Goal: Task Accomplishment & Management: Complete application form

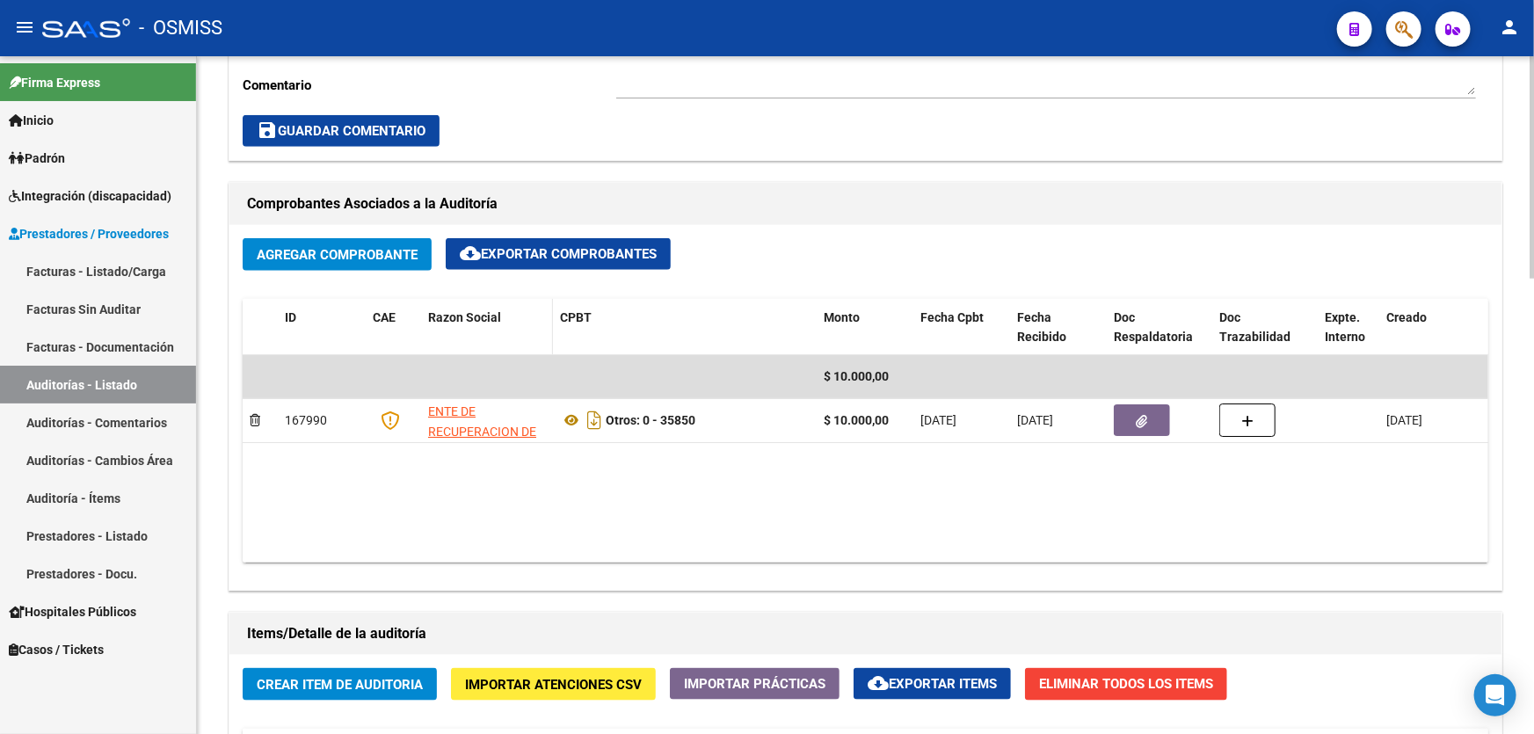
scroll to position [559, 0]
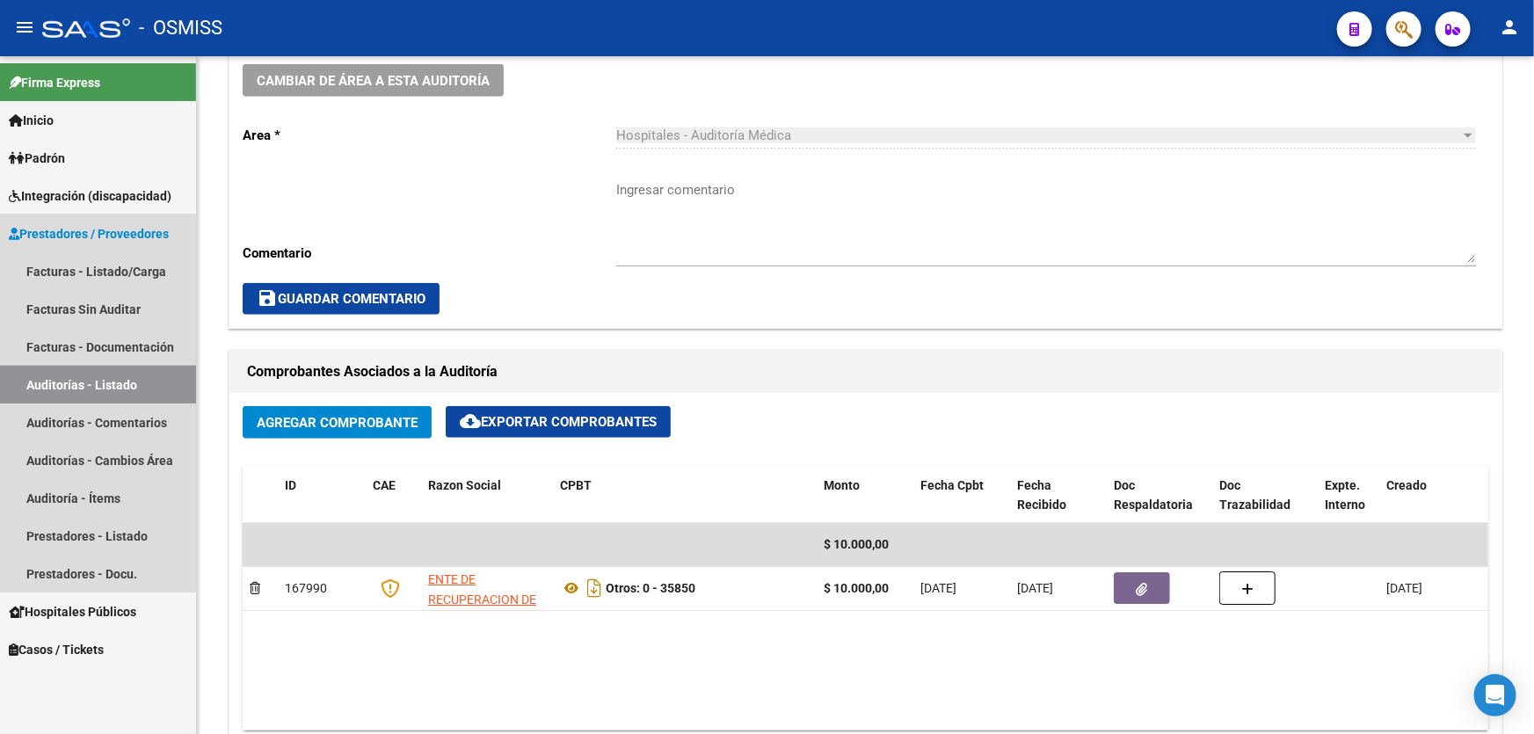
click at [156, 372] on link "Auditorías - Listado" at bounding box center [98, 385] width 196 height 38
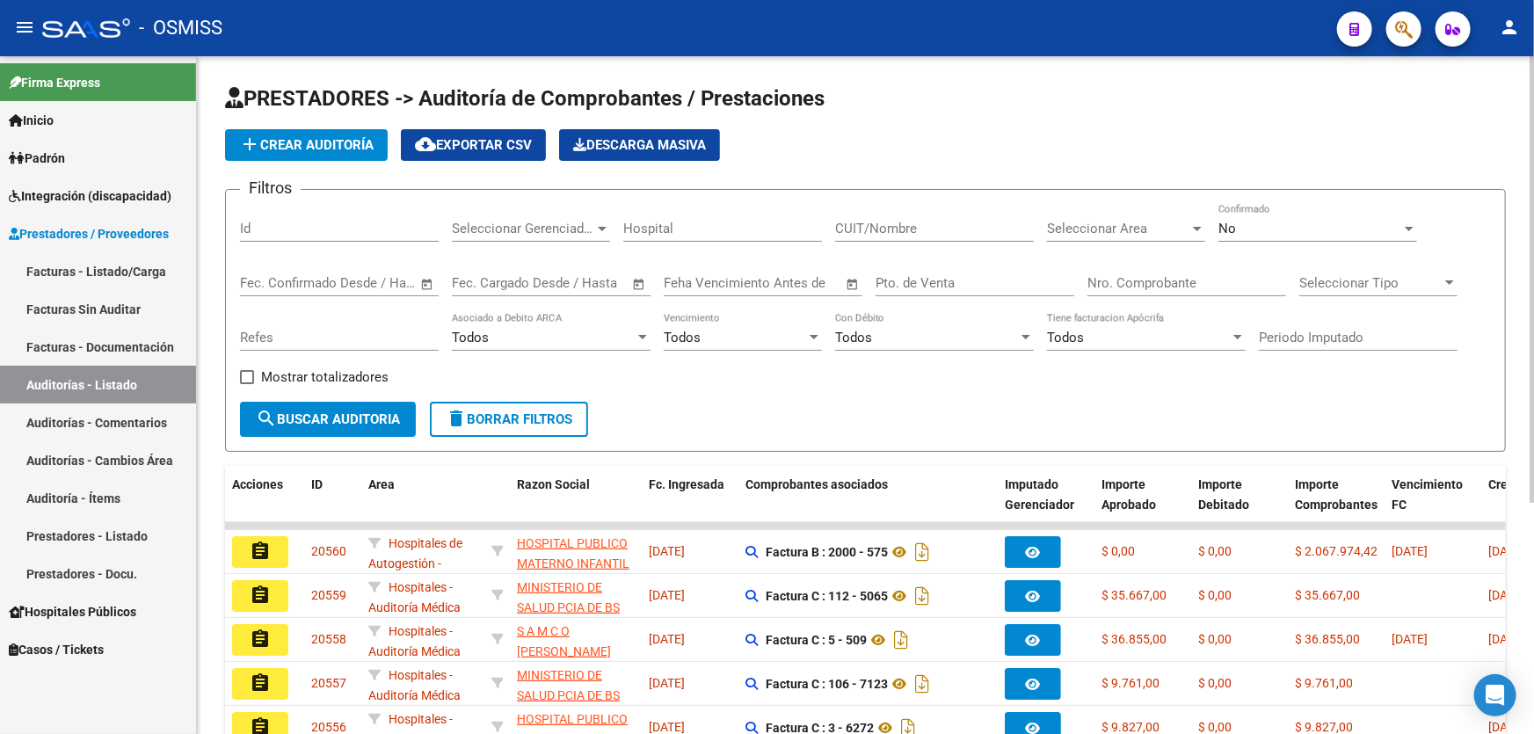
click at [975, 403] on form "Filtros Id Seleccionar Gerenciador Seleccionar Gerenciador Hospital CUIT/Nombre…" at bounding box center [865, 320] width 1281 height 263
click at [1144, 278] on input "Nro. Comprobante" at bounding box center [1186, 283] width 199 height 16
click at [272, 133] on button "add Crear Auditoría" at bounding box center [306, 145] width 163 height 32
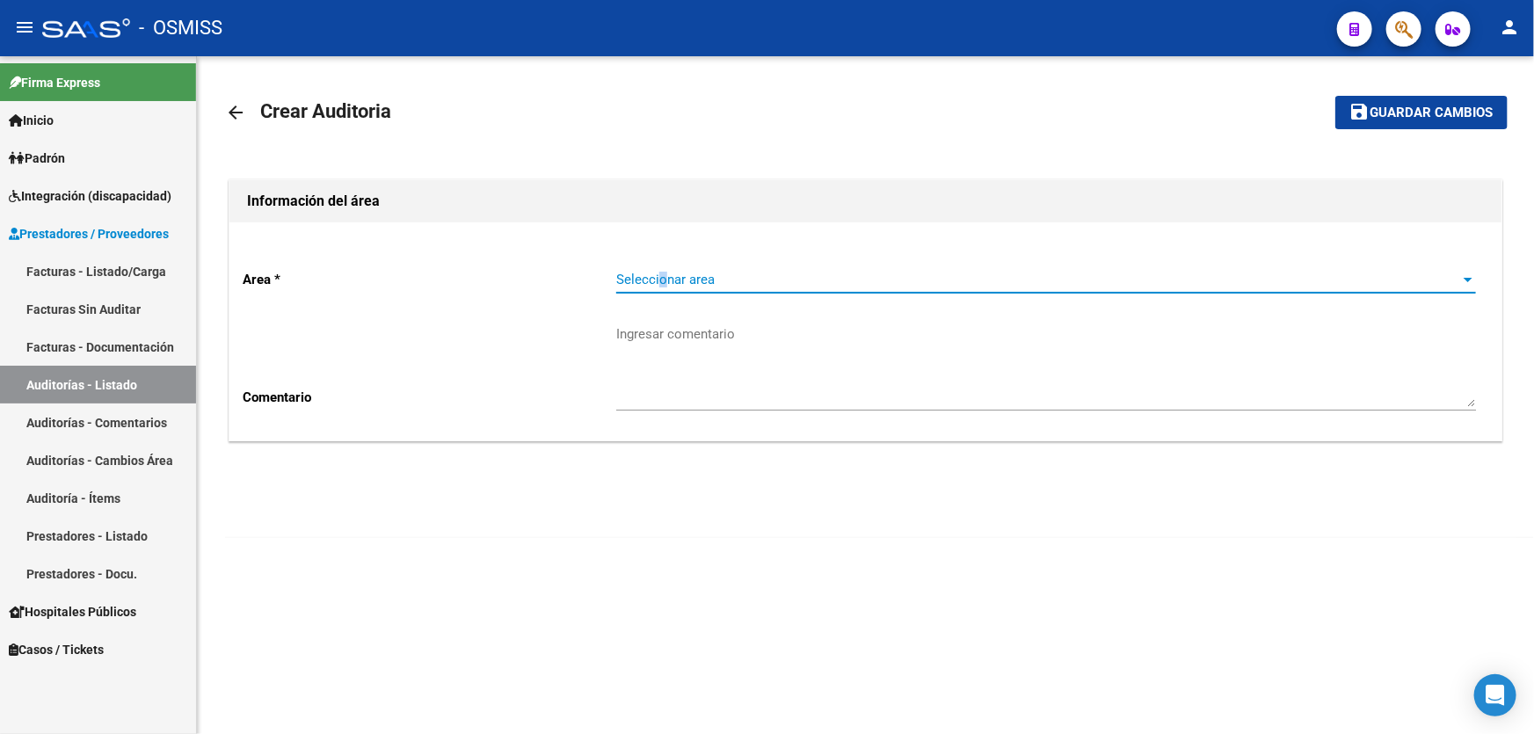
click at [665, 275] on span "Seleccionar area" at bounding box center [1038, 280] width 844 height 16
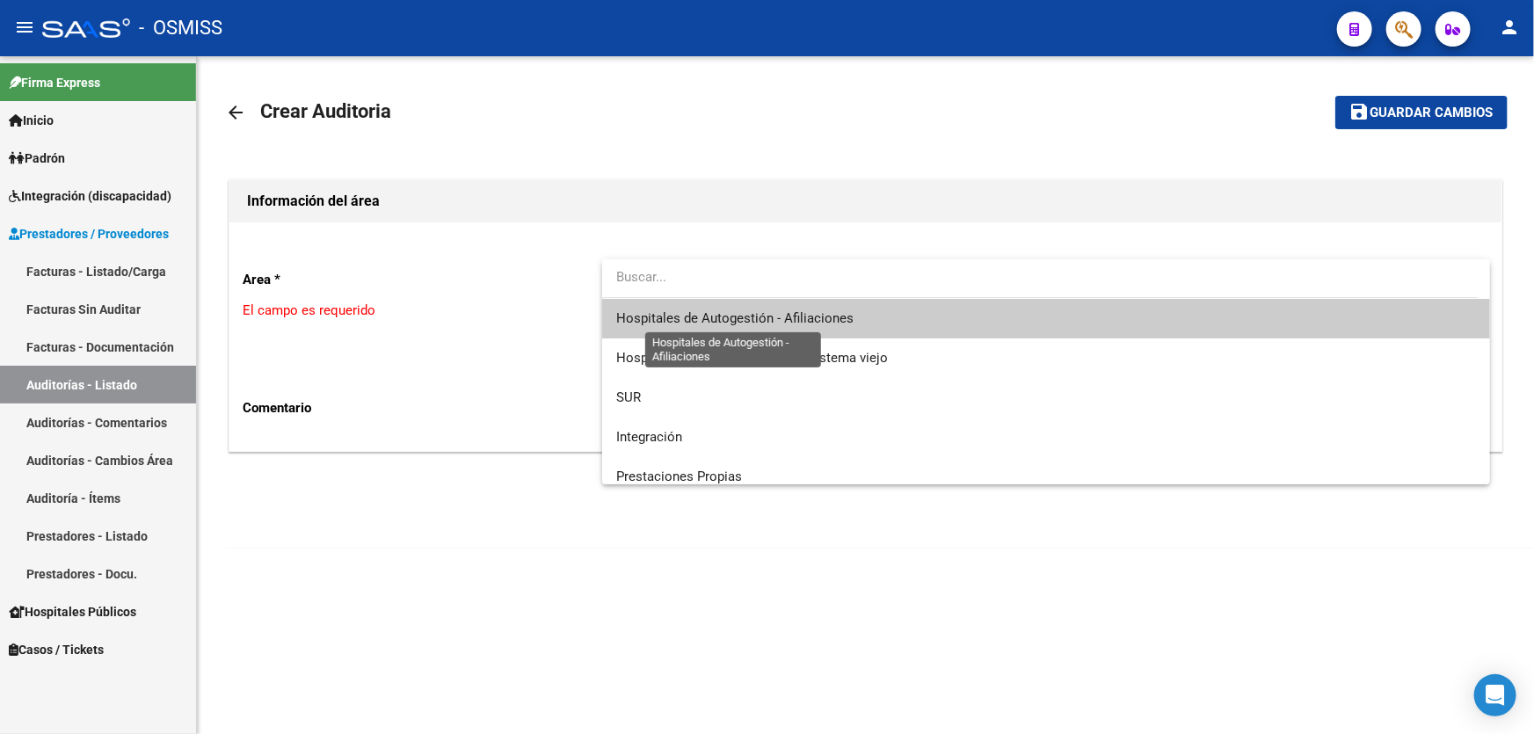
click at [839, 317] on span "Hospitales de Autogestión - Afiliaciones" at bounding box center [734, 318] width 237 height 16
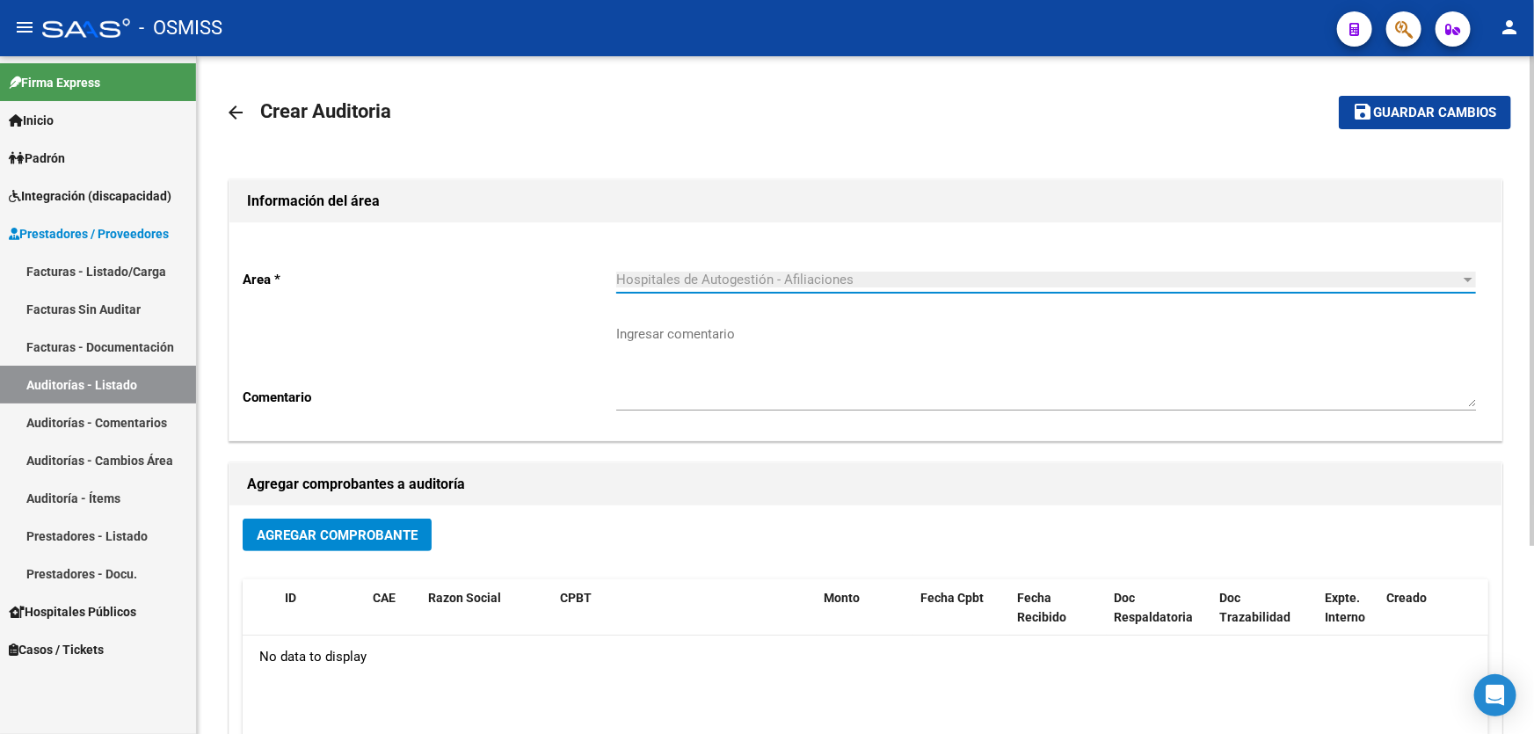
click at [368, 544] on button "Agregar Comprobante" at bounding box center [337, 535] width 189 height 33
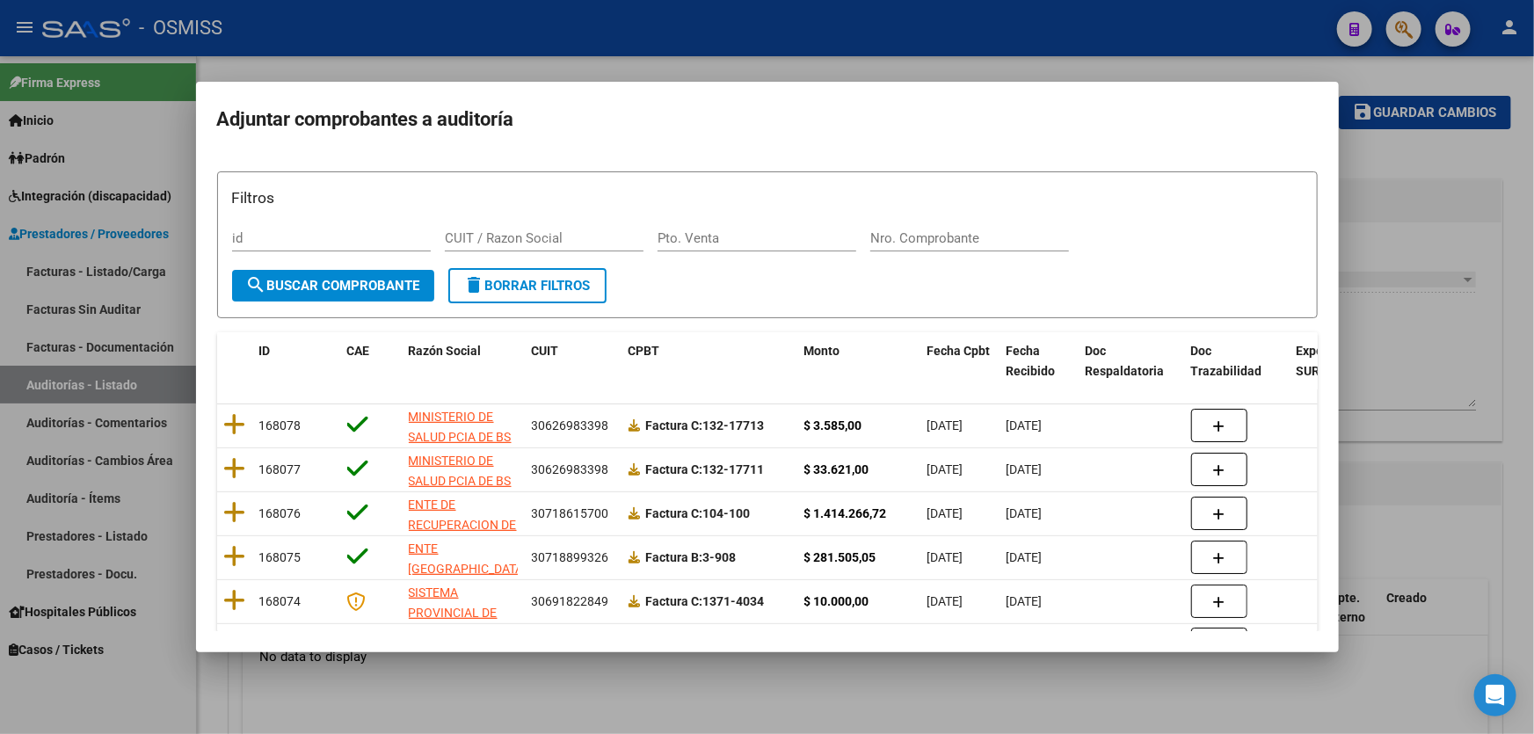
click at [917, 222] on div "Filtros id CUIT / Razon Social Pto. Venta Nro. Comprobante" at bounding box center [767, 227] width 1071 height 82
click at [918, 241] on input "Nro. Comprobante" at bounding box center [969, 238] width 199 height 16
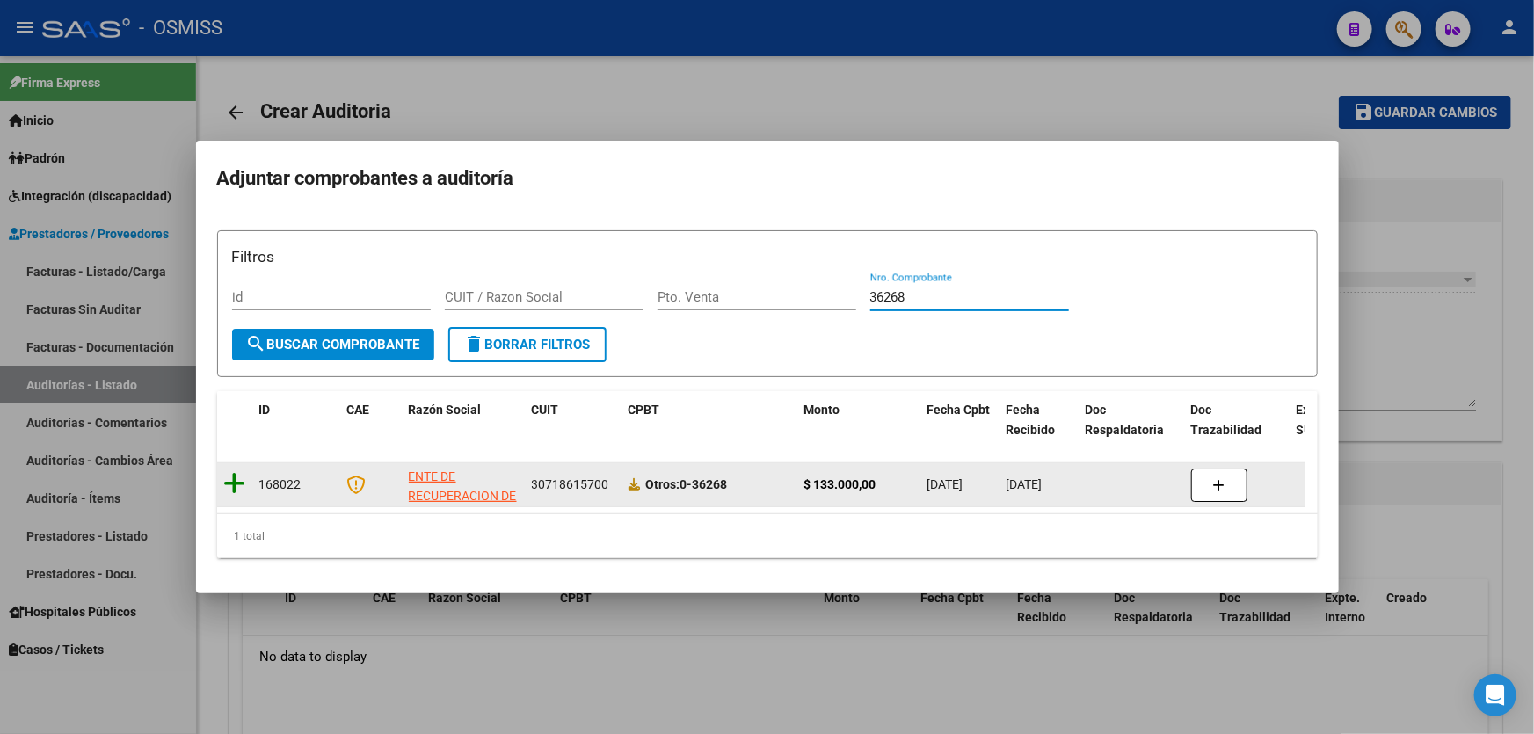
type input "36268"
click at [226, 476] on icon at bounding box center [235, 483] width 22 height 25
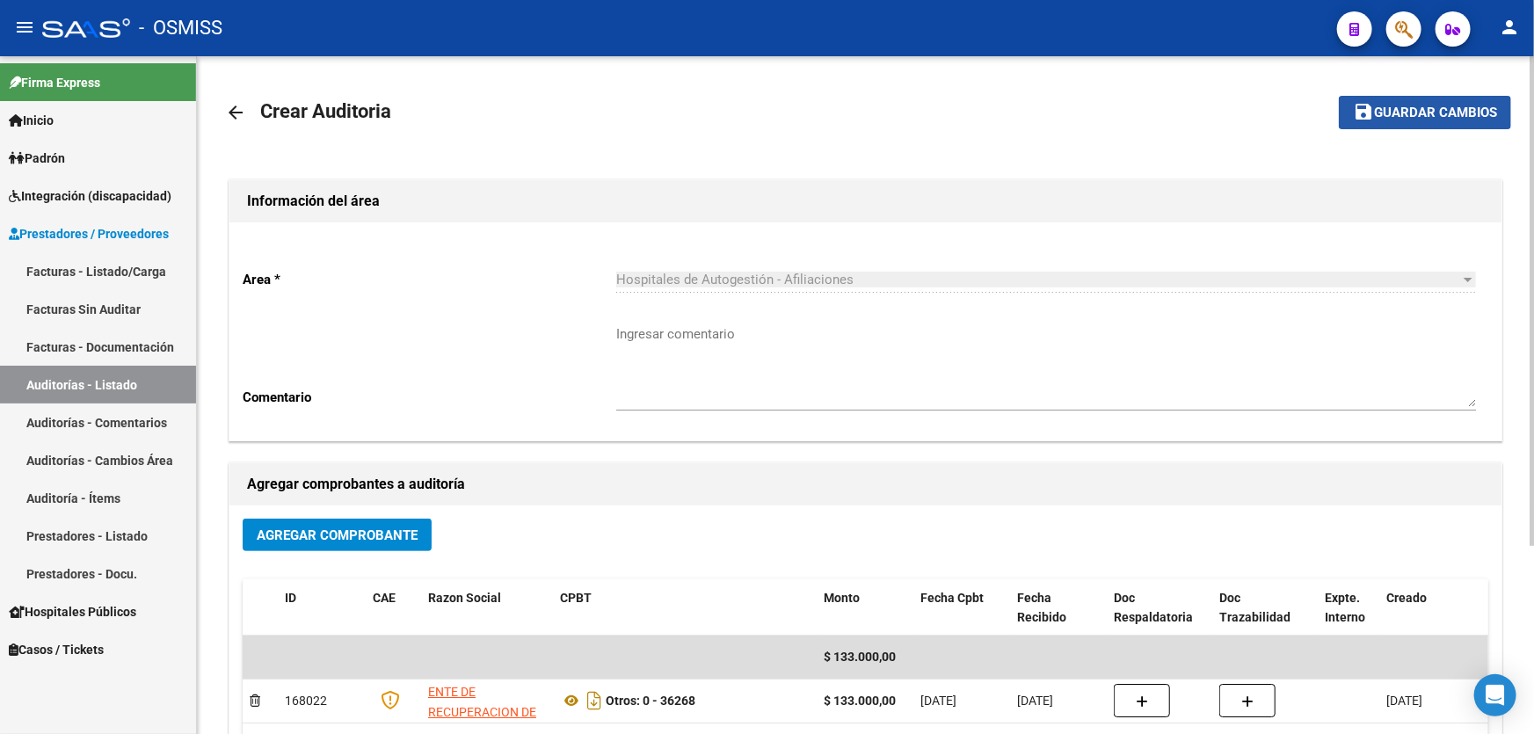
click at [1424, 105] on span "Guardar cambios" at bounding box center [1435, 113] width 123 height 16
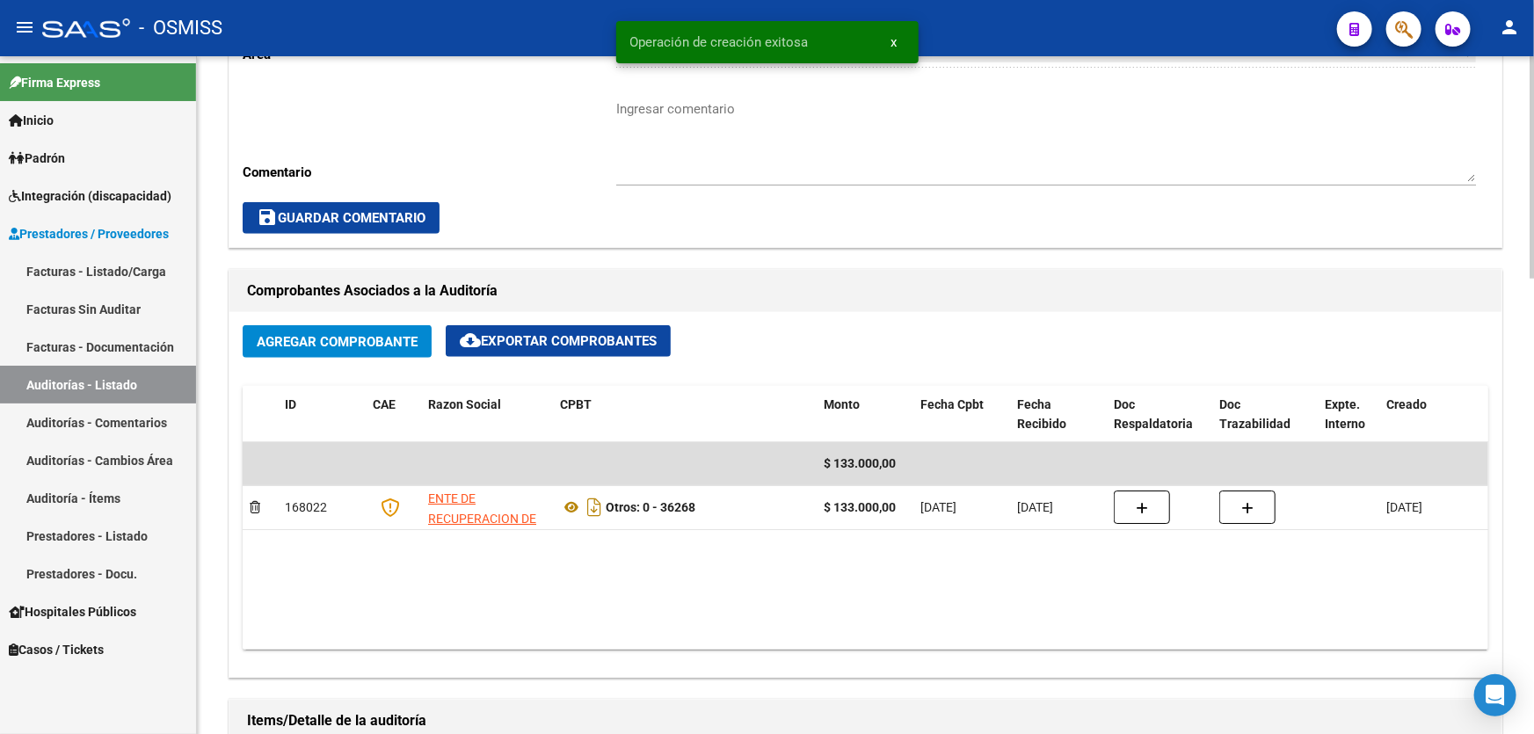
scroll to position [958, 0]
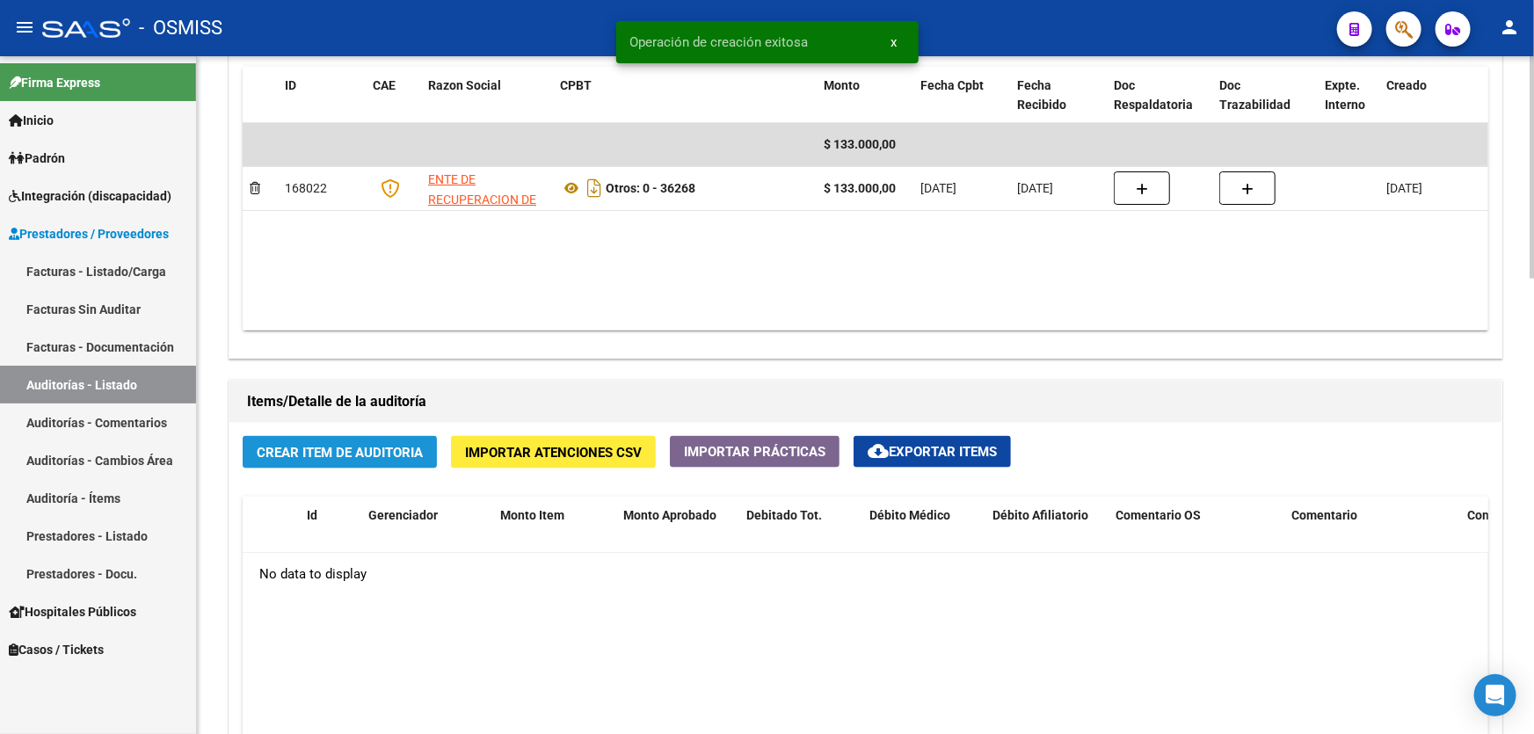
click at [347, 461] on button "Crear Item de Auditoria" at bounding box center [340, 452] width 194 height 33
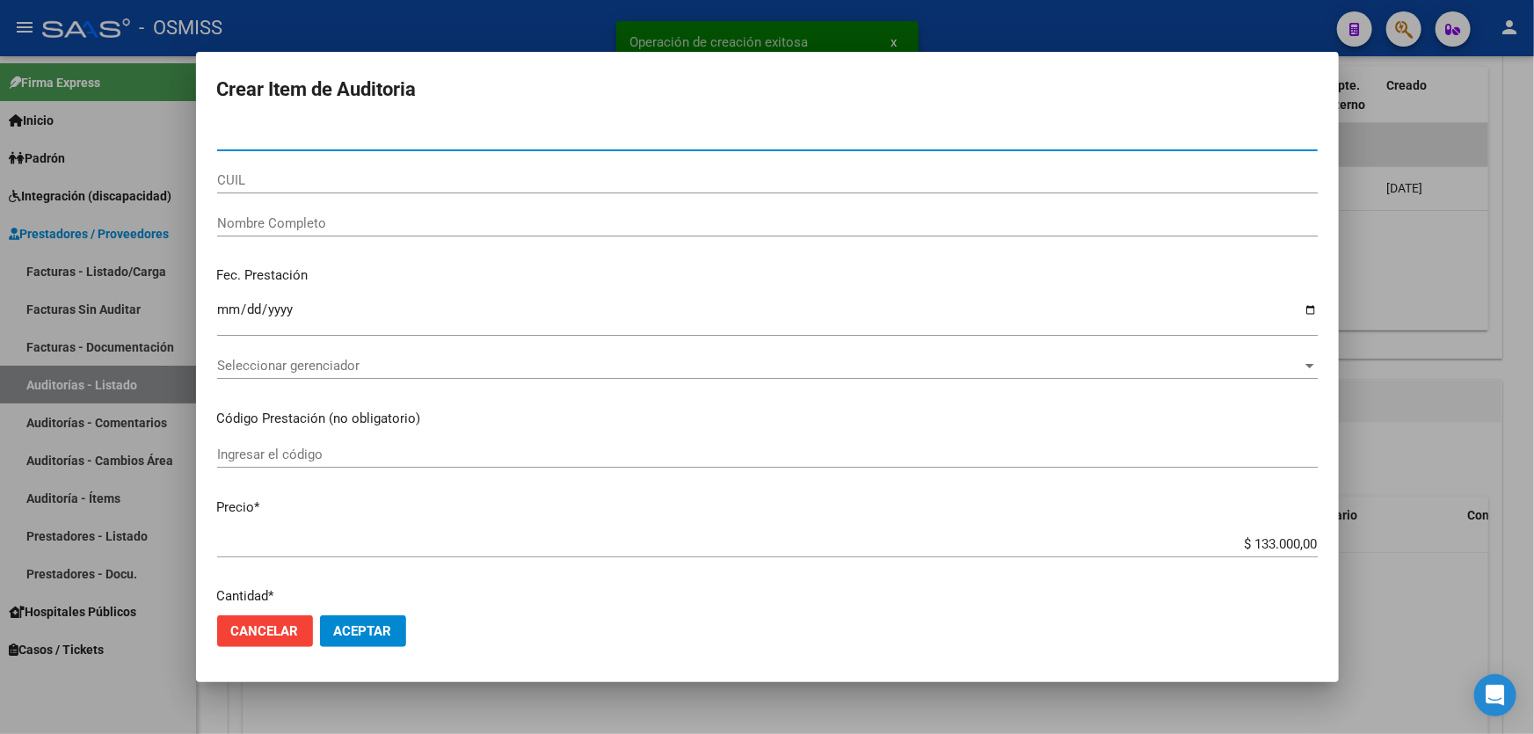
paste input "58471132"
type input "58471132"
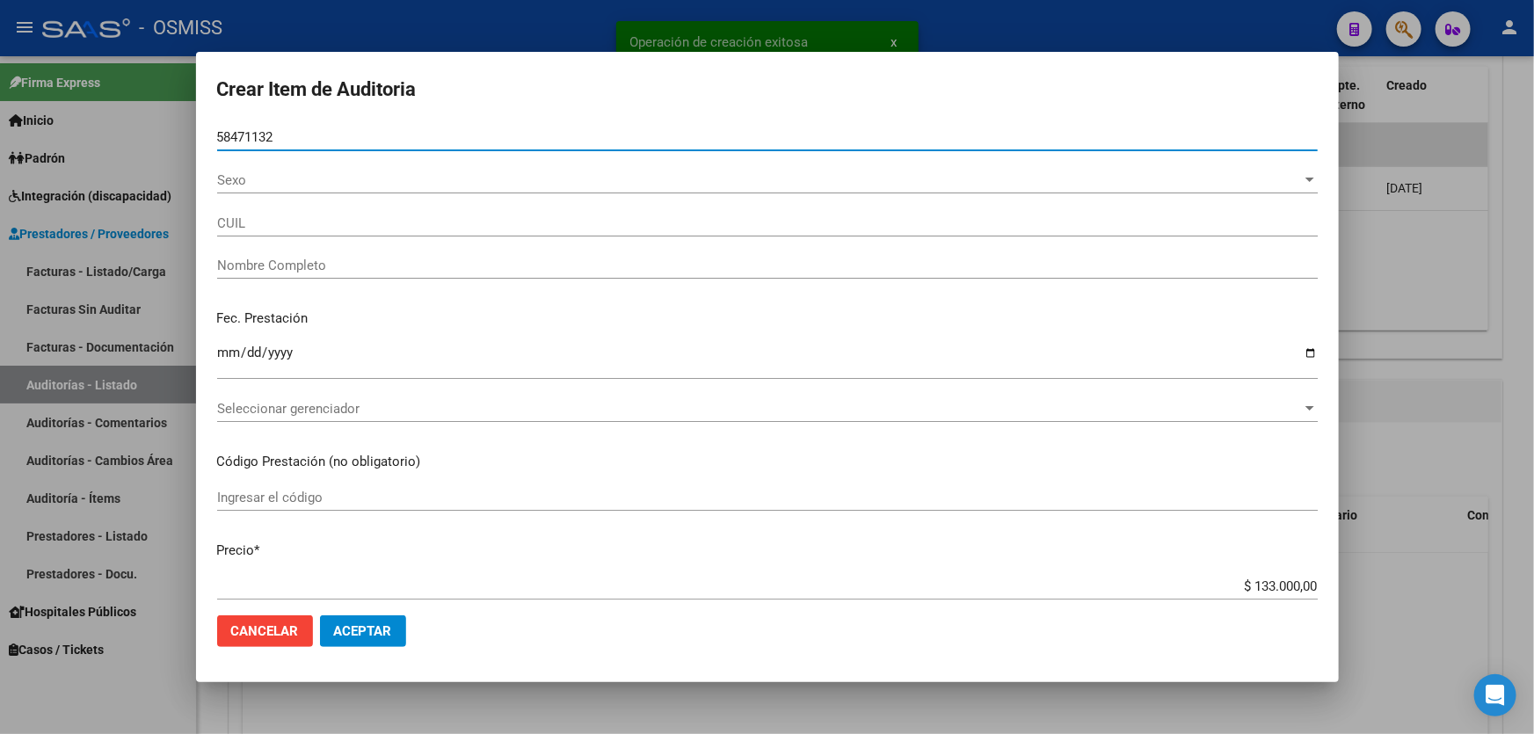
type input "27584711324"
type input "[PERSON_NAME] MILAGROS"
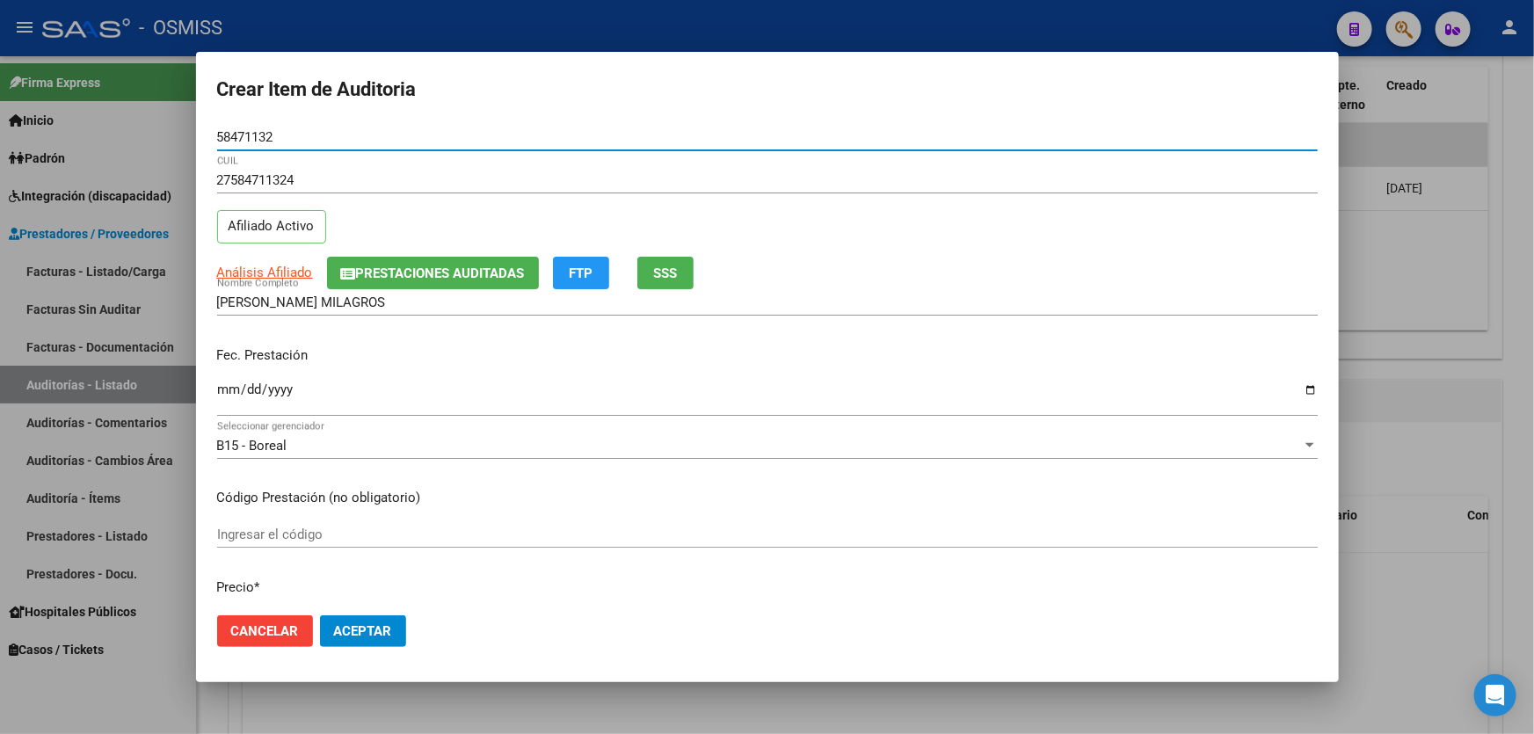
type input "58471132"
click at [228, 395] on input "Ingresar la fecha" at bounding box center [767, 396] width 1101 height 28
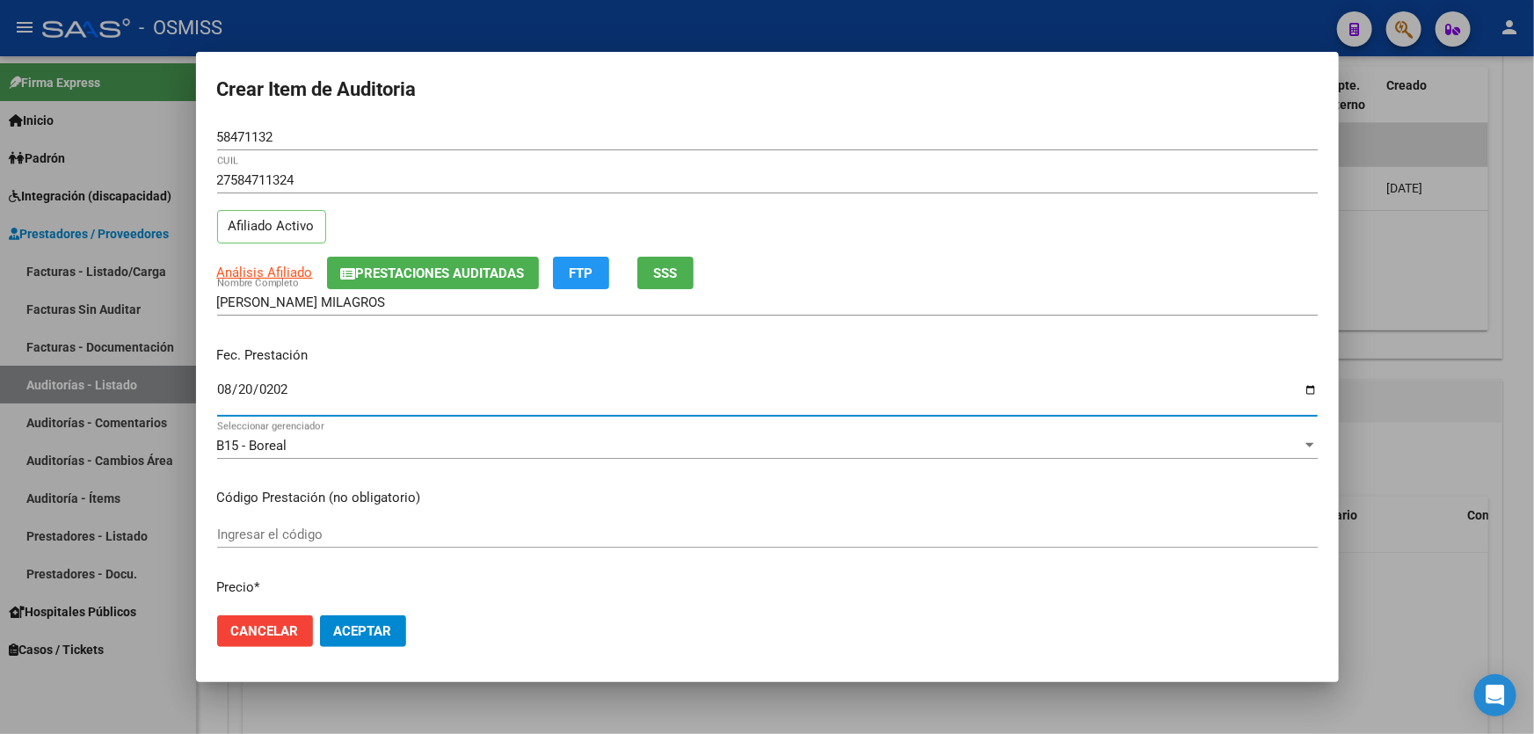
type input "[DATE]"
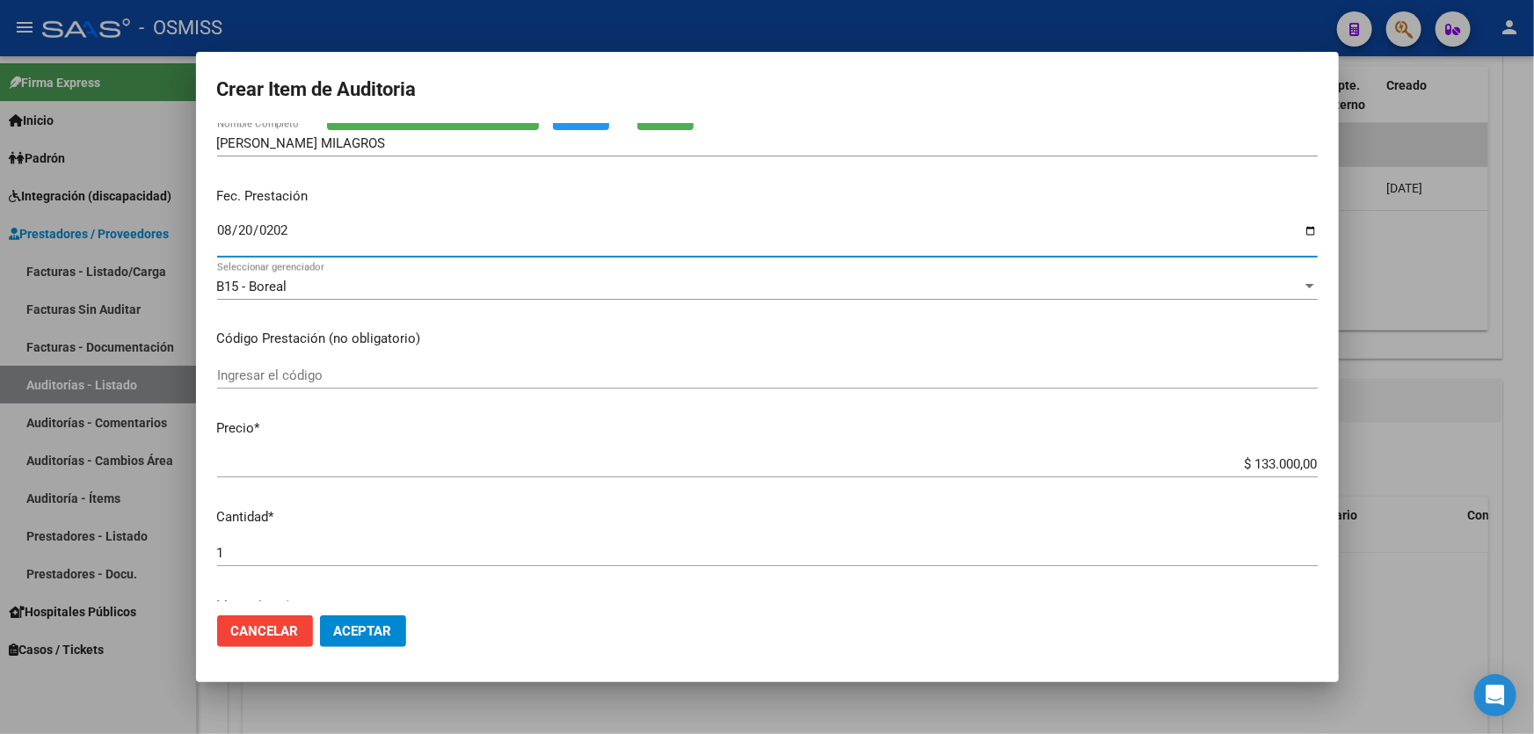
scroll to position [239, 0]
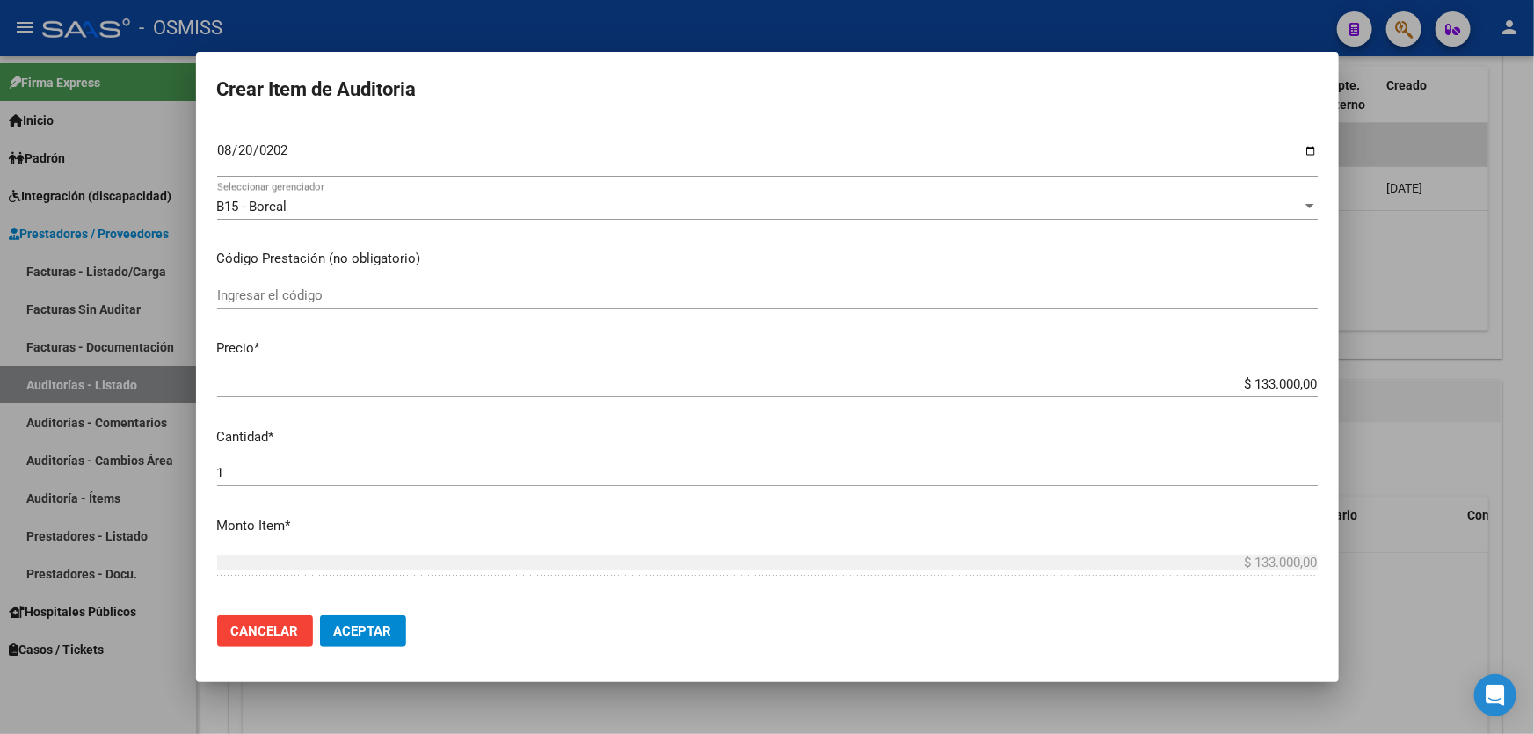
click at [1207, 372] on div "$ 133.000,00 Ingresar el precio" at bounding box center [767, 384] width 1101 height 26
click at [1205, 396] on div "$ 133.000,00 Ingresar el precio" at bounding box center [767, 384] width 1101 height 26
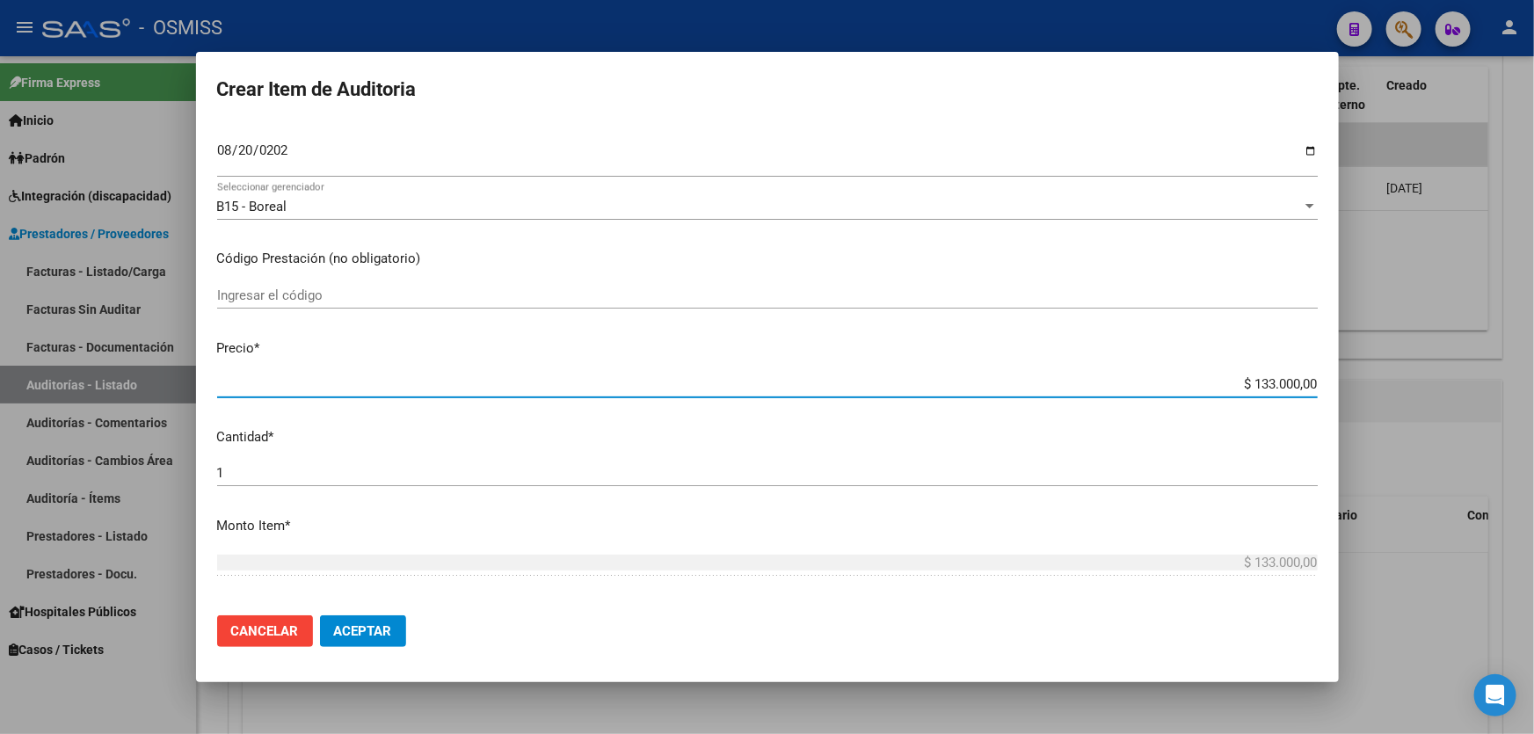
drag, startPoint x: 1204, startPoint y: 389, endPoint x: 1533, endPoint y: 403, distance: 329.0
click at [1533, 403] on div "Crear Item de Auditoria 58471132 Nro Documento 27584711324 CUIL Afiliado Activo…" at bounding box center [767, 367] width 1534 height 734
type input "$ 0,04"
type input "$ 0,46"
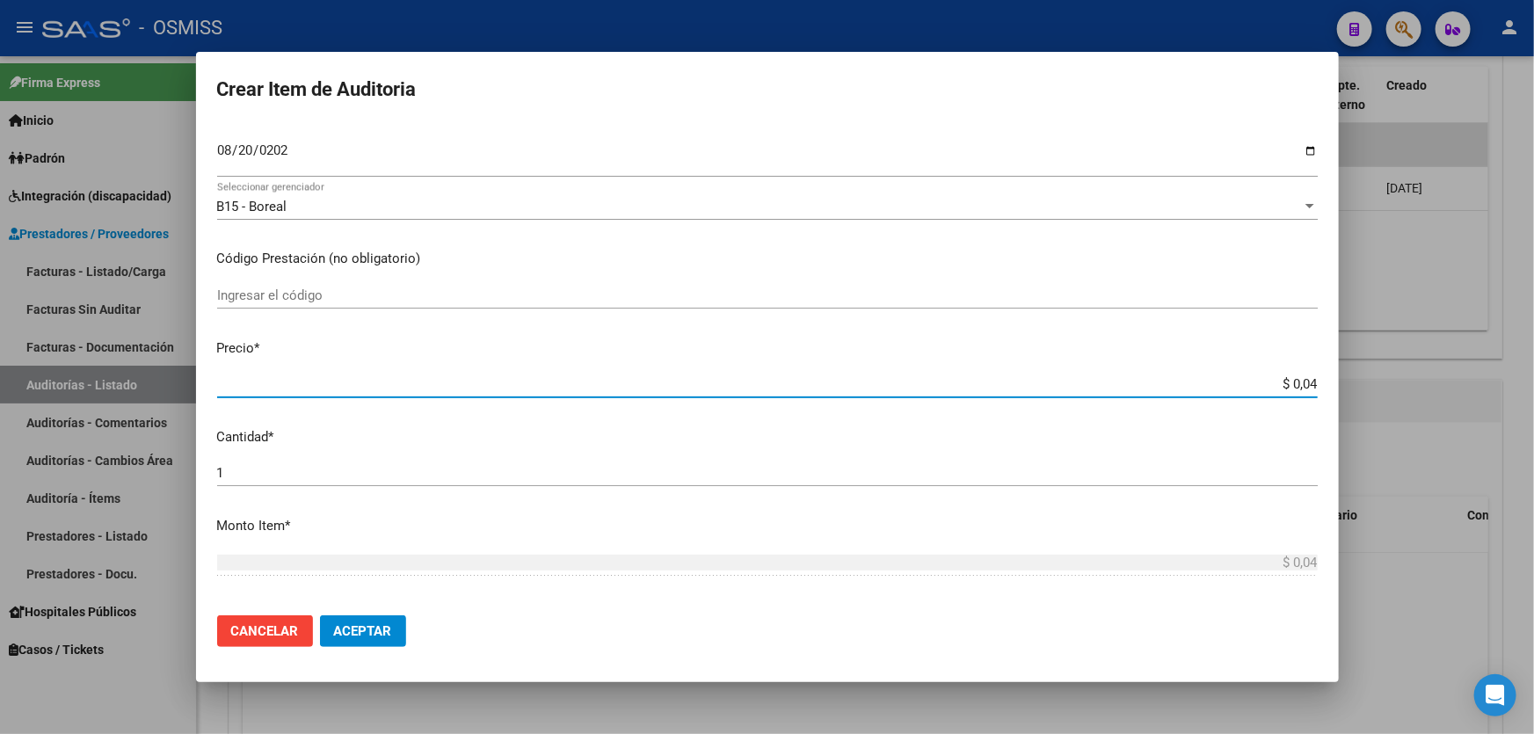
type input "$ 0,46"
type input "$ 4,60"
type input "$ 46,00"
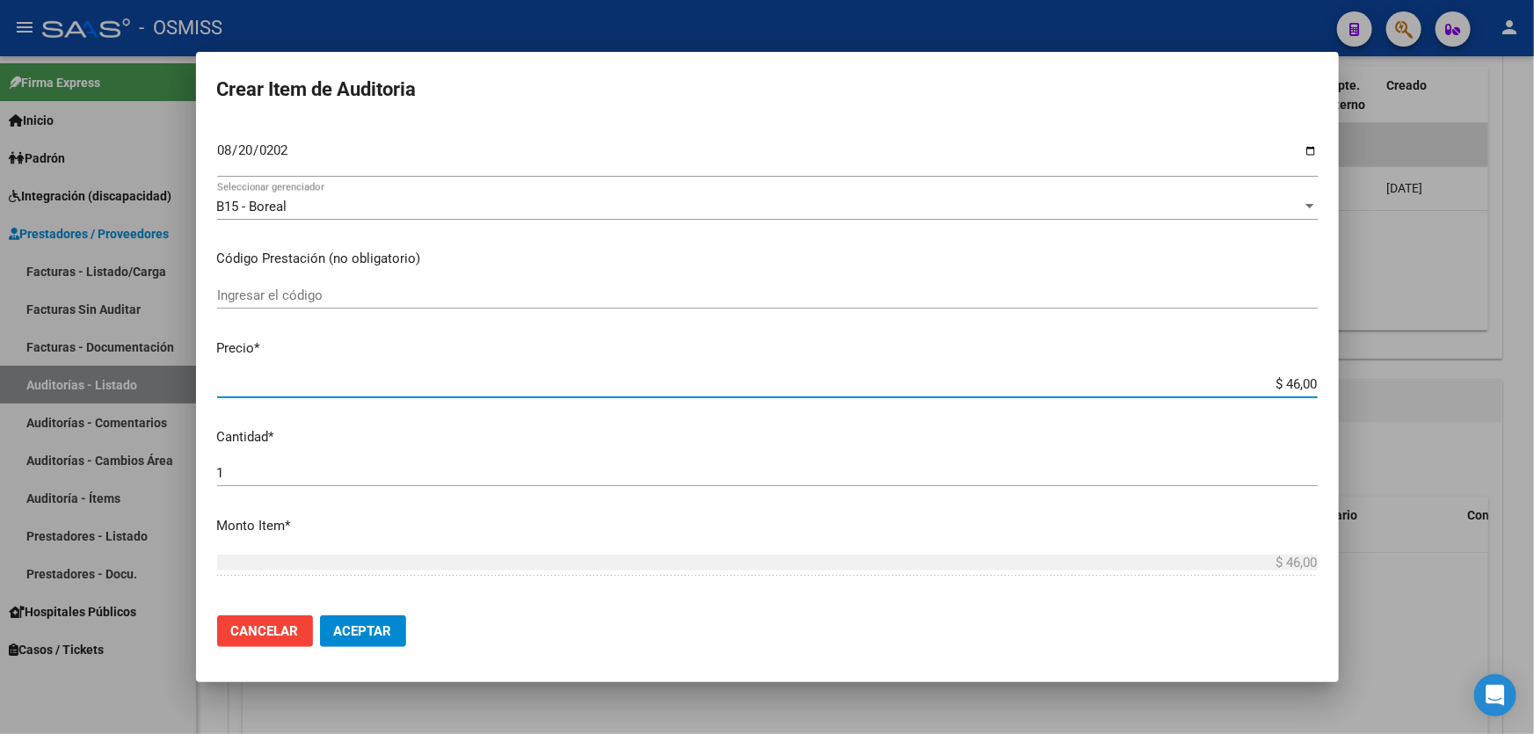
type input "$ 460,00"
type input "$ 4.600,00"
type input "$ 46.000,00"
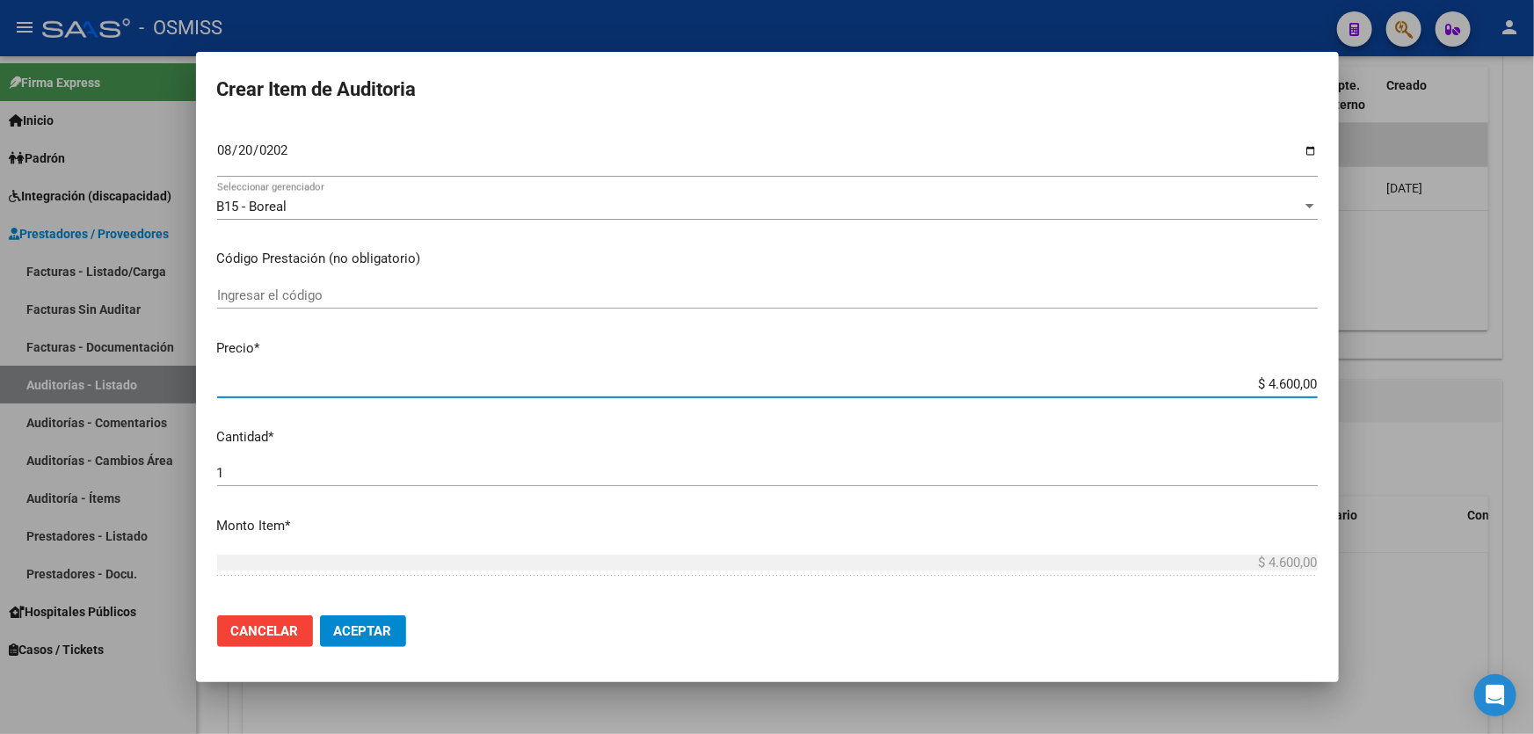
type input "$ 46.000,00"
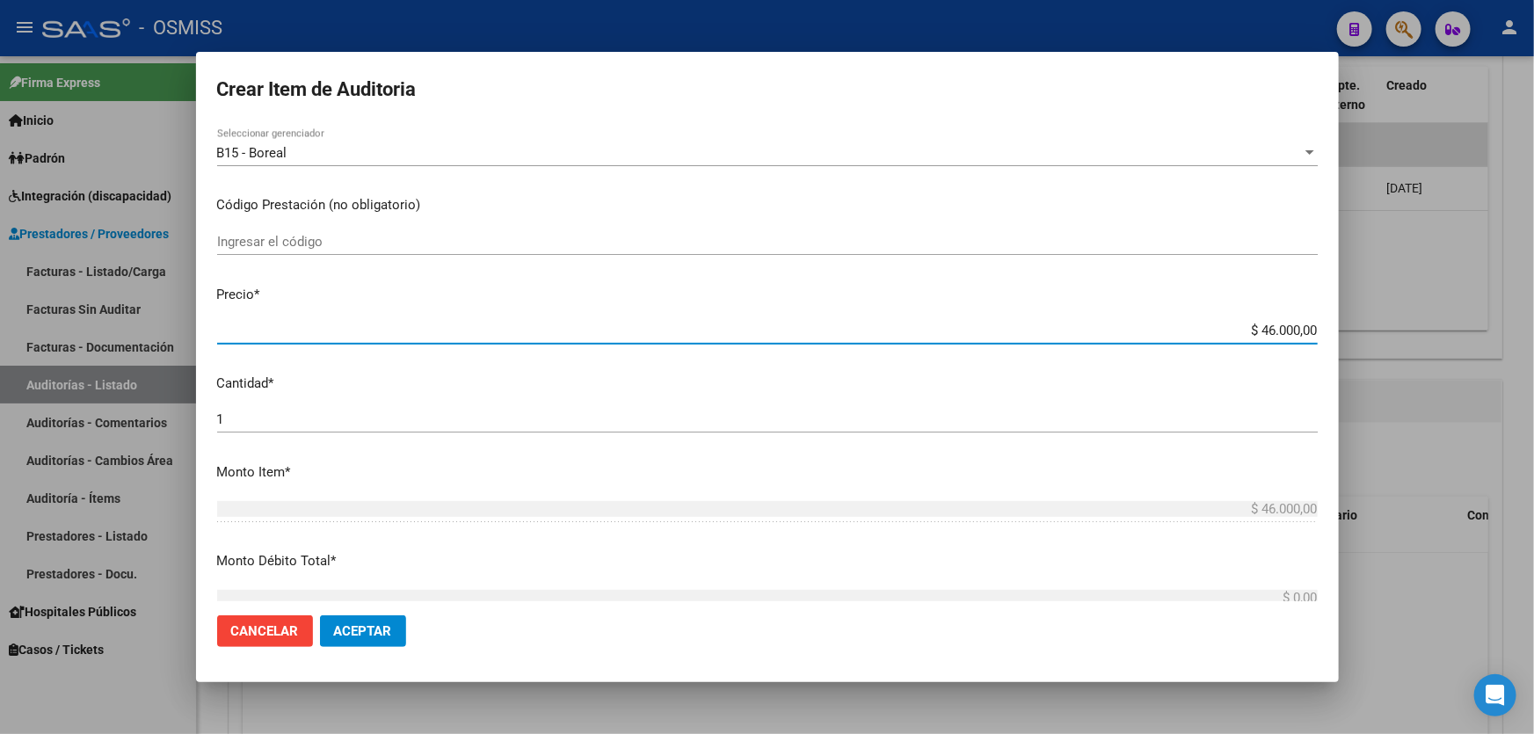
scroll to position [319, 0]
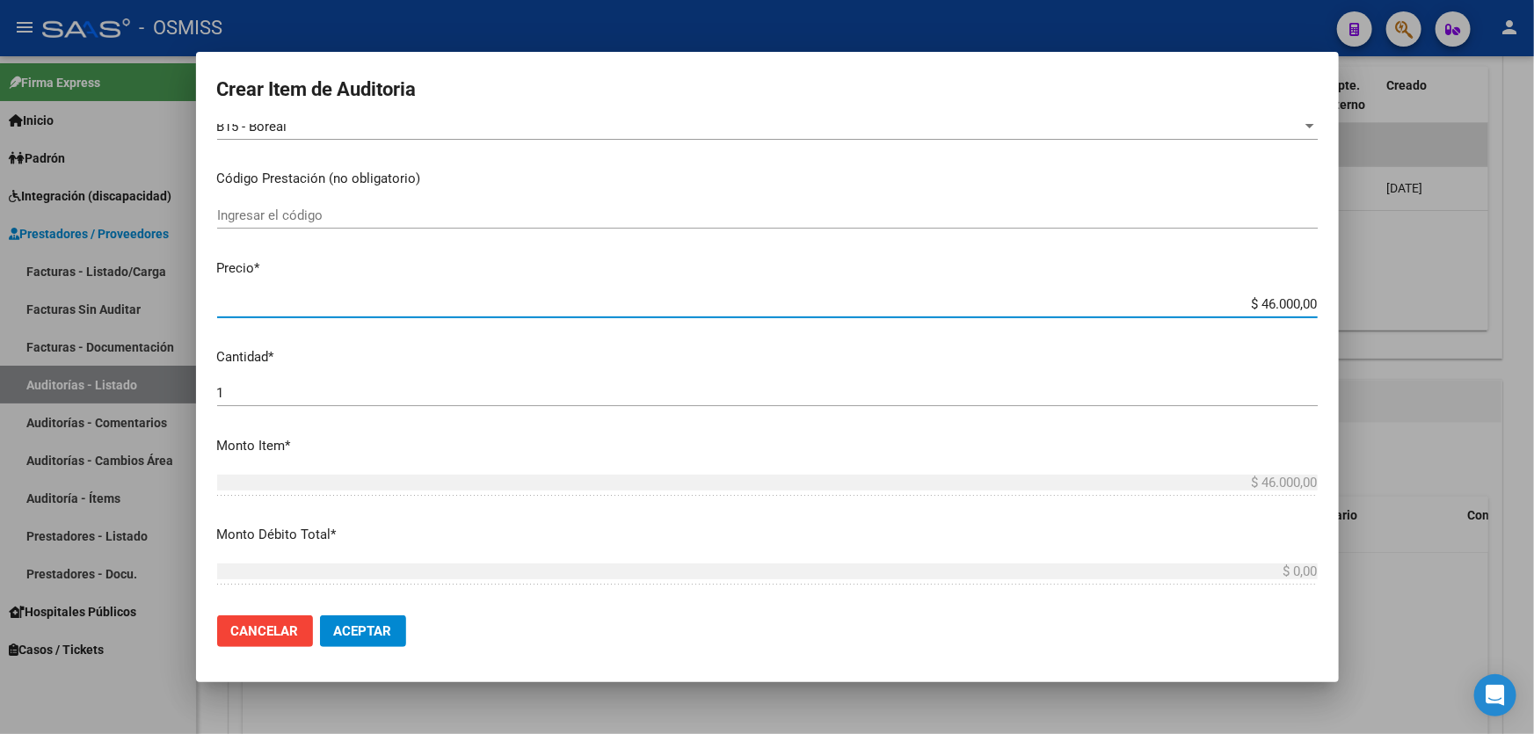
click at [345, 642] on button "Aceptar" at bounding box center [363, 631] width 86 height 32
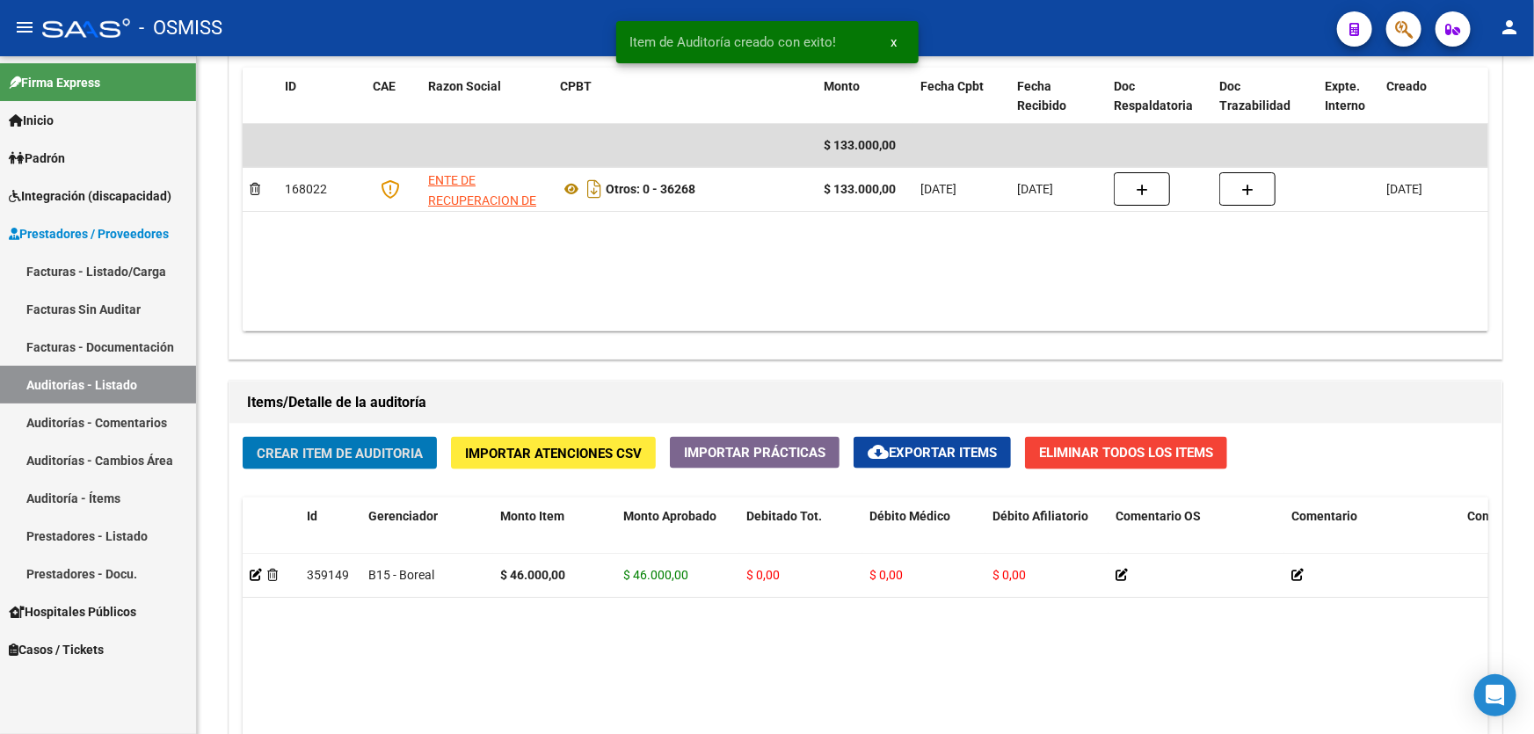
scroll to position [959, 0]
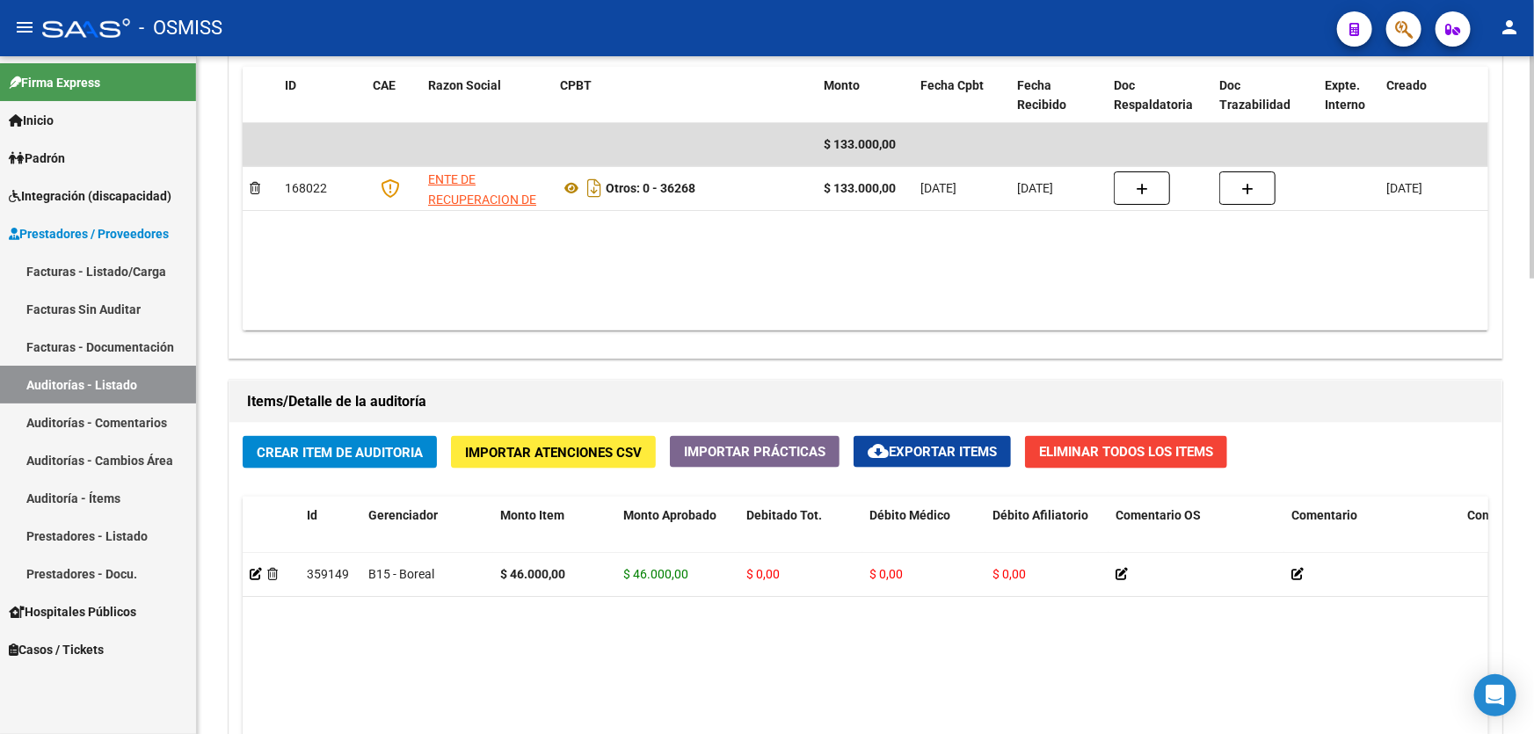
click at [888, 287] on datatable-body "$ 133.000,00 168022 ENTE DE RECUPERACION DE FONDOS PARA EL FORTALECIMIENTO DEL …" at bounding box center [866, 226] width 1246 height 207
click at [369, 445] on span "Crear Item de Auditoria" at bounding box center [340, 453] width 166 height 16
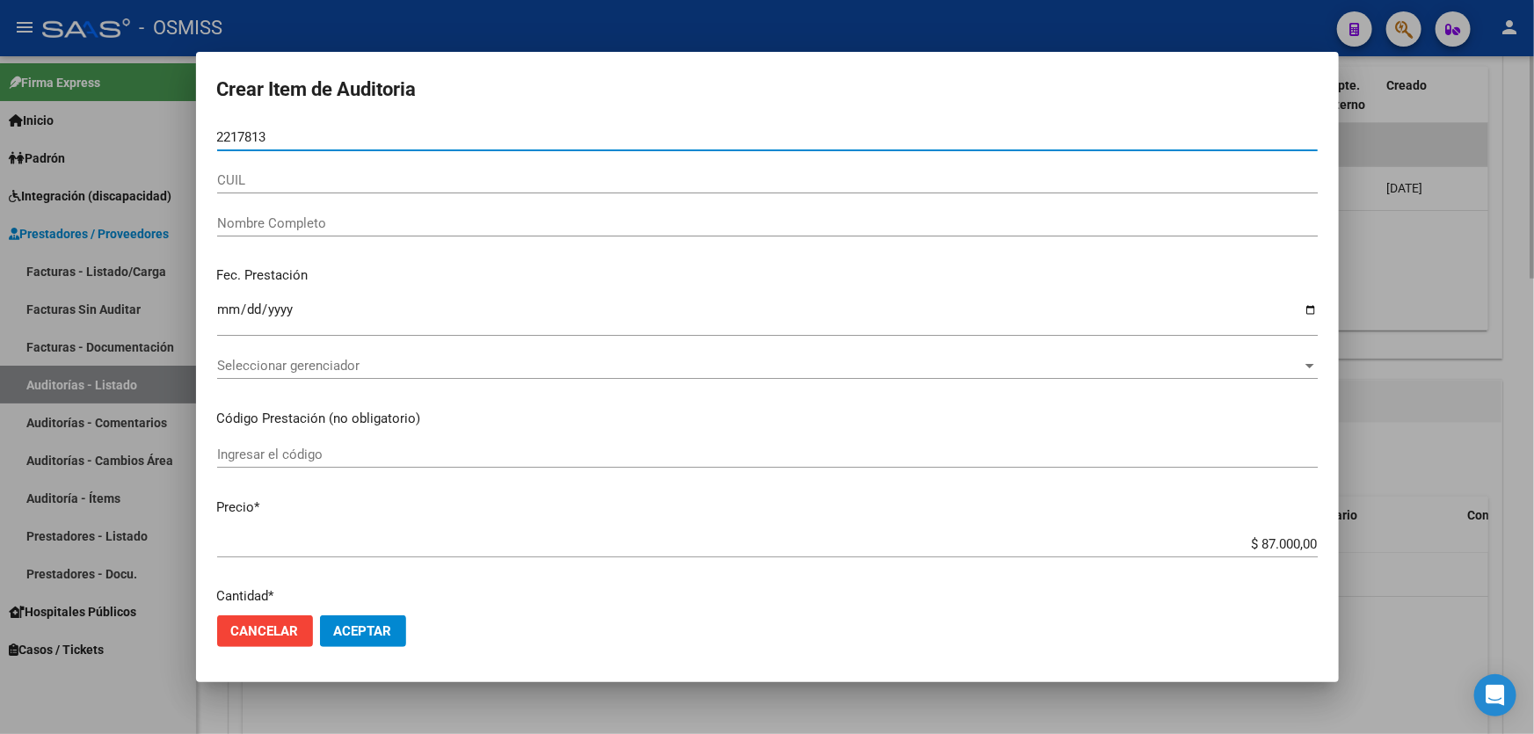
type input "22178130"
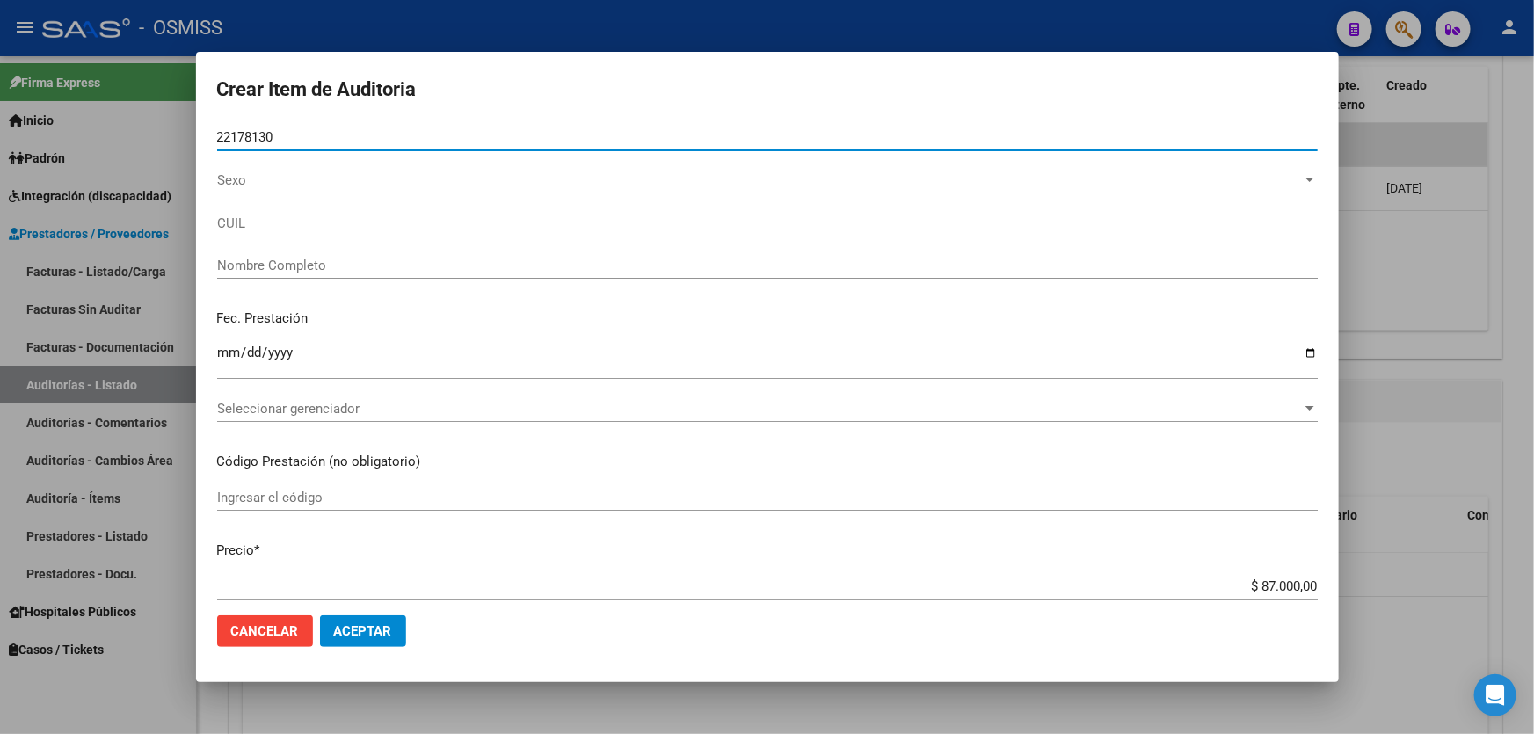
type input "27221781304"
type input "[PERSON_NAME] [PERSON_NAME]"
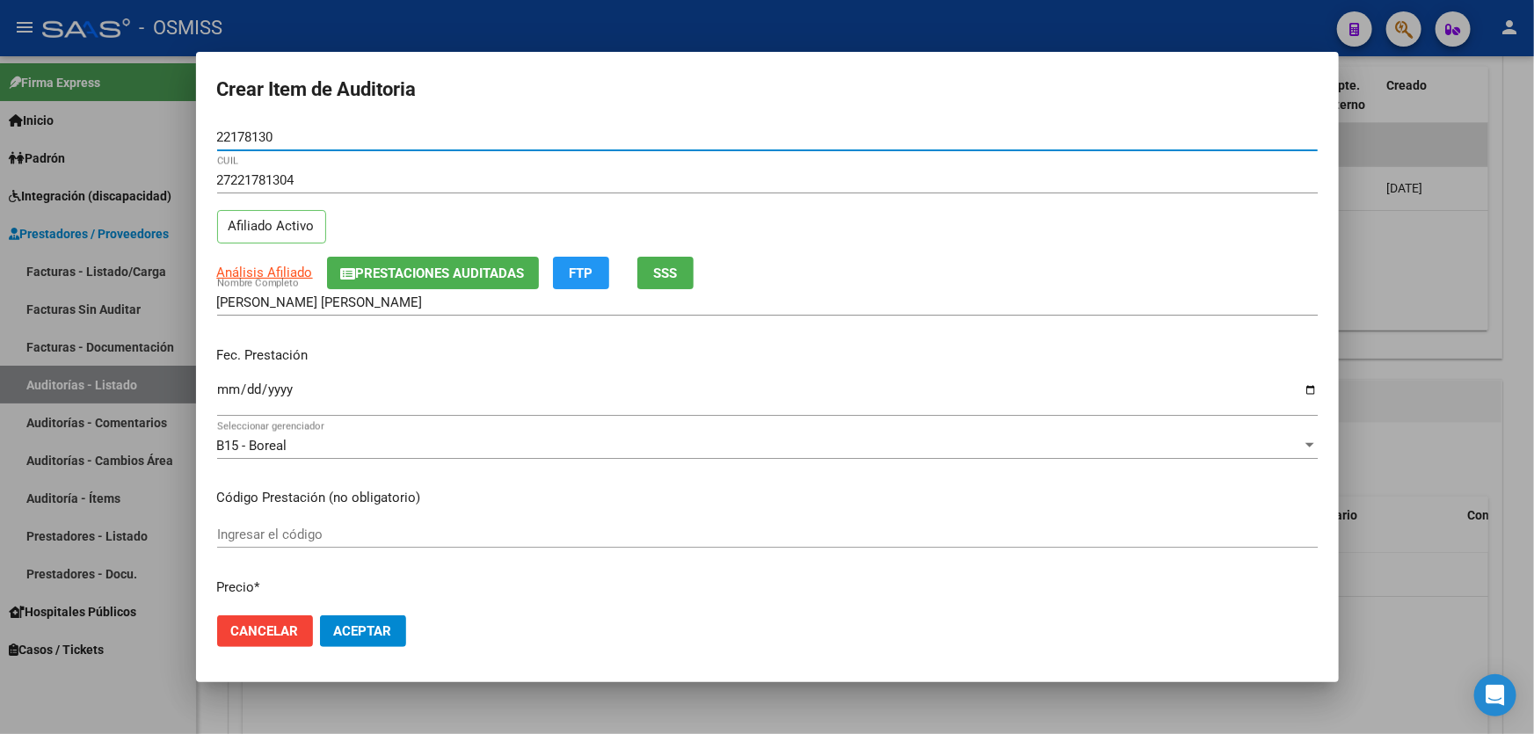
type input "22178130"
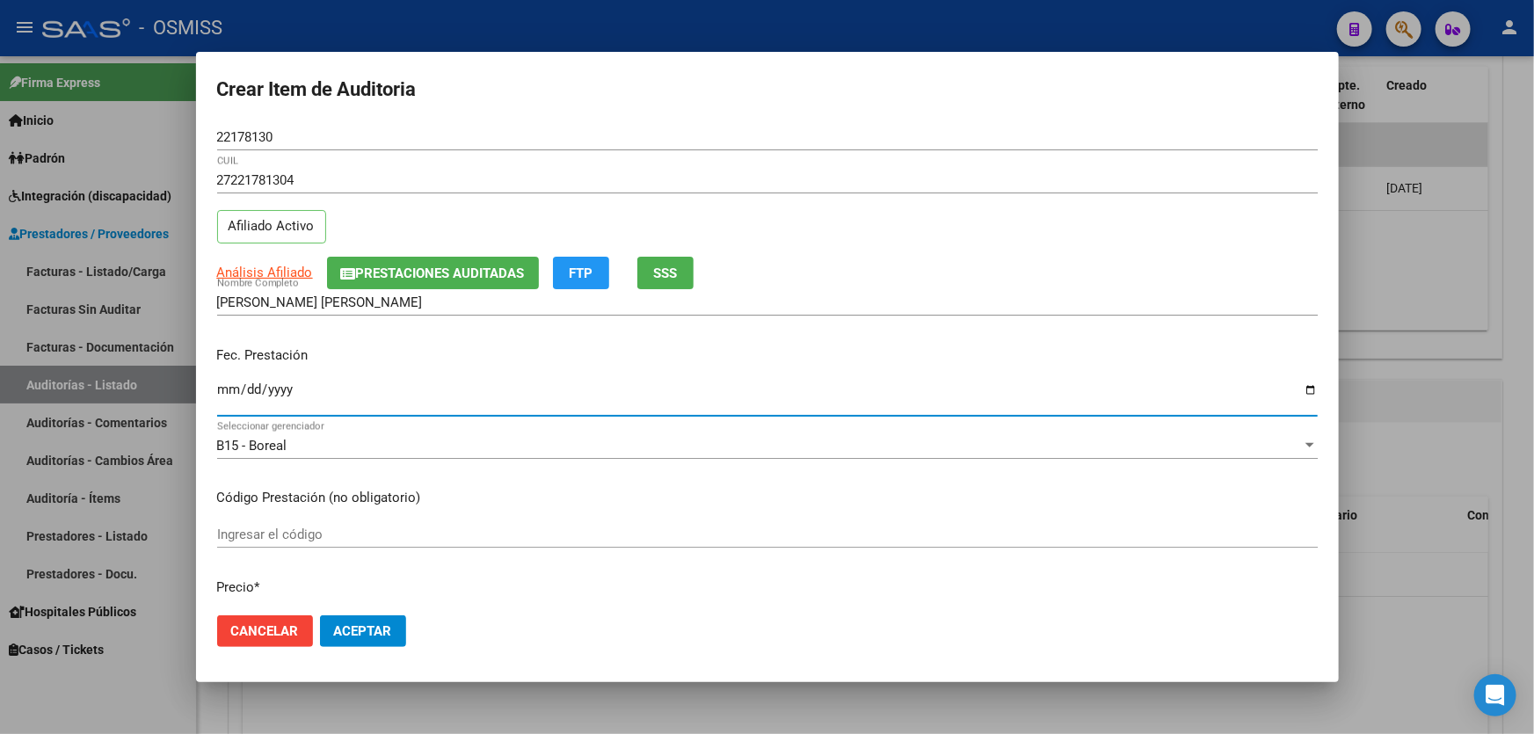
click at [230, 393] on input "Ingresar la fecha" at bounding box center [767, 396] width 1101 height 28
type input "[DATE]"
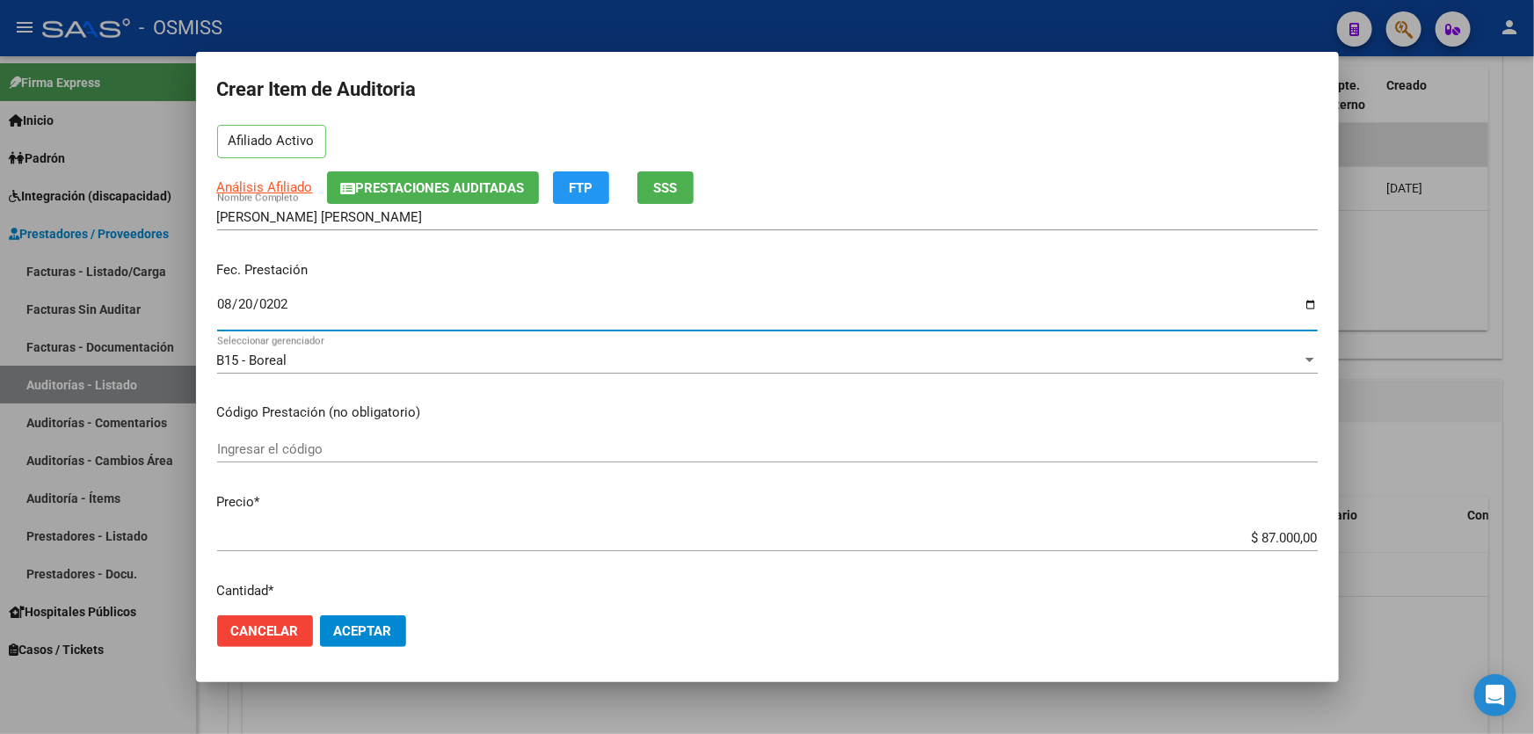
scroll to position [319, 0]
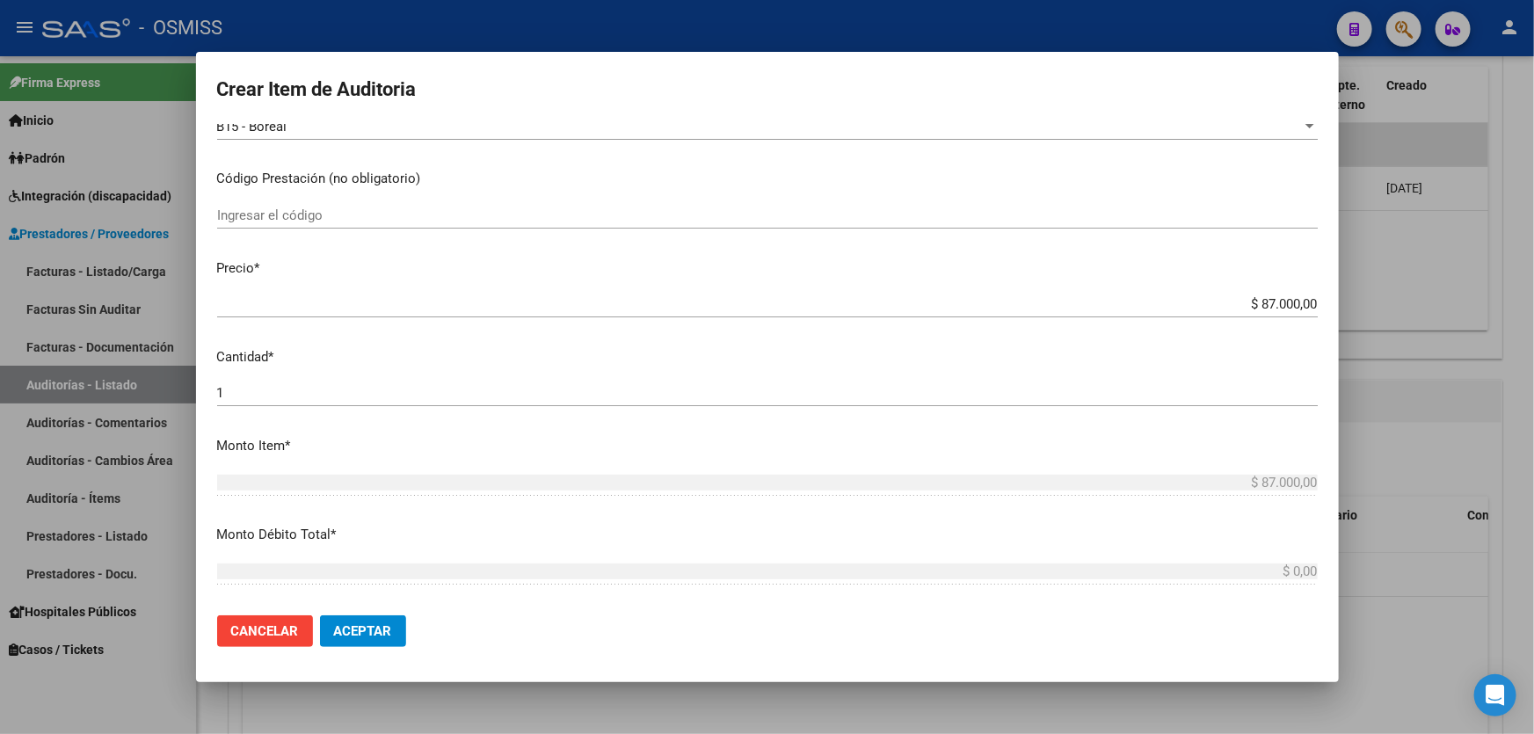
click at [1185, 300] on input "$ 87.000,00" at bounding box center [767, 304] width 1101 height 16
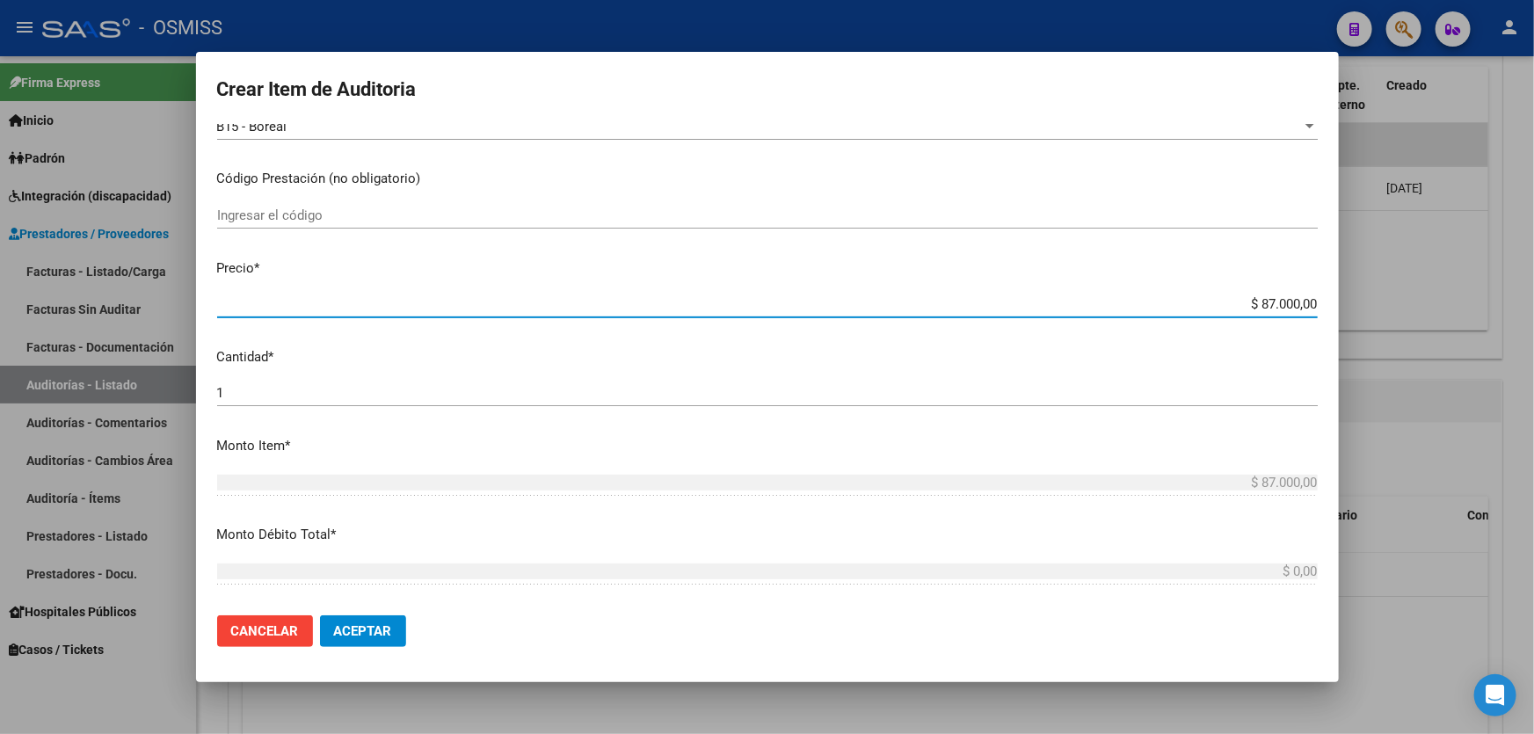
drag, startPoint x: 1197, startPoint y: 306, endPoint x: 1533, endPoint y: 260, distance: 338.9
click at [1533, 262] on div "Crear Item de Auditoria 22178130 Nro Documento 27221781304 CUIL Afiliado Activo…" at bounding box center [767, 367] width 1534 height 734
type input "$ 0,02"
type input "$ 0,21"
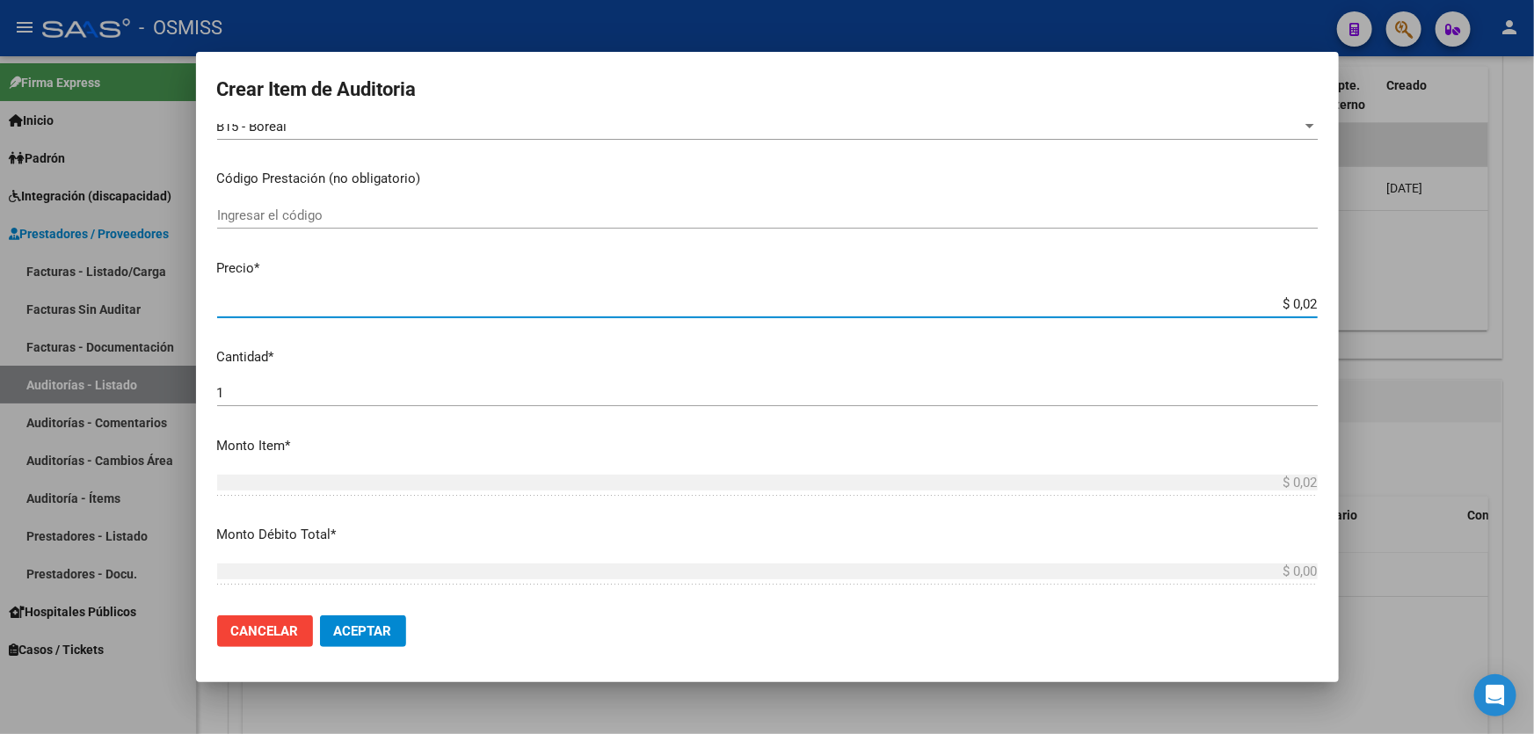
type input "$ 0,21"
type input "$ 2,10"
type input "$ 21,00"
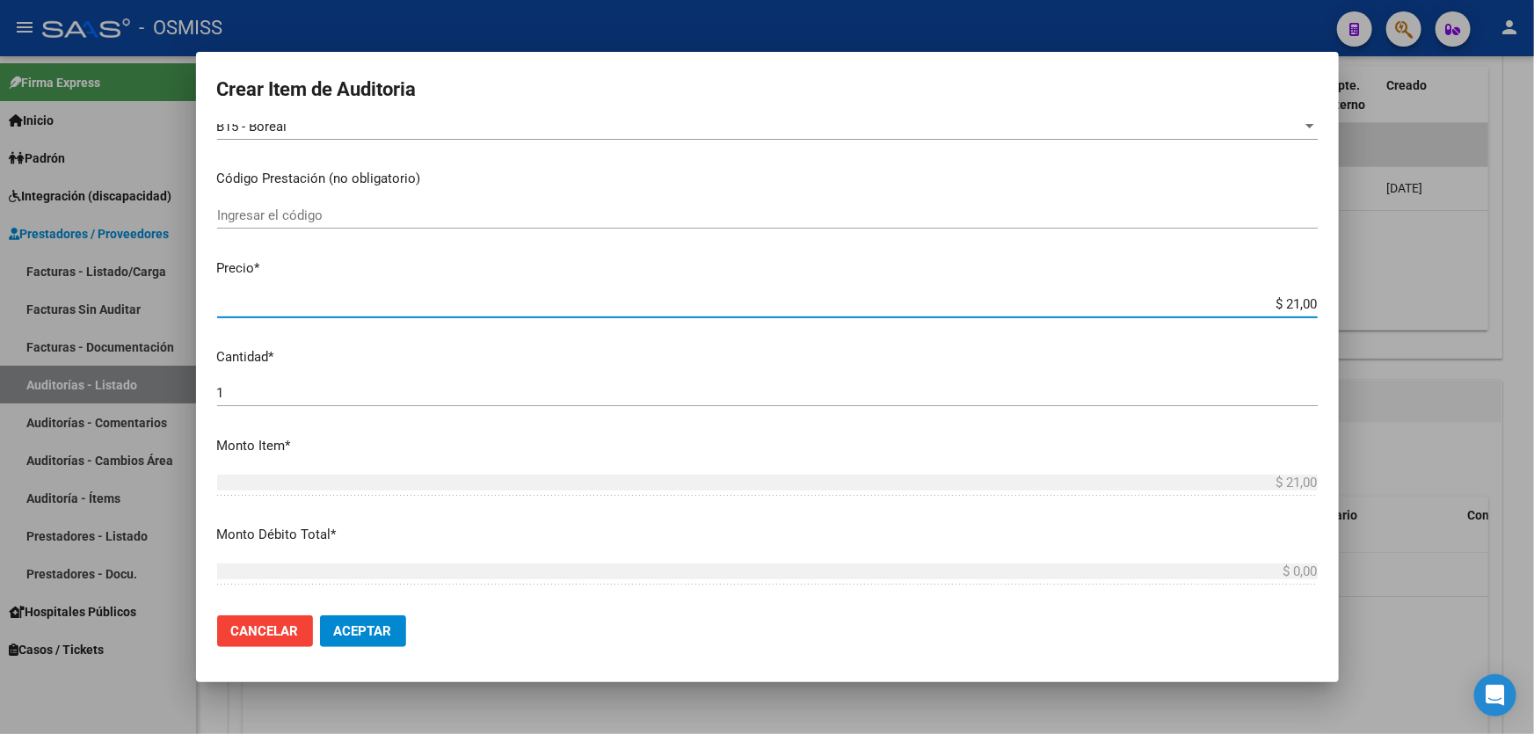
type input "$ 210,00"
type input "$ 2.100,00"
type input "$ 21.000,00"
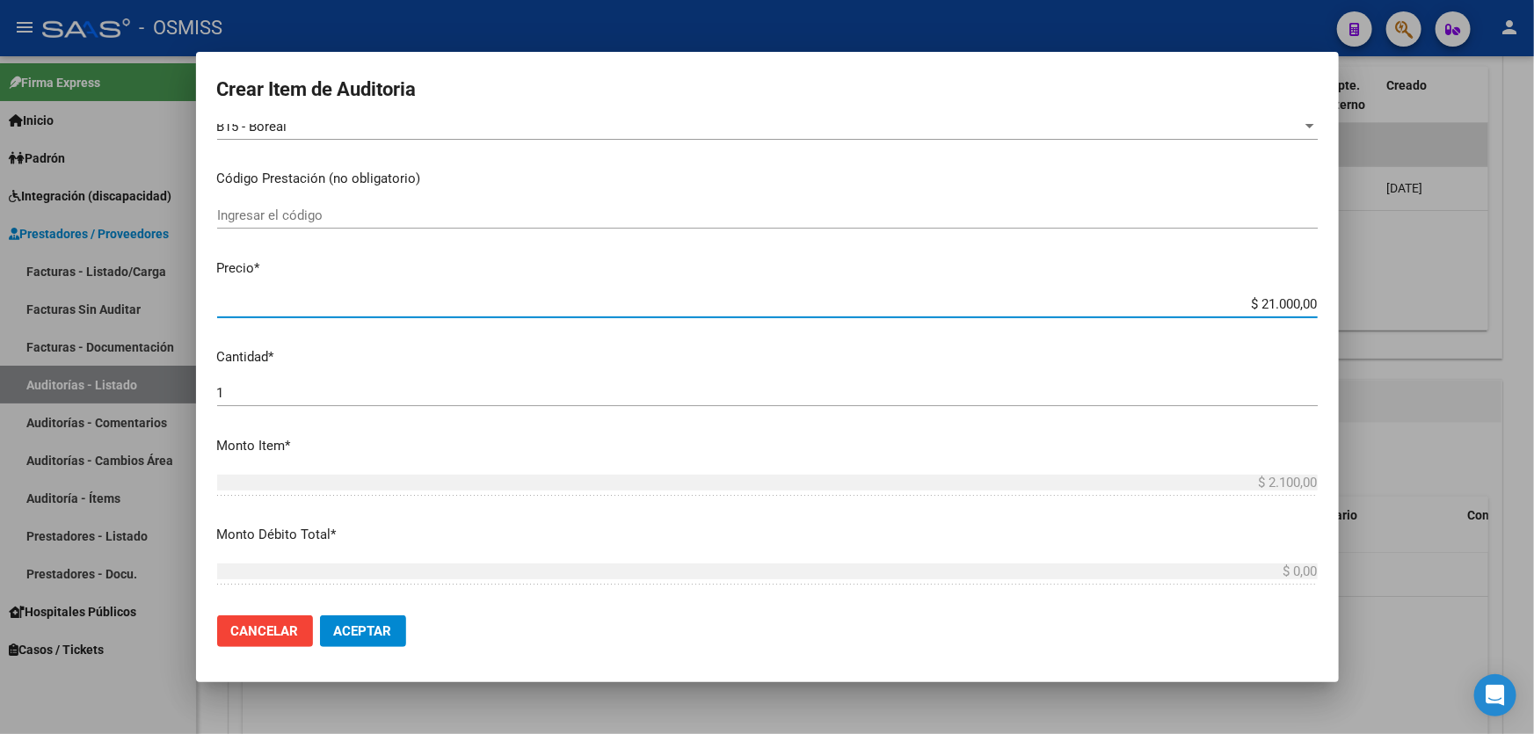
type input "$ 21.000,00"
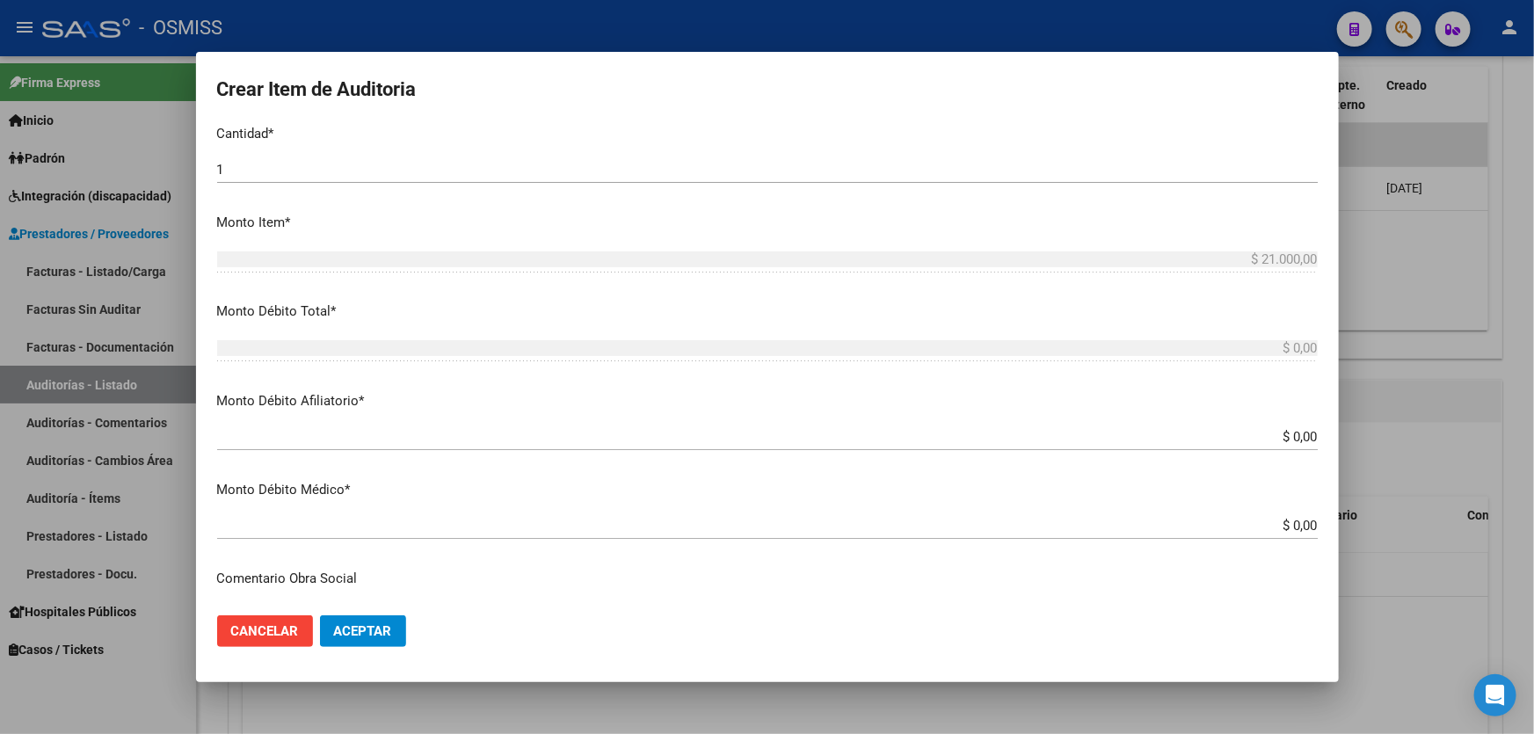
scroll to position [559, 0]
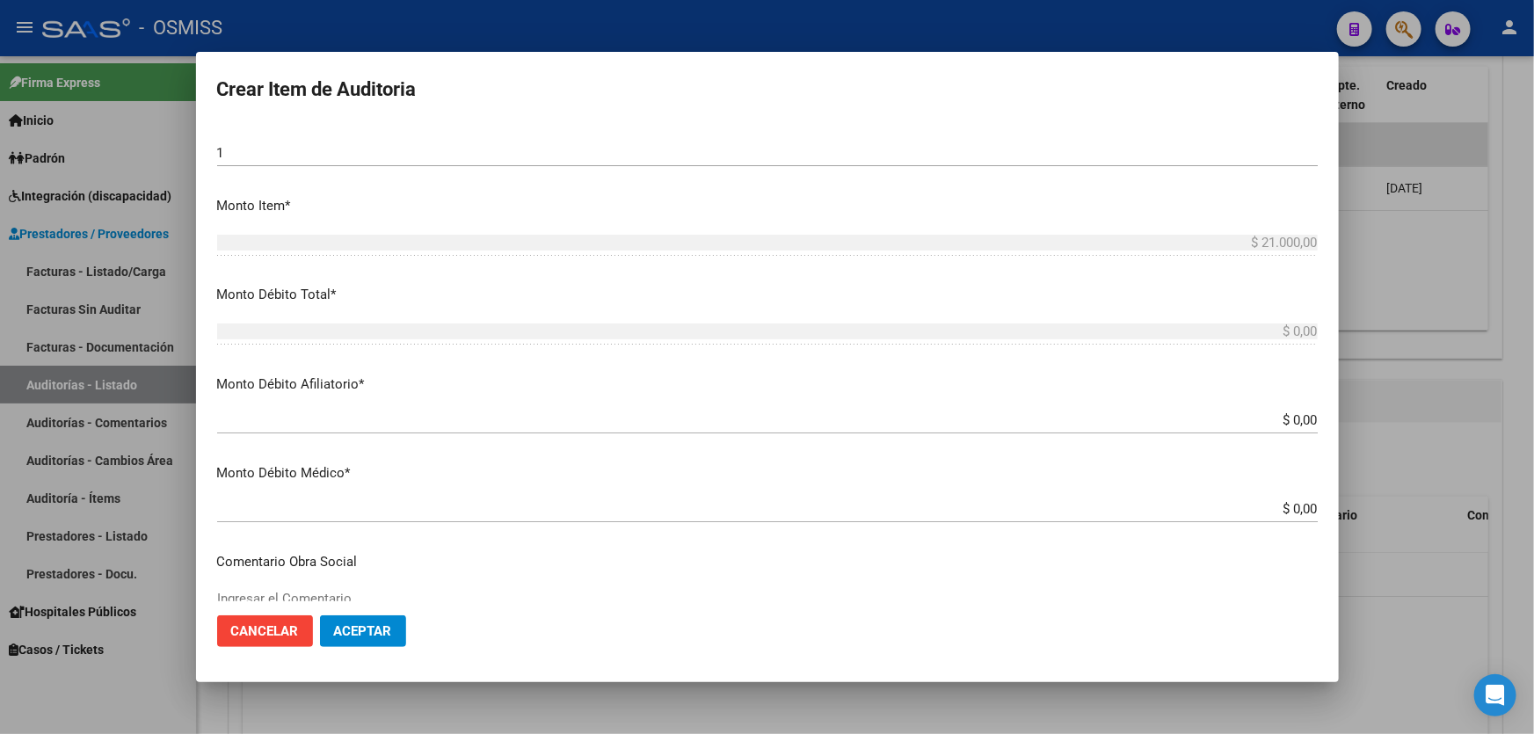
click at [366, 633] on span "Aceptar" at bounding box center [363, 631] width 58 height 16
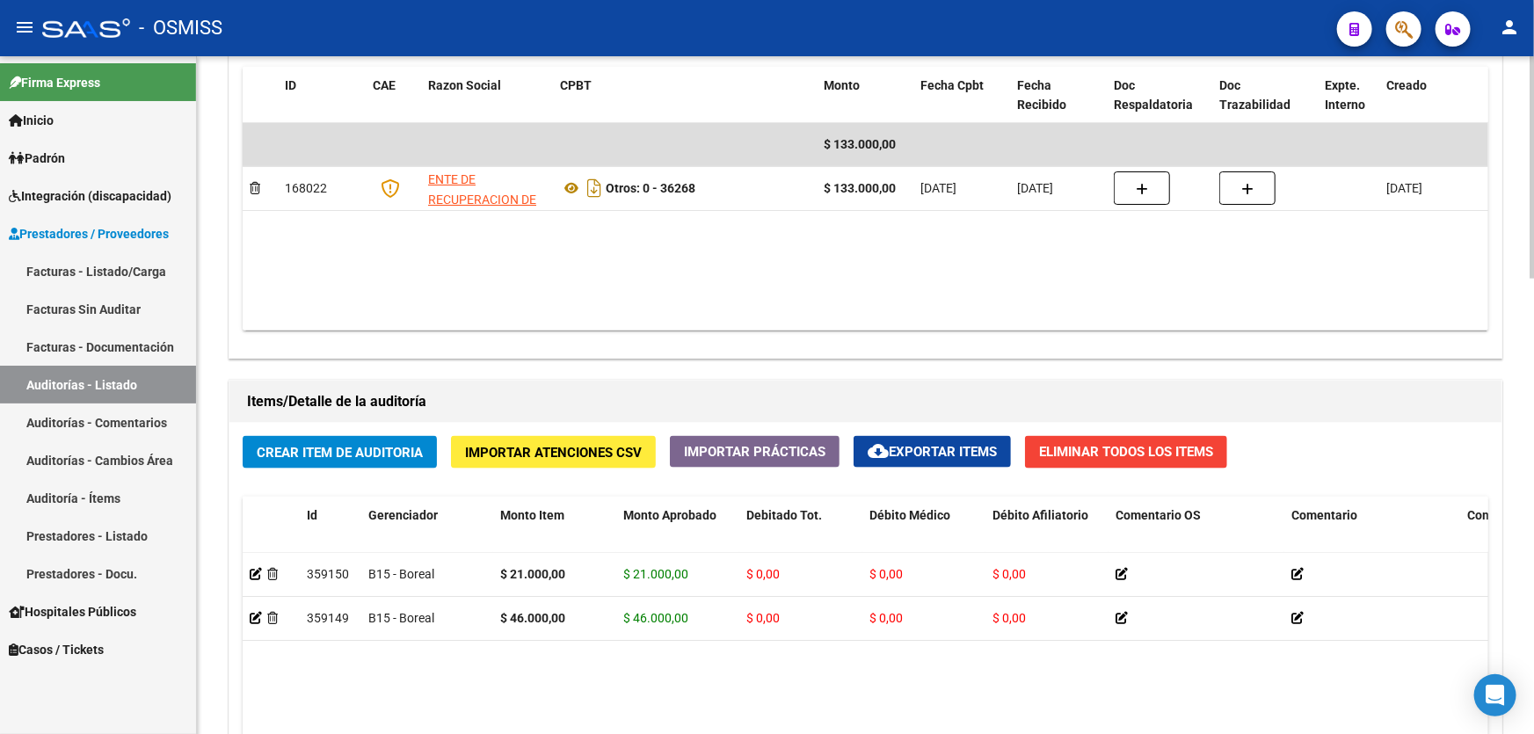
click at [777, 311] on datatable-body "$ 133.000,00 168022 ENTE DE RECUPERACION DE FONDOS PARA EL FORTALECIMIENTO DEL …" at bounding box center [866, 226] width 1246 height 207
click at [319, 449] on span "Crear Item de Auditoria" at bounding box center [340, 453] width 166 height 16
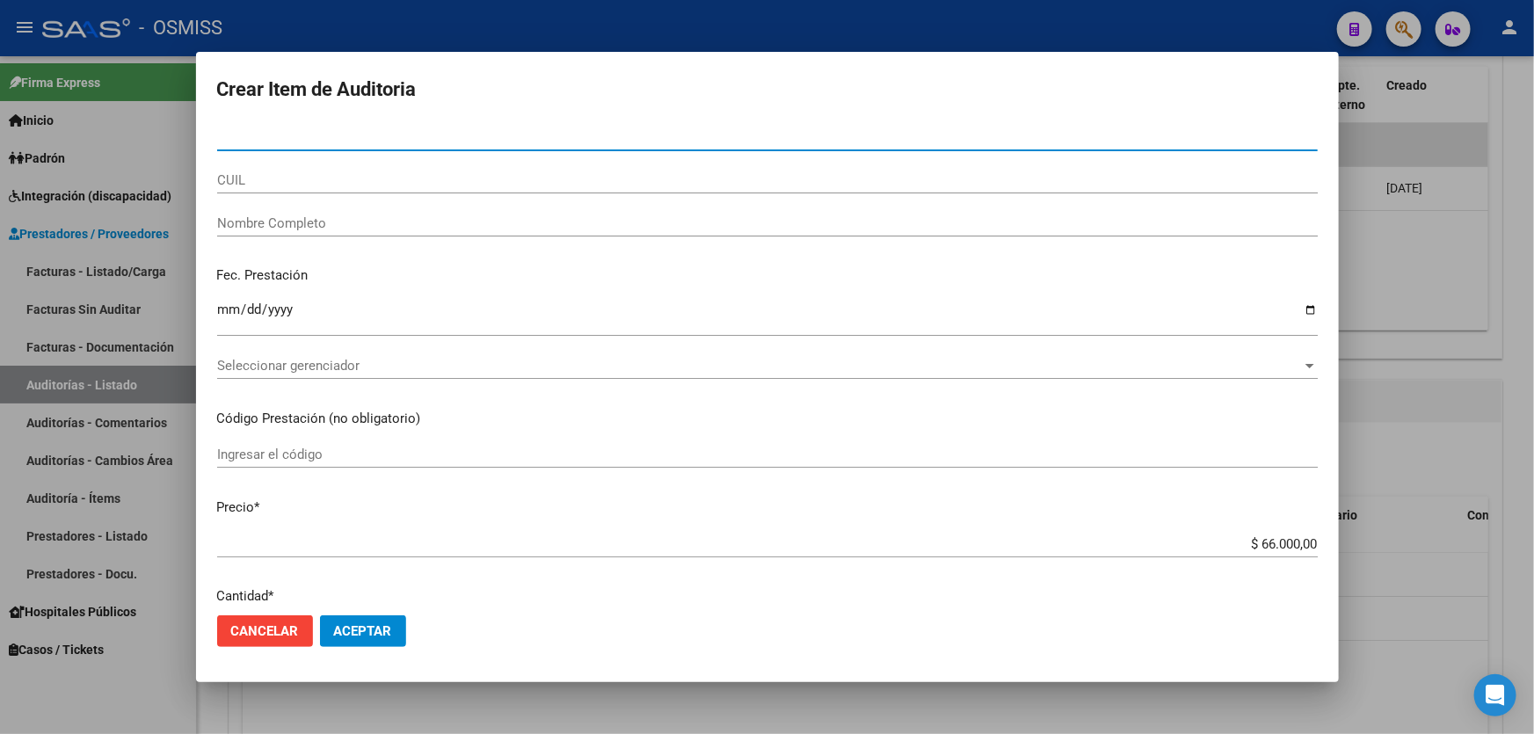
type input "56803872"
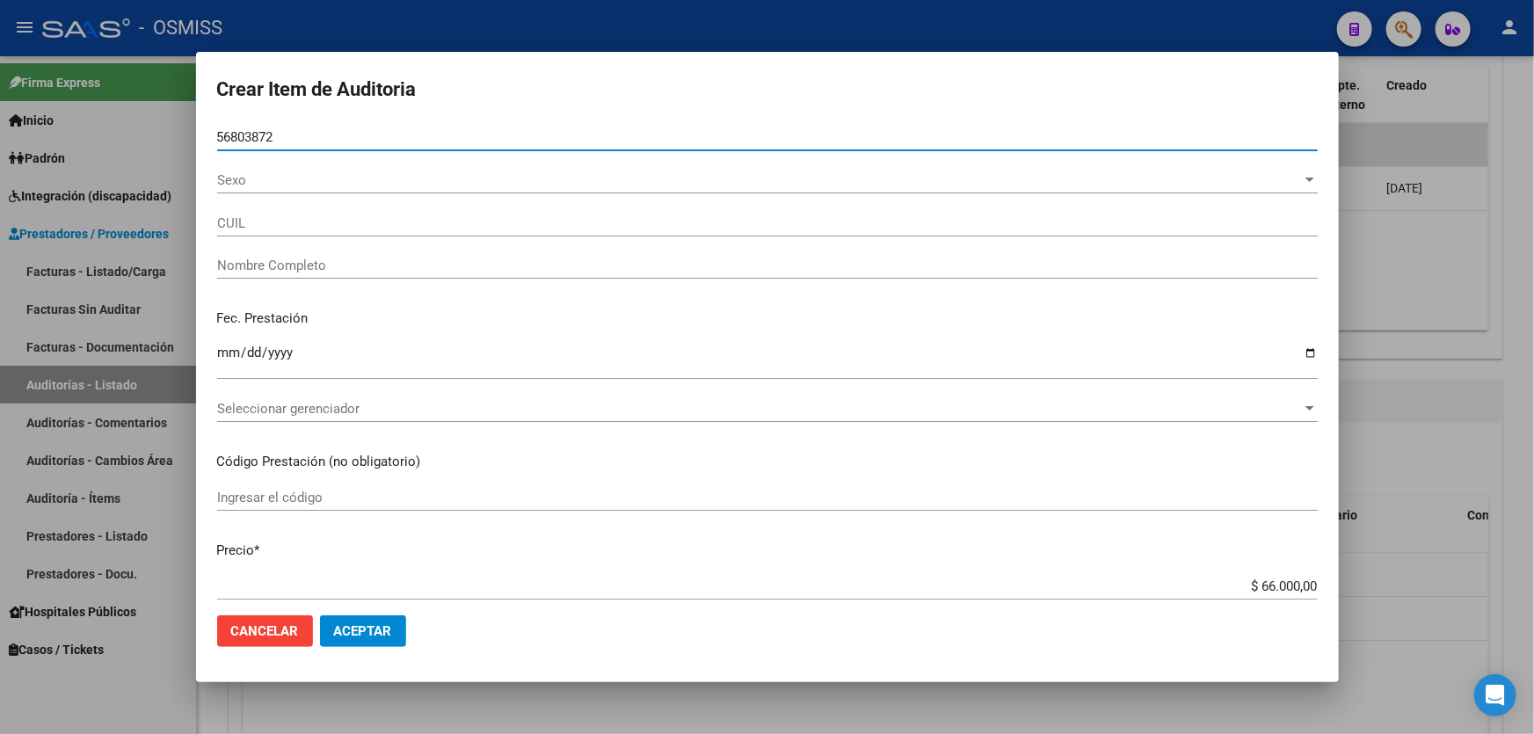
type input "20568038720"
type input "[PERSON_NAME]"
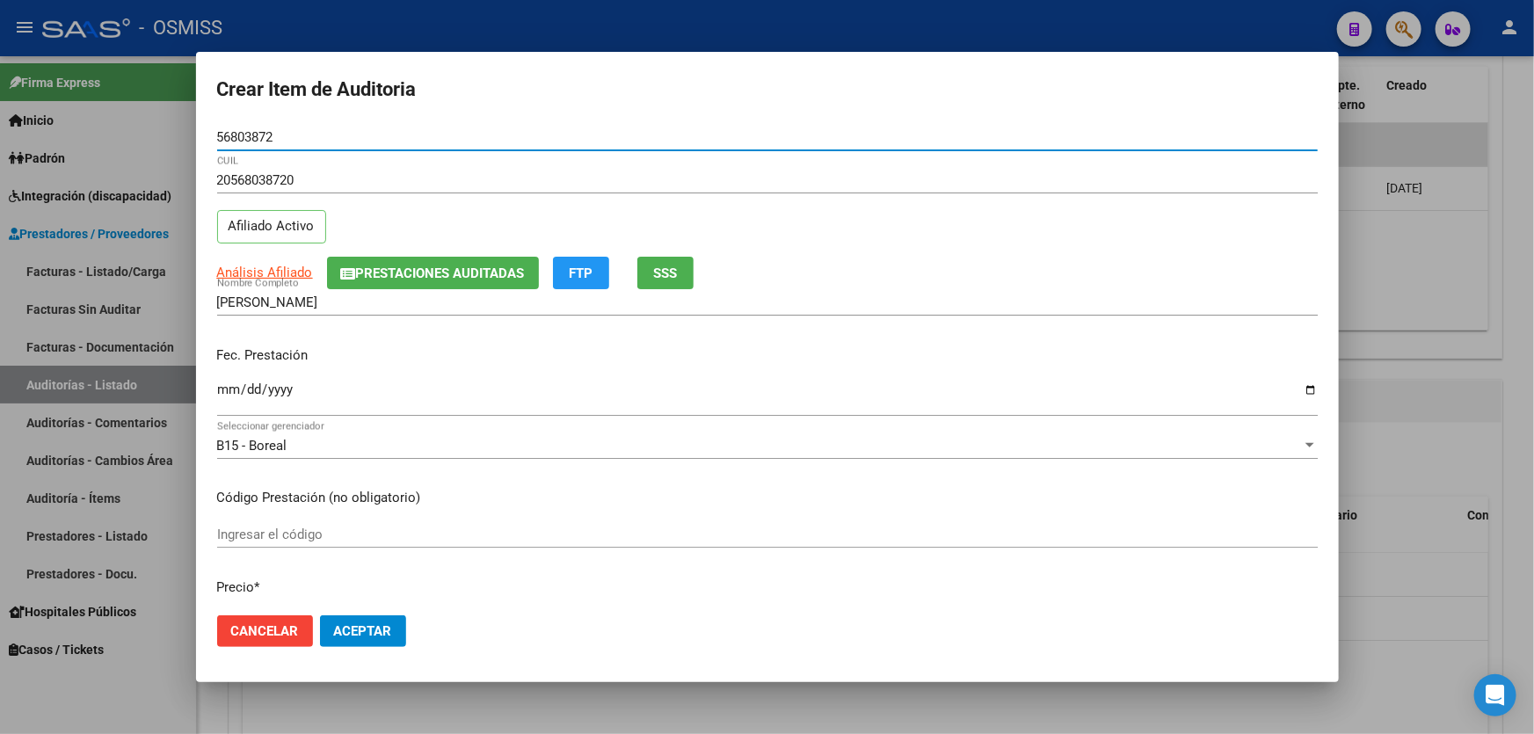
type input "56803872"
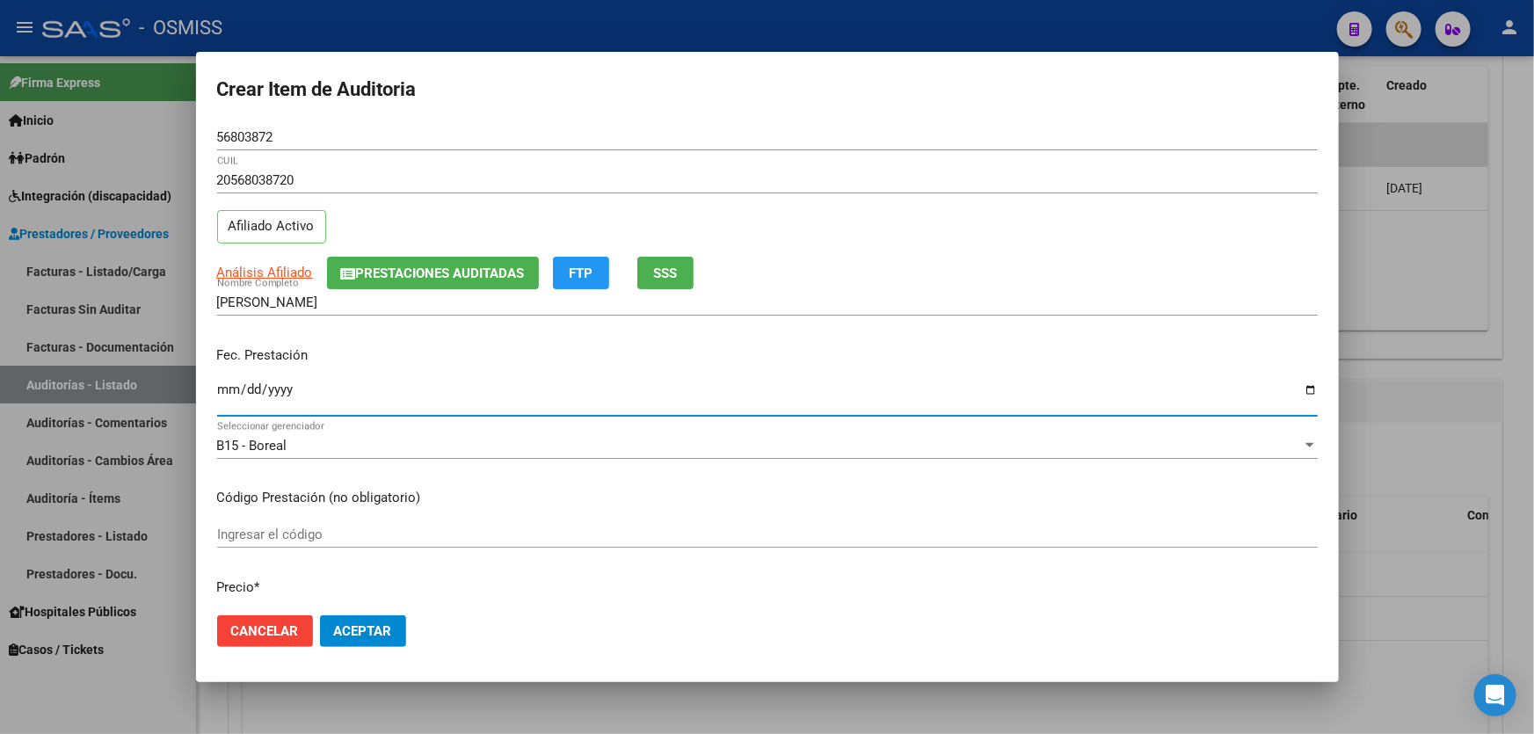
click at [226, 386] on input "Ingresar la fecha" at bounding box center [767, 396] width 1101 height 28
type input "[DATE]"
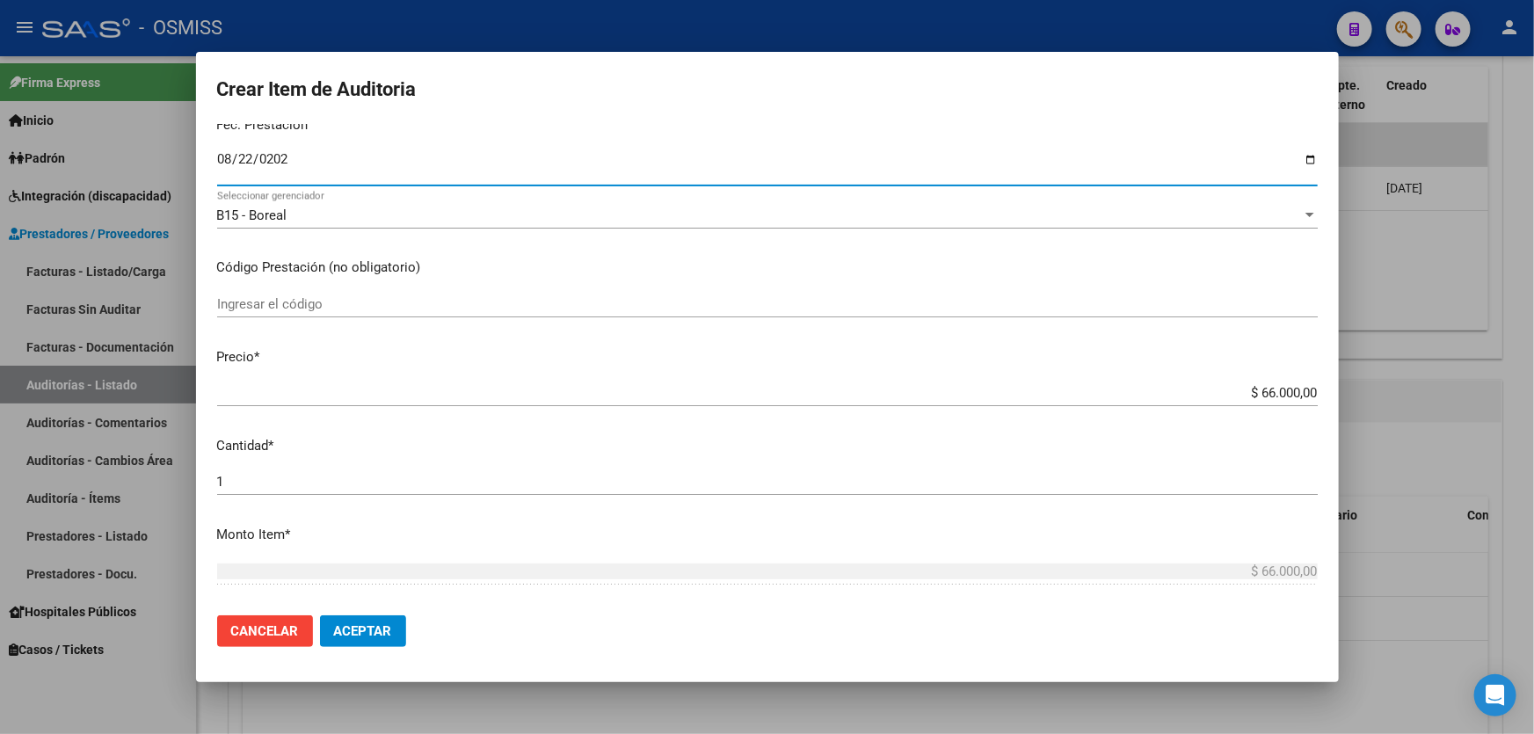
scroll to position [239, 0]
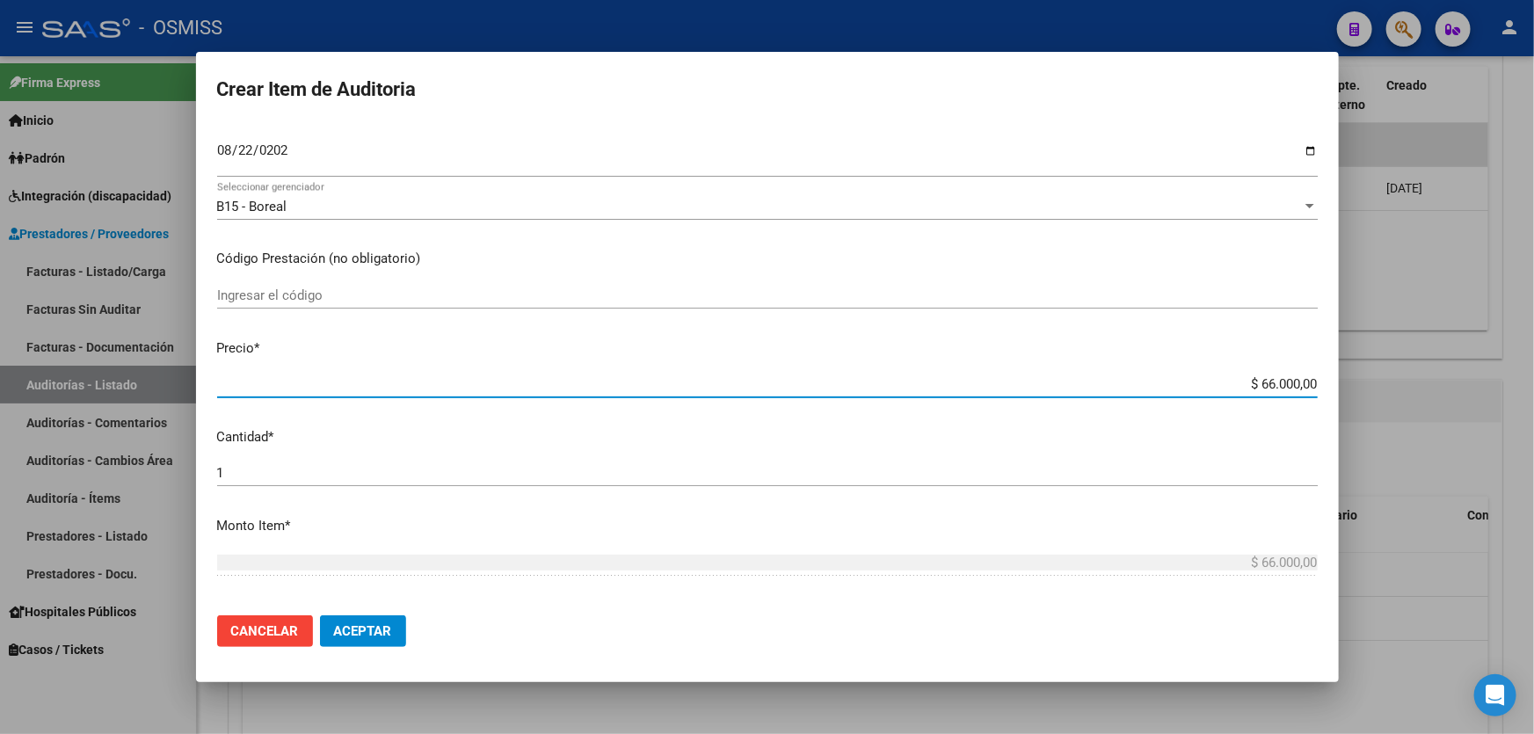
drag, startPoint x: 1181, startPoint y: 384, endPoint x: 1533, endPoint y: 301, distance: 362.2
click at [1533, 349] on div "Crear Item de Auditoria 56803872 Nro Documento 20568038720 CUIL Afiliado Activo…" at bounding box center [767, 367] width 1534 height 734
type input "$ 0,01"
type input "$ 0,18"
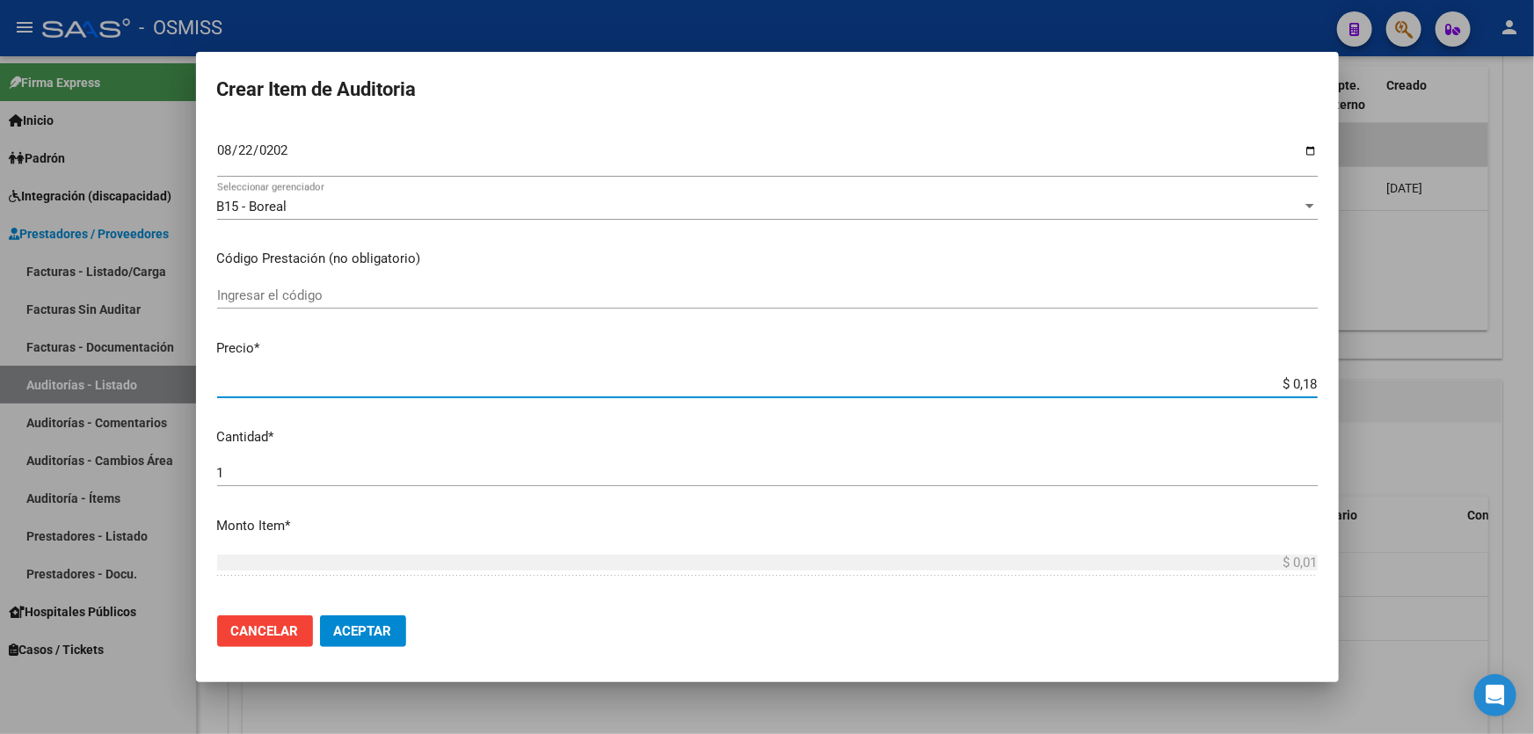
type input "$ 0,18"
drag, startPoint x: 1222, startPoint y: 380, endPoint x: 1533, endPoint y: 311, distance: 318.6
click at [1533, 346] on div "Crear Item de Auditoria 56803872 Nro Documento 20568038720 CUIL Afiliado Activo…" at bounding box center [767, 367] width 1534 height 734
type input "$ 0,02"
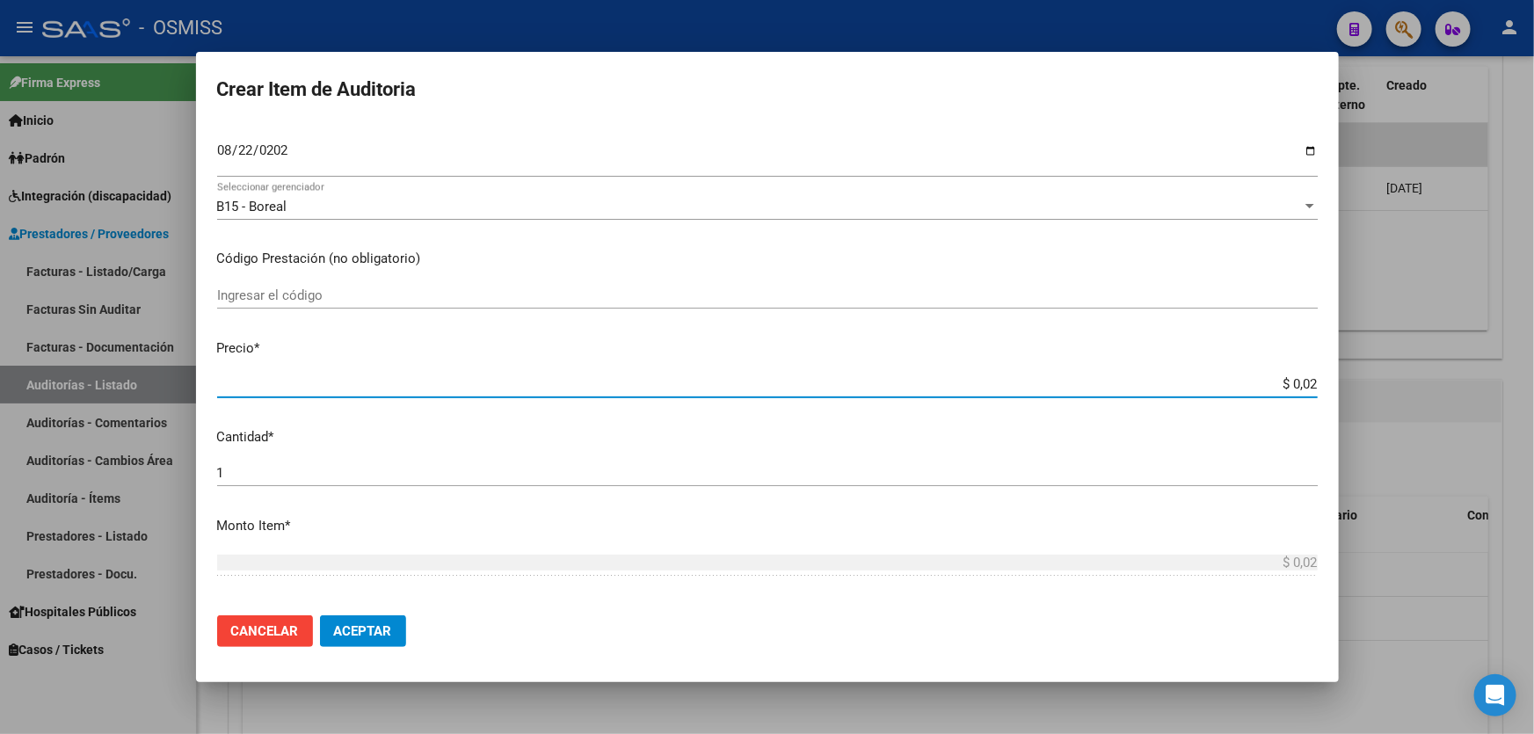
type input "$ 0,26"
type input "$ 2,60"
type input "$ 26,00"
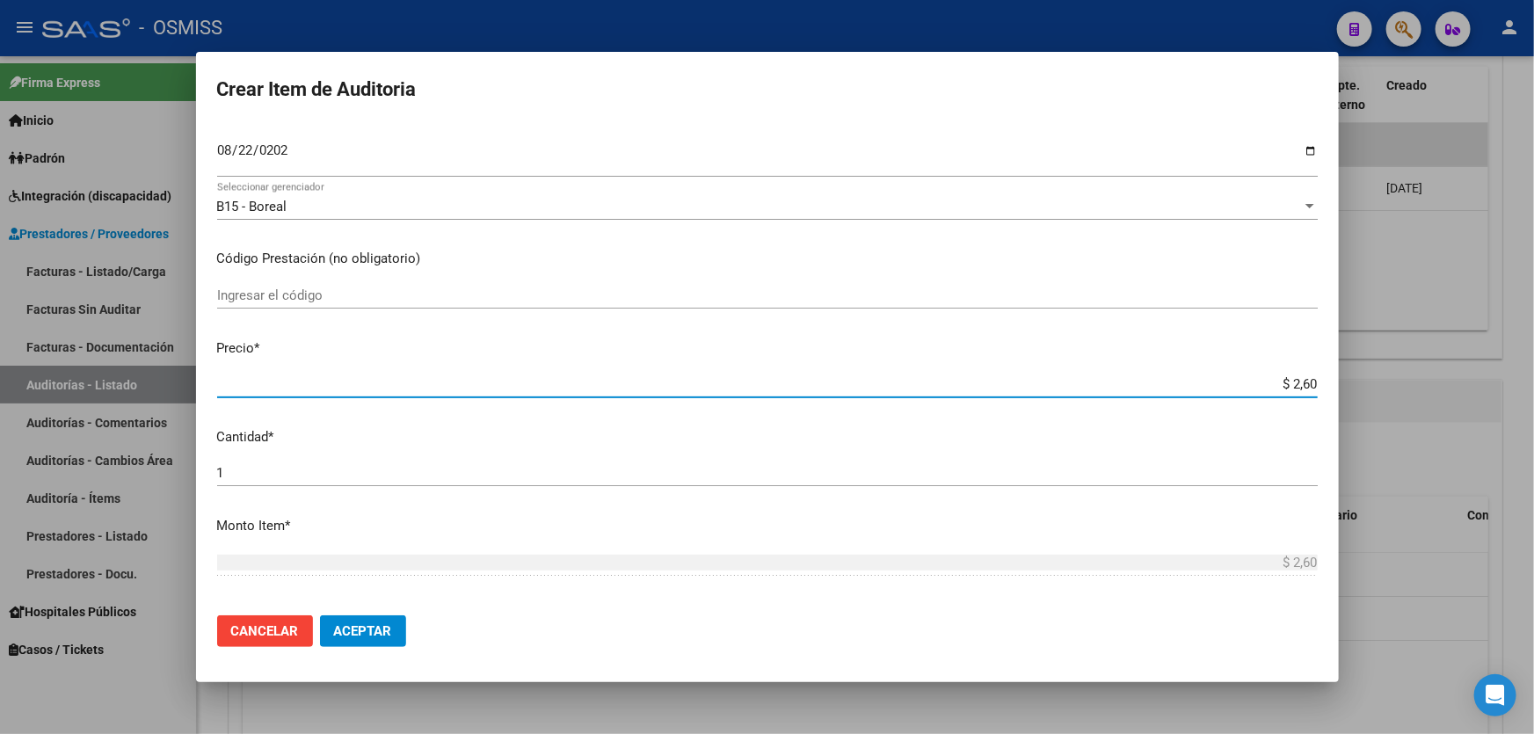
type input "$ 26,00"
type input "$ 260,00"
type input "$ 2.600,00"
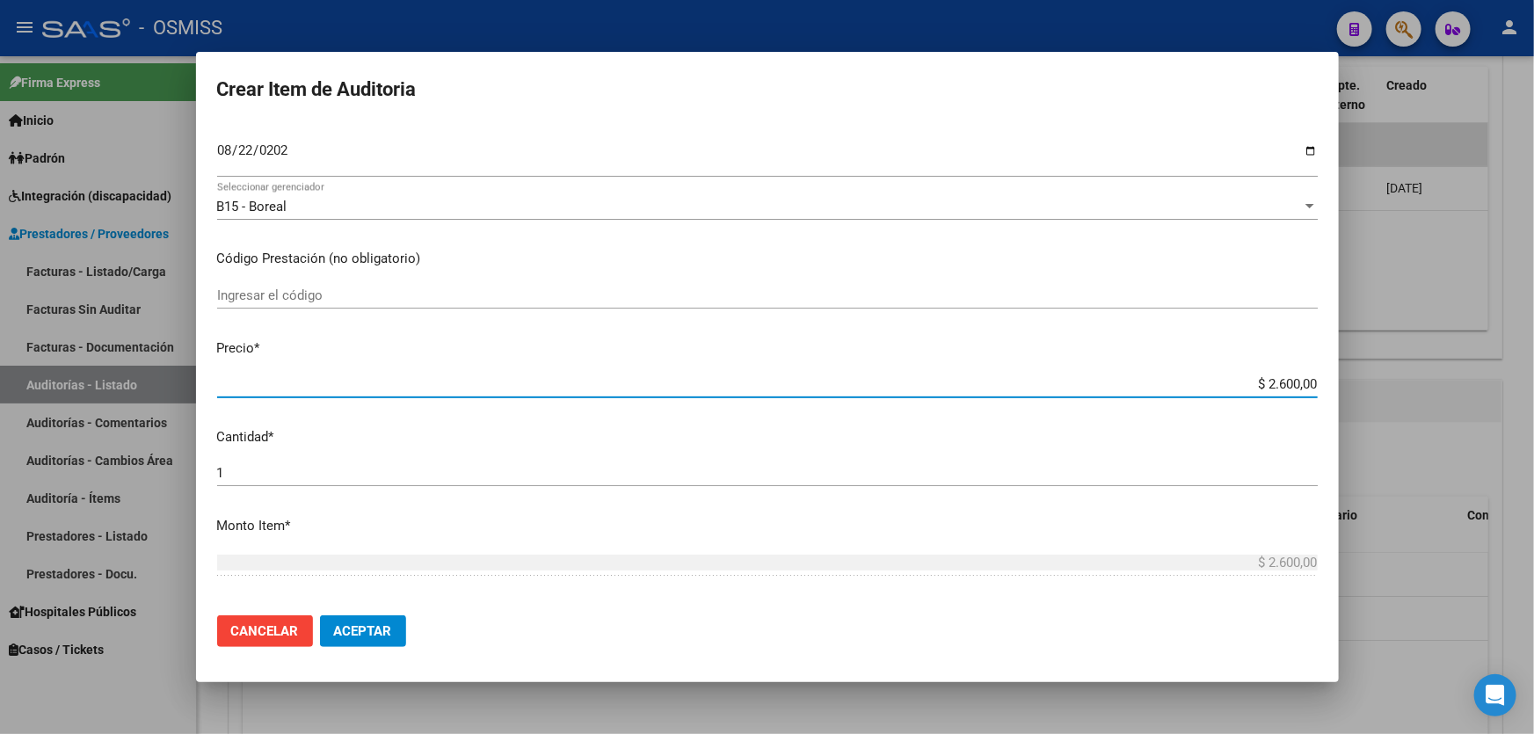
type input "$ 26.000,00"
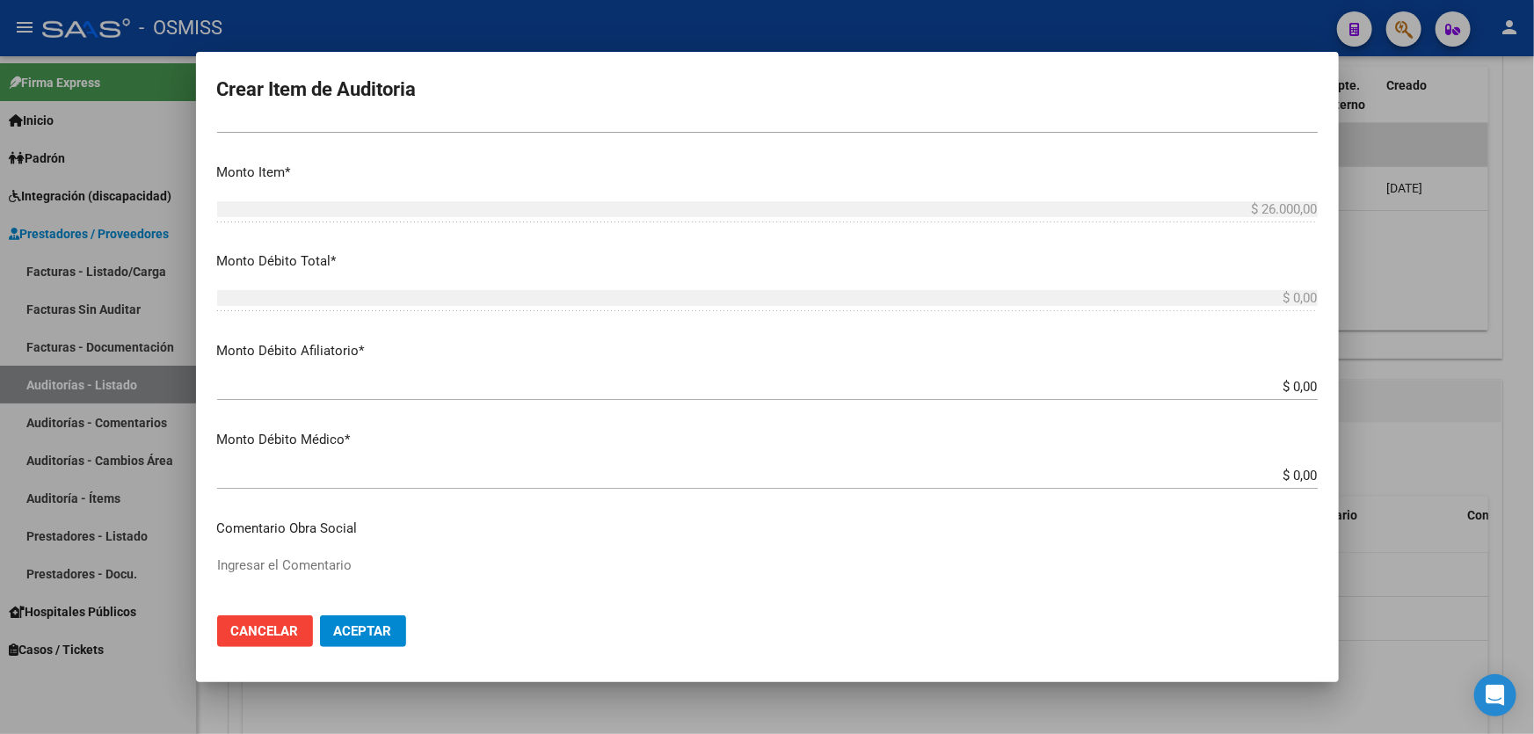
scroll to position [639, 0]
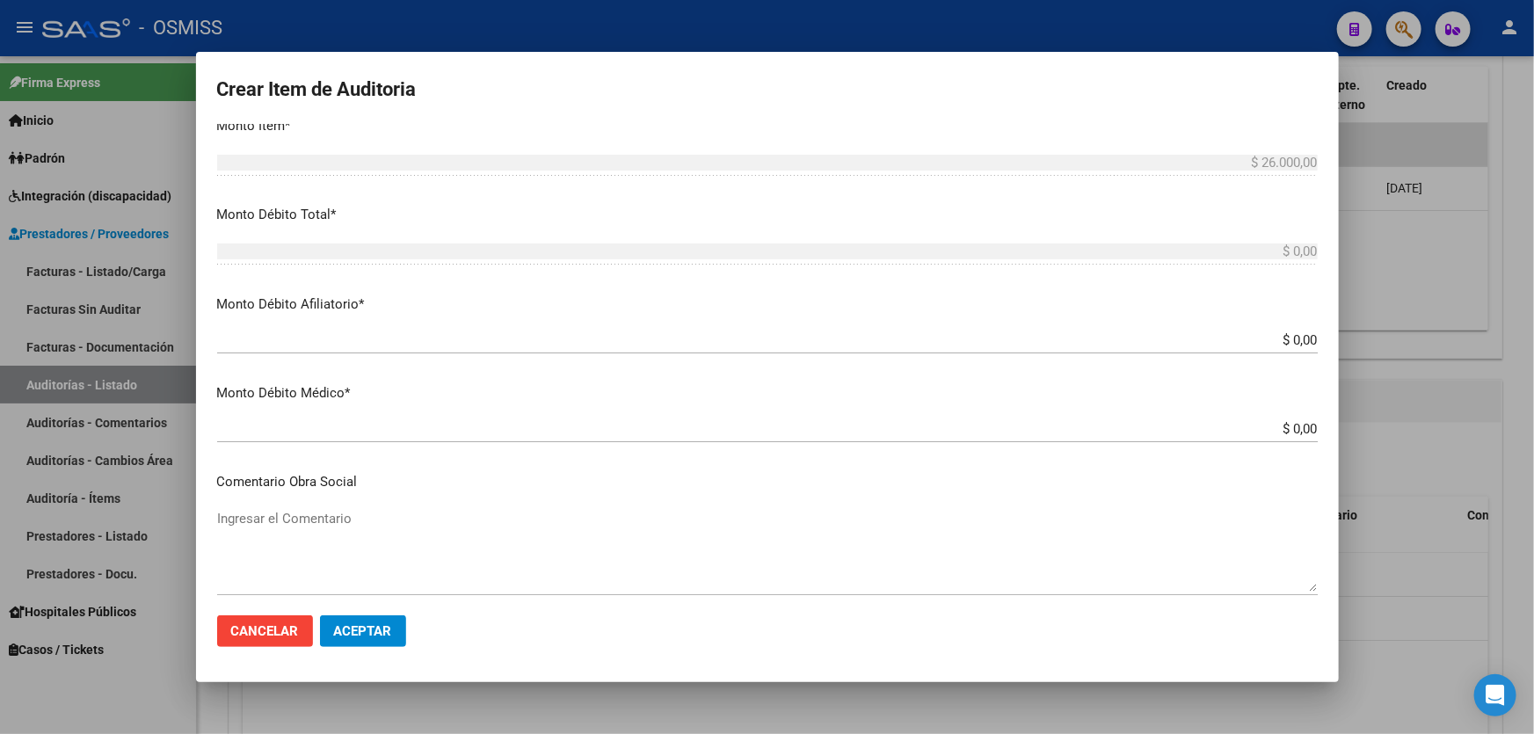
click at [344, 650] on mat-dialog-actions "Cancelar Aceptar" at bounding box center [767, 631] width 1101 height 60
click at [360, 638] on span "Aceptar" at bounding box center [363, 631] width 58 height 16
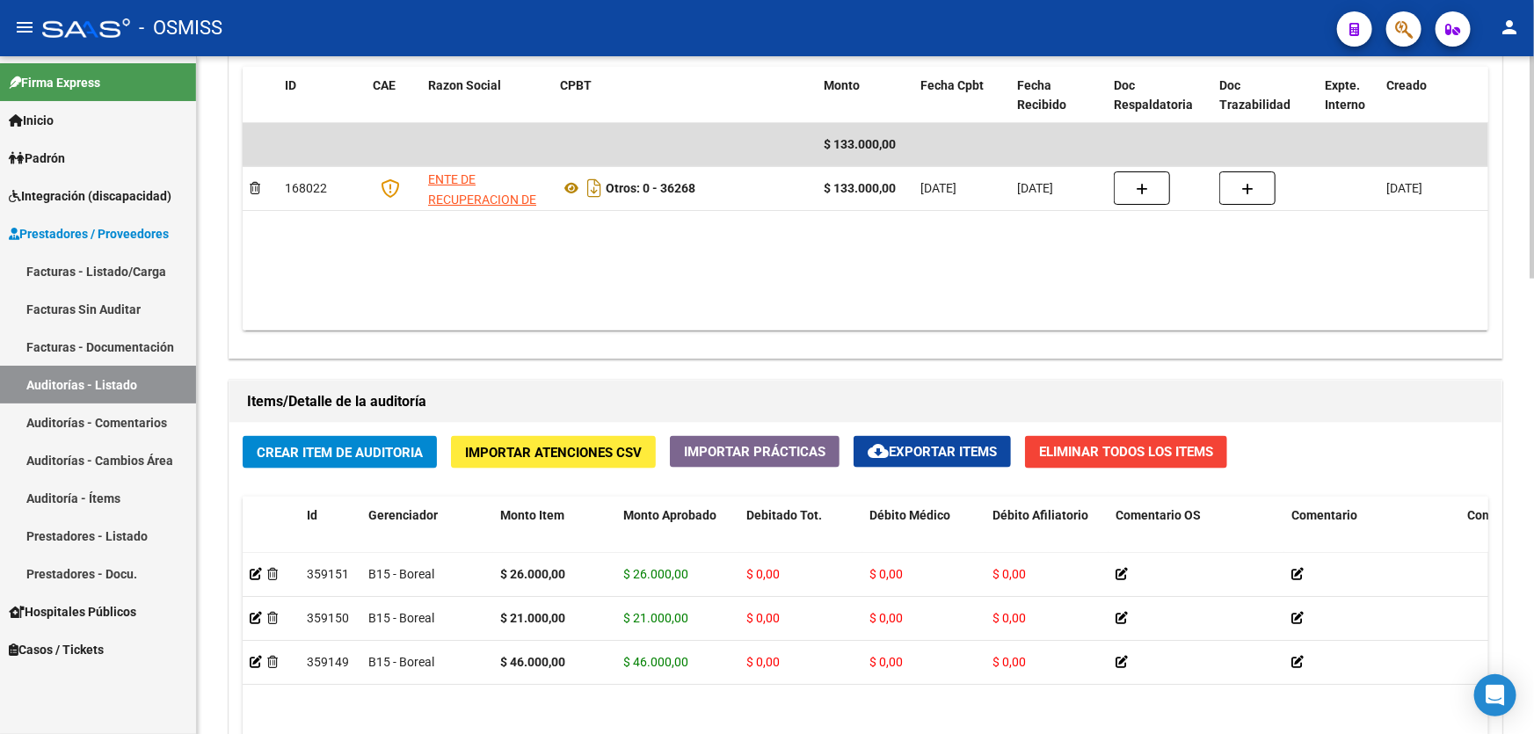
click at [759, 246] on datatable-body "$ 133.000,00 168022 ENTE DE RECUPERACION DE FONDOS PARA EL FORTALECIMIENTO DEL …" at bounding box center [866, 226] width 1246 height 207
click at [327, 454] on span "Crear Item de Auditoria" at bounding box center [340, 453] width 166 height 16
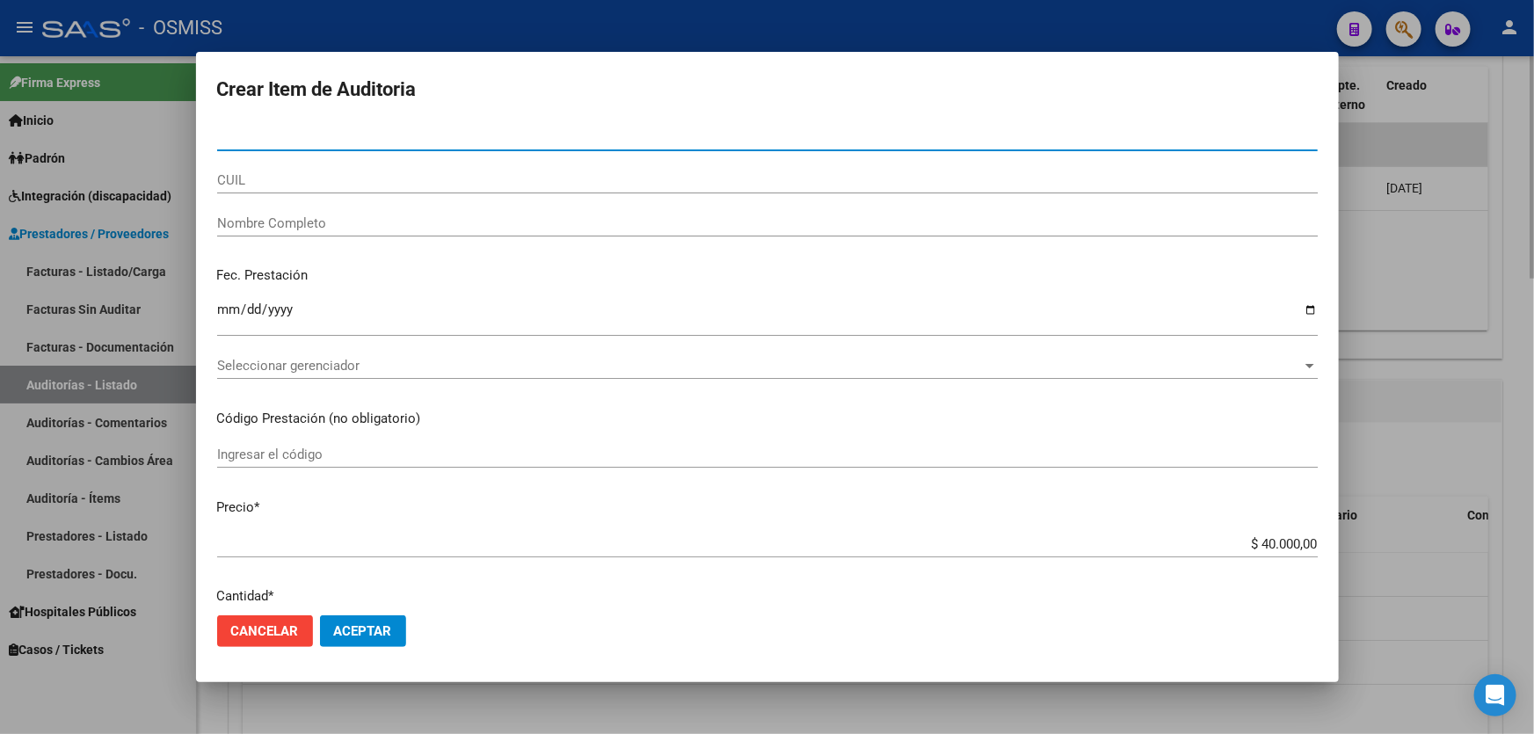
paste input "48333547"
type input "48333547"
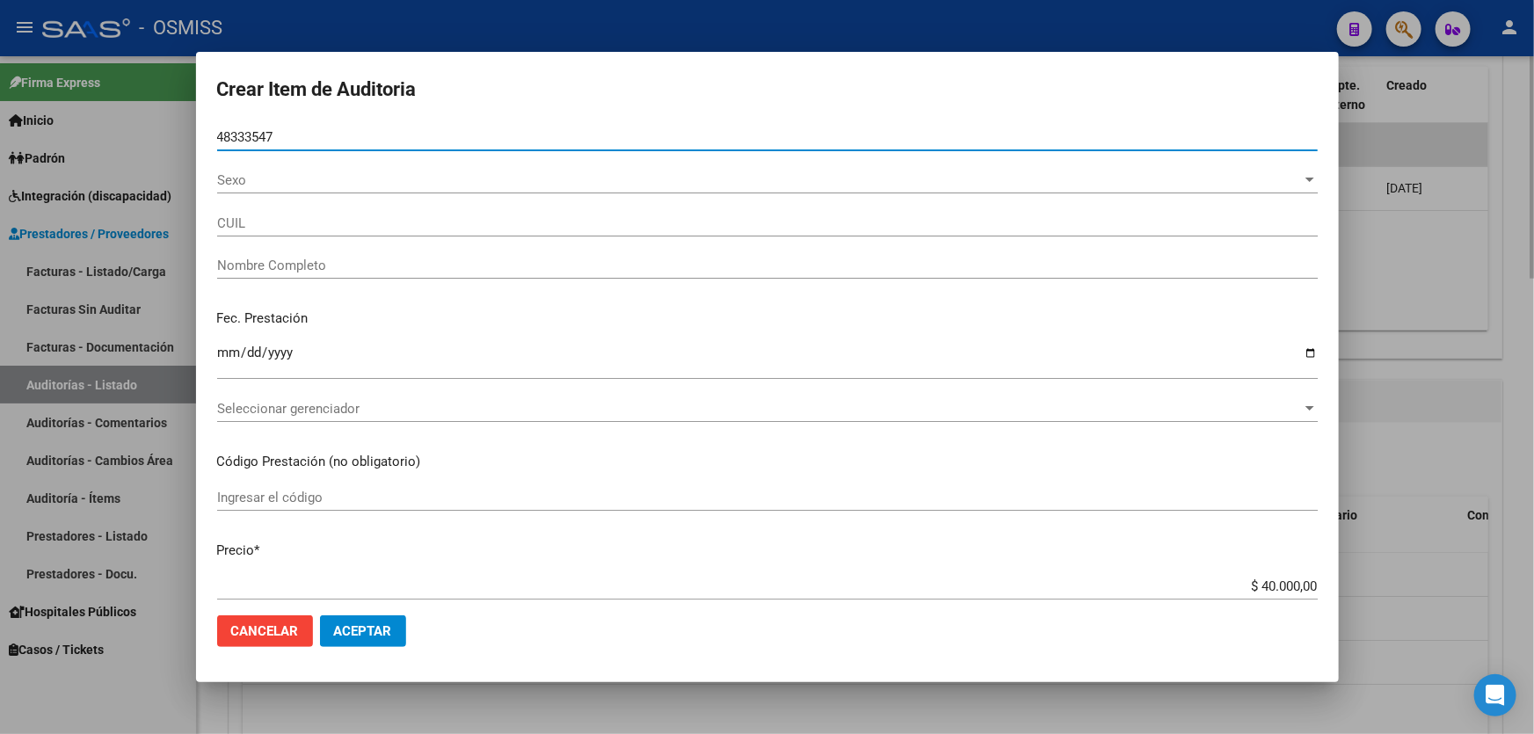
type input "23483335474"
type input "[PERSON_NAME]"
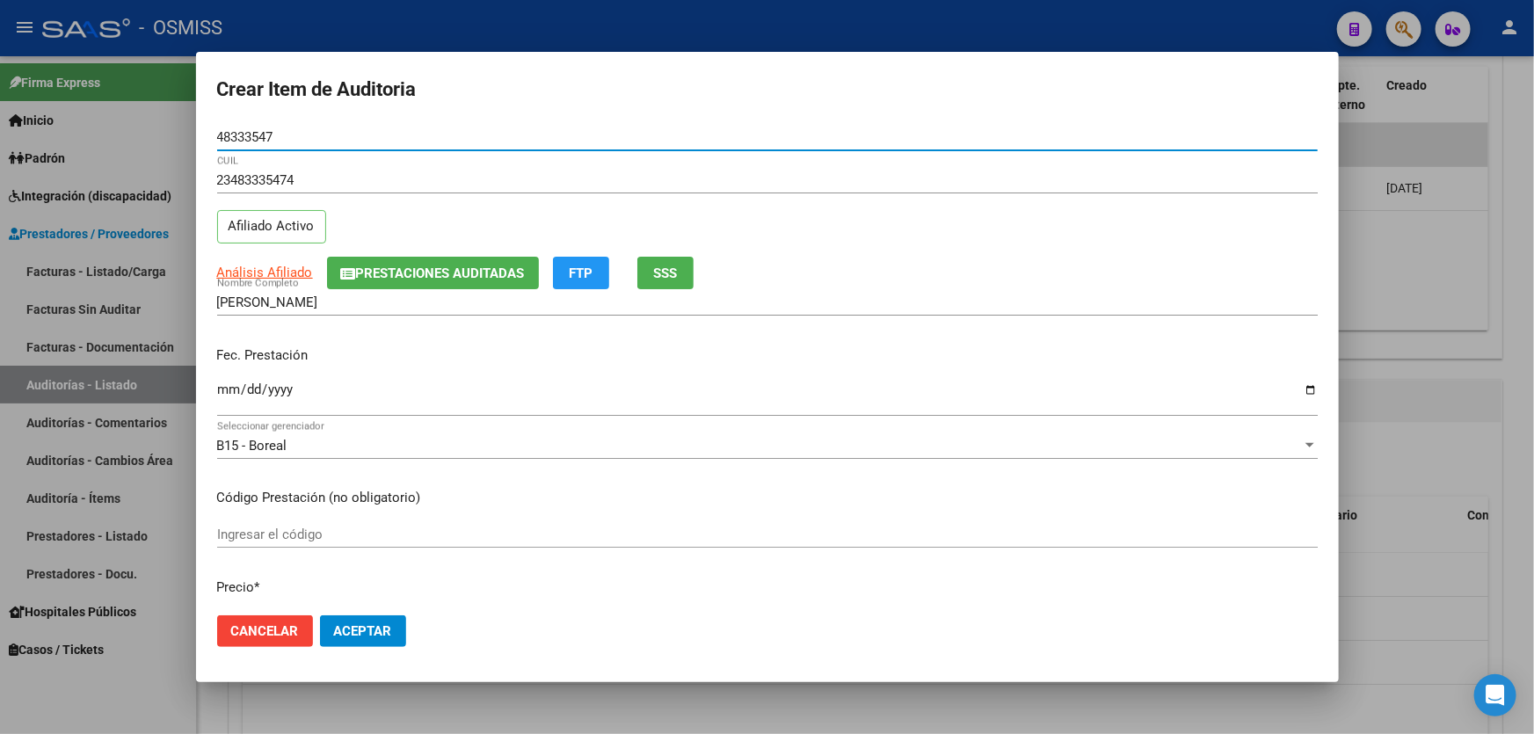
type input "48333547"
click at [222, 387] on input "Ingresar la fecha" at bounding box center [767, 396] width 1101 height 28
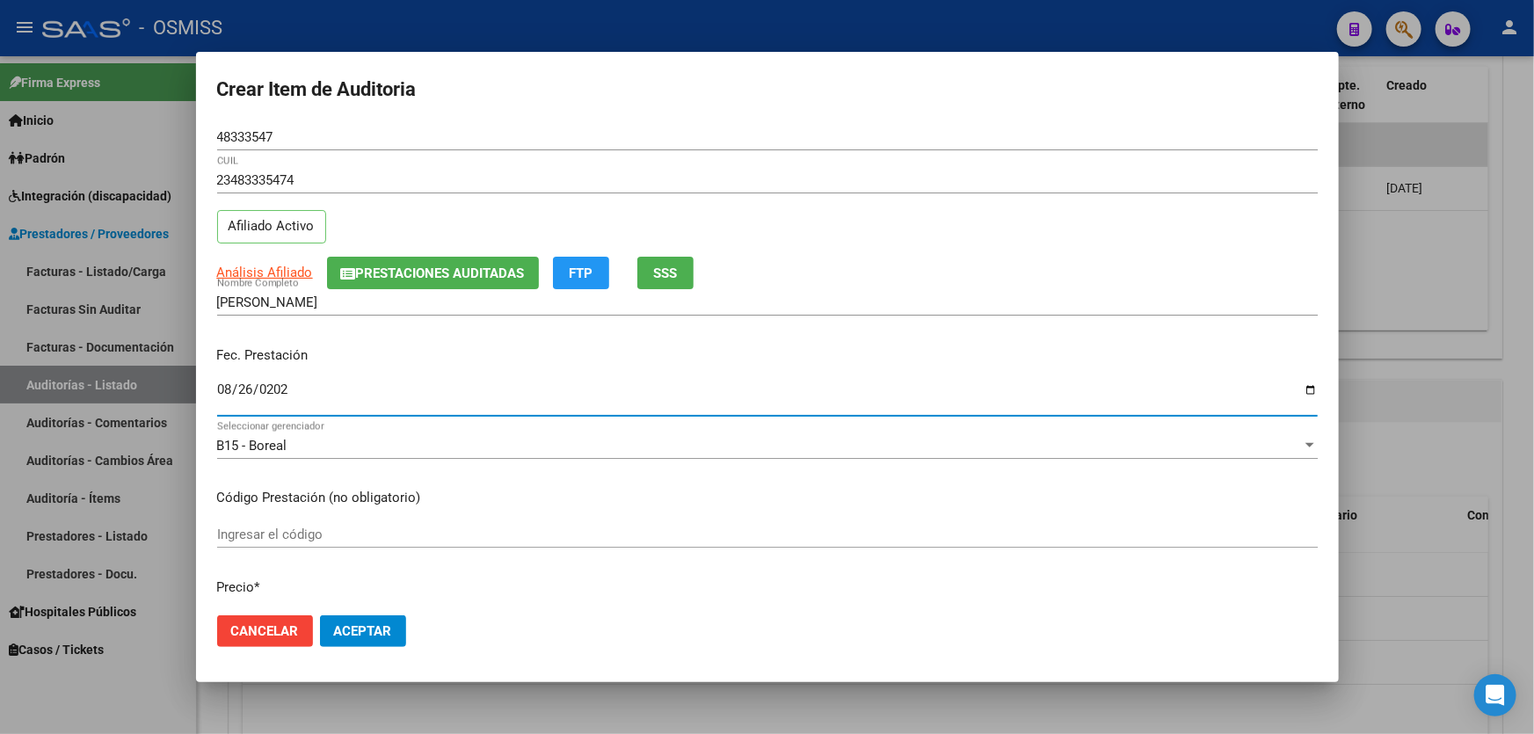
type input "[DATE]"
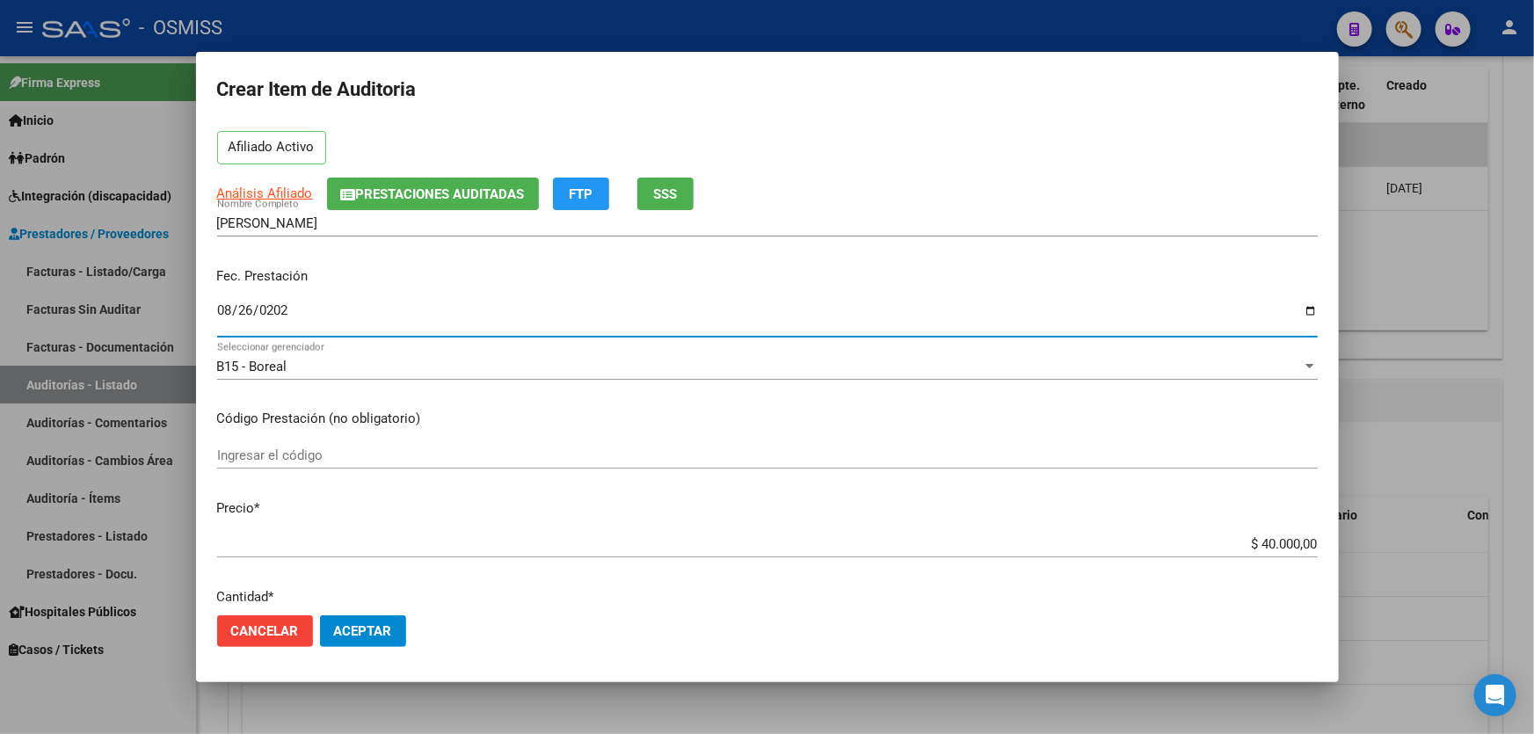
scroll to position [239, 0]
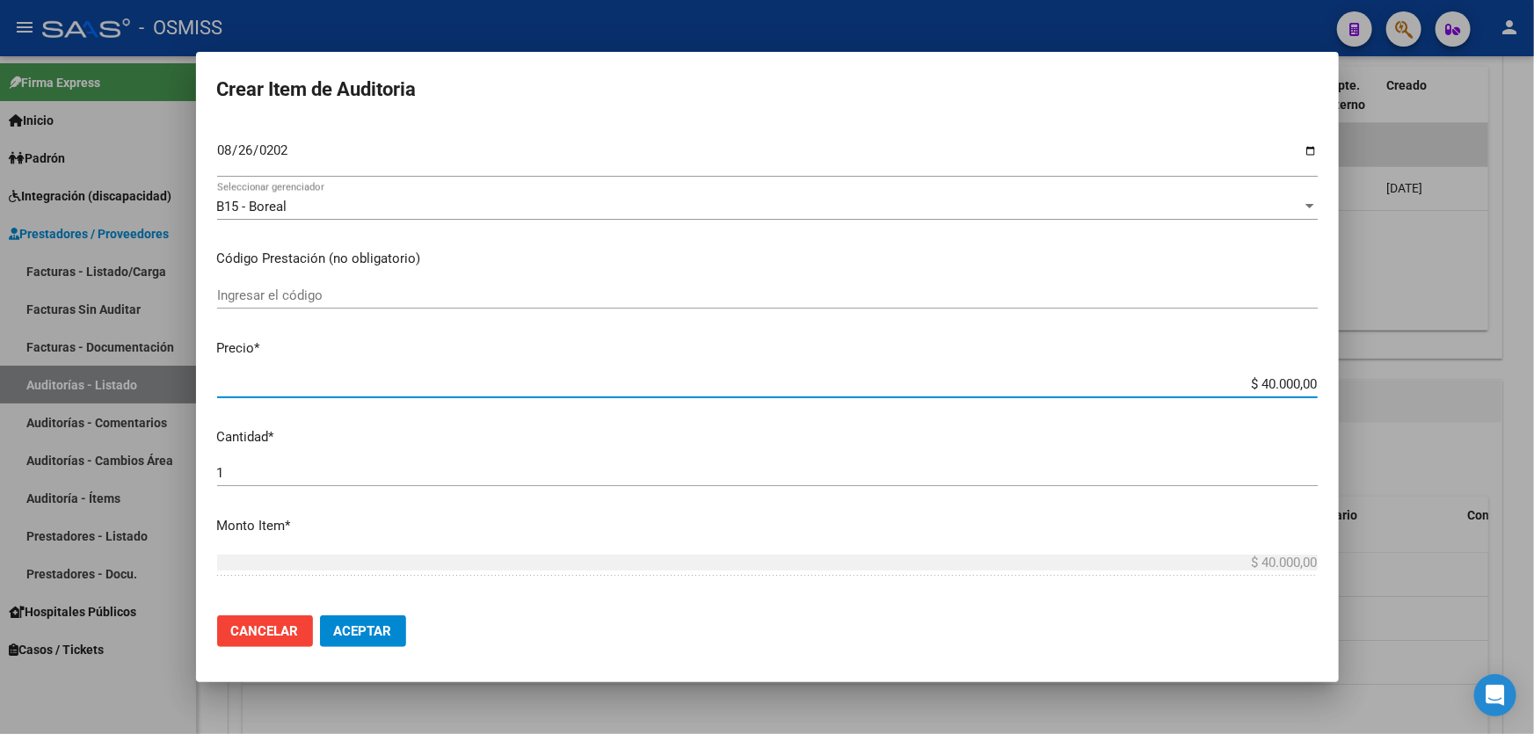
drag, startPoint x: 1145, startPoint y: 386, endPoint x: 1533, endPoint y: 370, distance: 388.0
click at [1533, 375] on div "Crear Item de Auditoria 48333547 Nro Documento 23483335474 CUIL Afiliado Activo…" at bounding box center [767, 367] width 1534 height 734
type input "$ 0,01"
type input "$ 0,15"
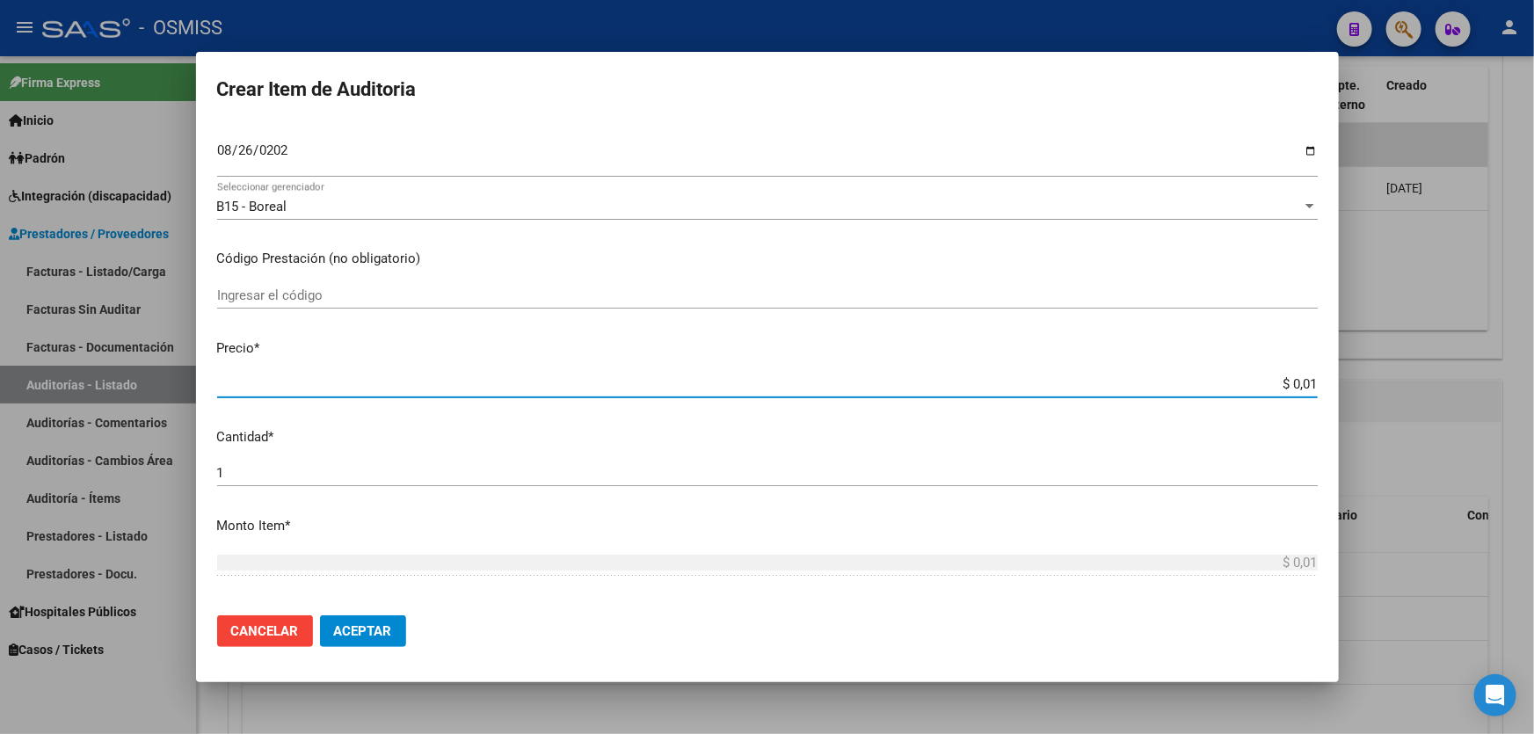
type input "$ 0,15"
type input "$ 1,50"
type input "$ 15,00"
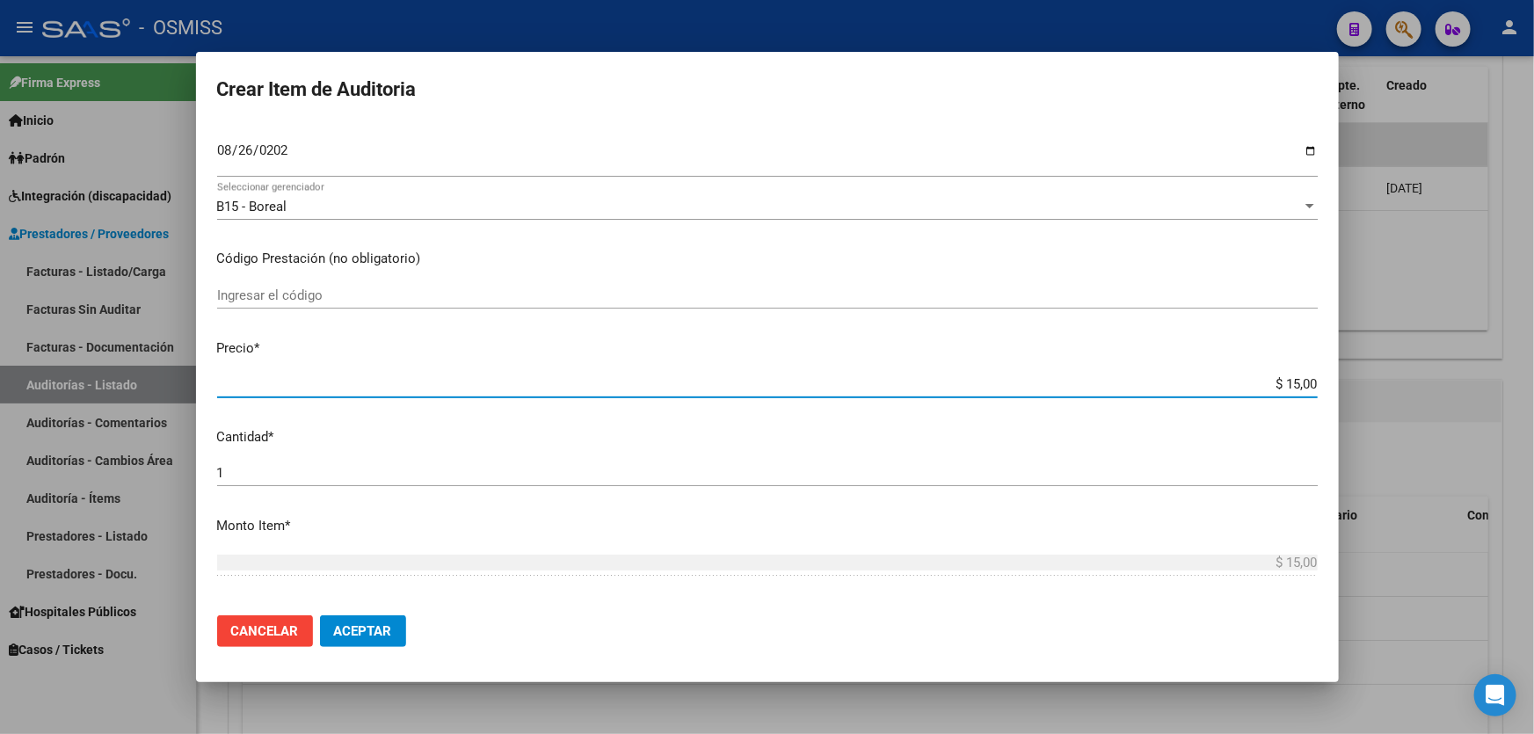
type input "$ 150,00"
type input "$ 1.500,00"
type input "$ 15.000,00"
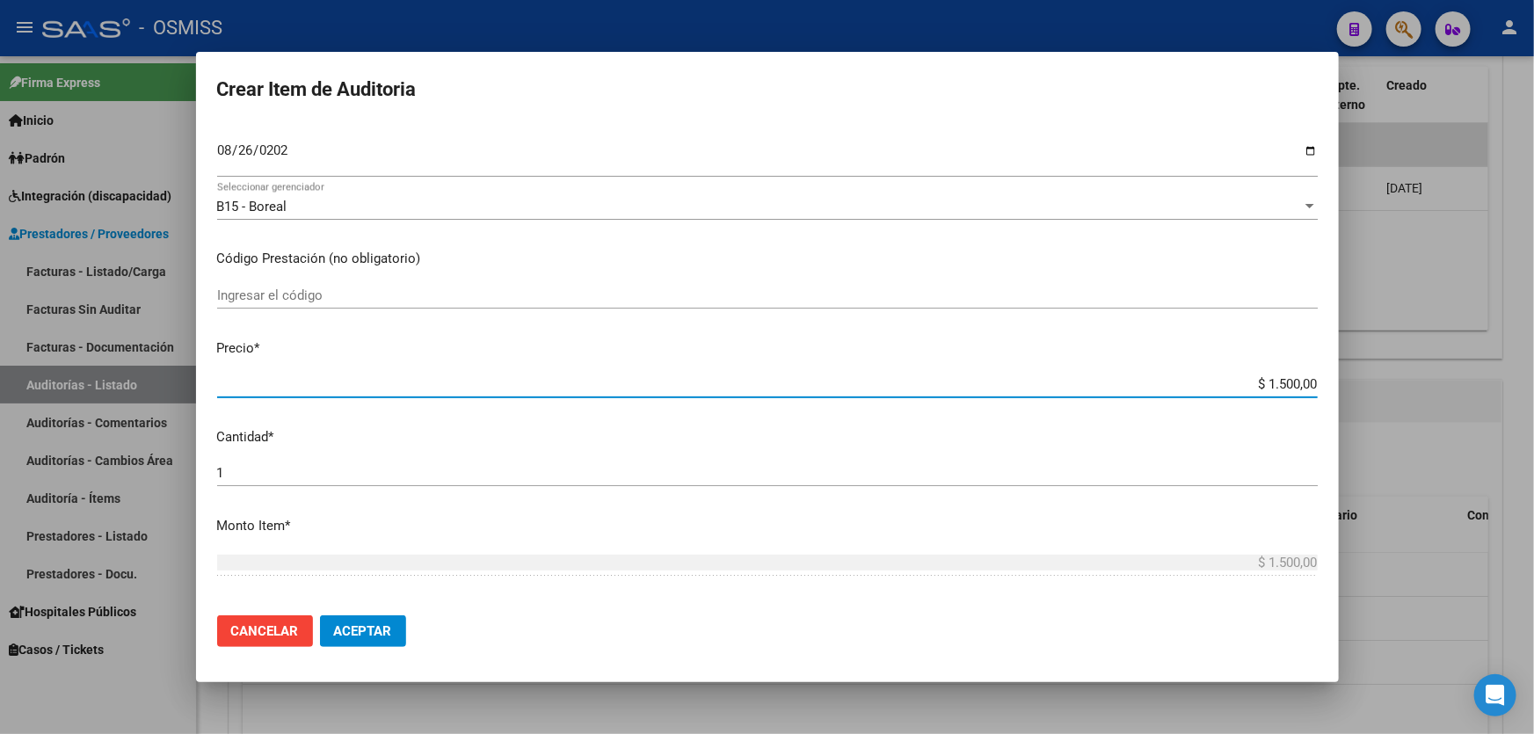
type input "$ 15.000,00"
click at [356, 643] on button "Aceptar" at bounding box center [363, 631] width 86 height 32
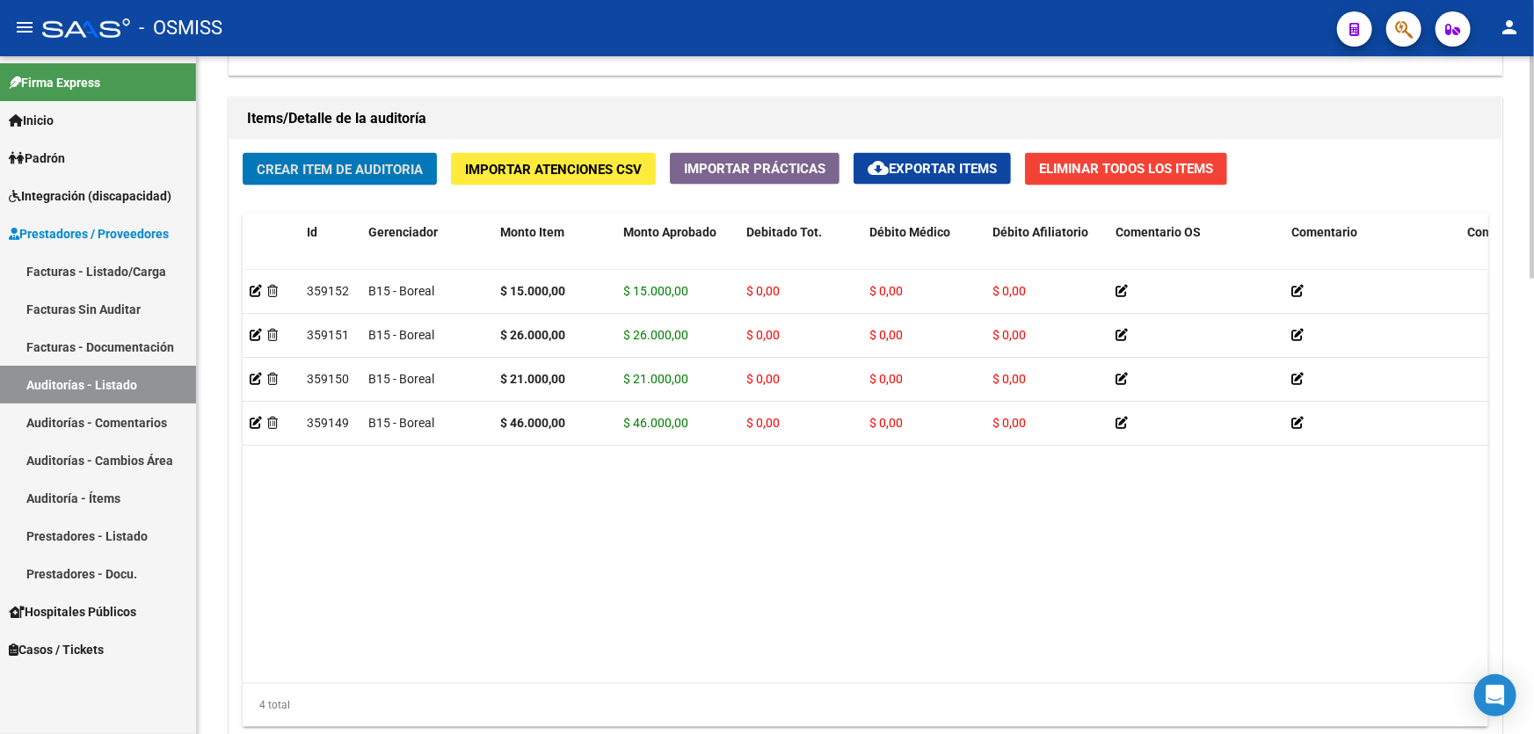
scroll to position [1359, 0]
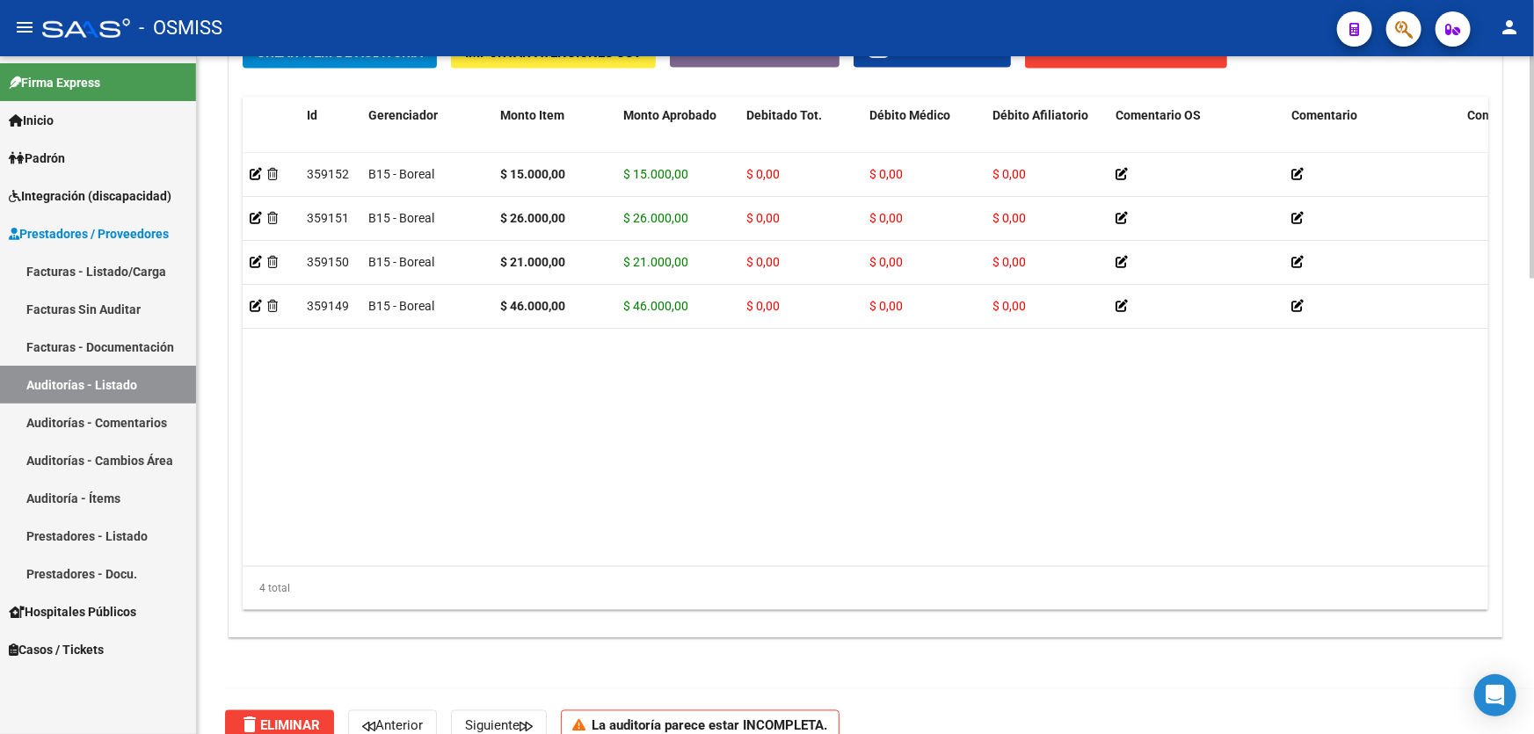
click at [859, 438] on datatable-body "359152 B15 - Boreal $ 15.000,00 $ 15.000,00 $ 0,00 $ 0,00 $ 0,00 23483335474 48…" at bounding box center [866, 360] width 1246 height 414
click at [294, 59] on button "Crear Item de Auditoria" at bounding box center [340, 52] width 194 height 33
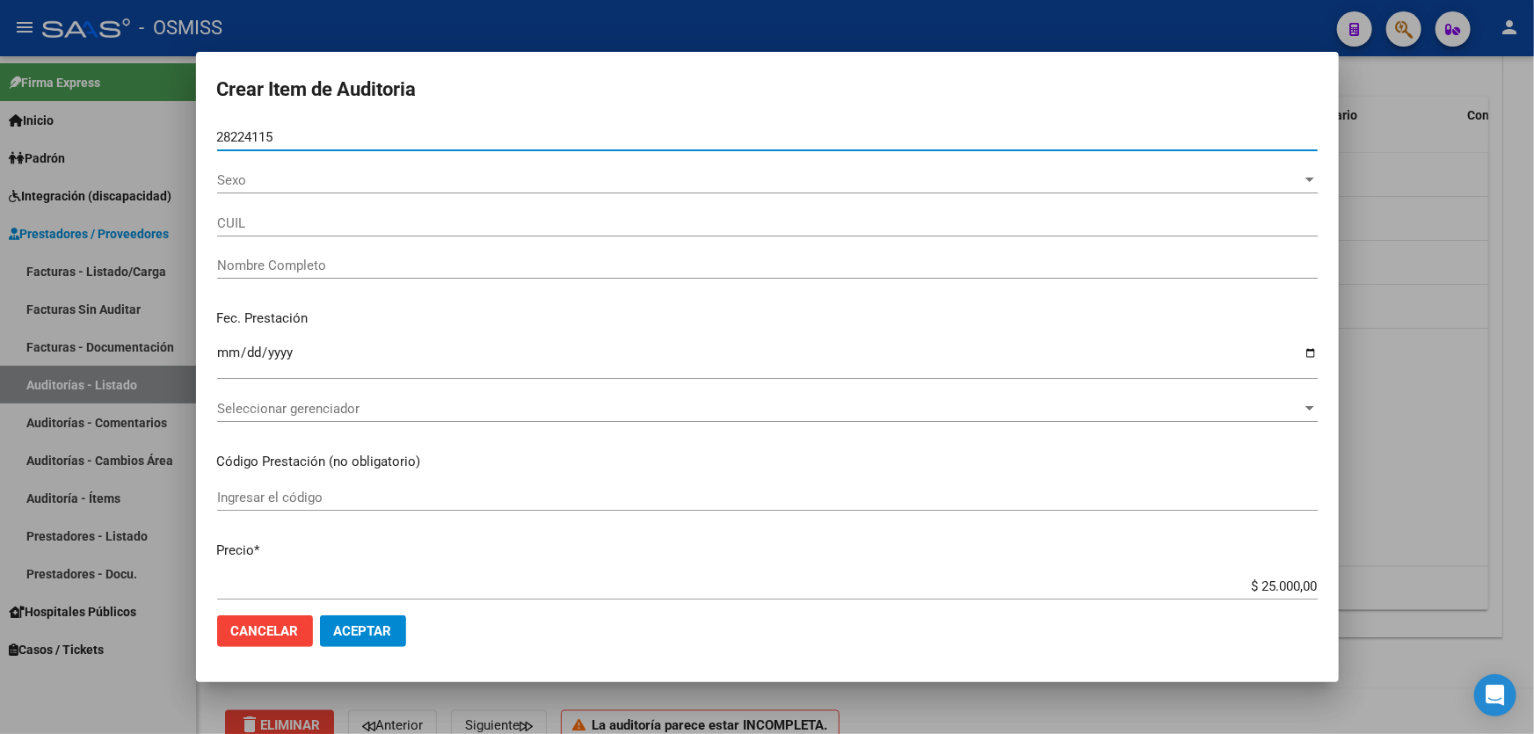
type input "28224115"
click at [320, 615] on button "Aceptar" at bounding box center [363, 631] width 86 height 32
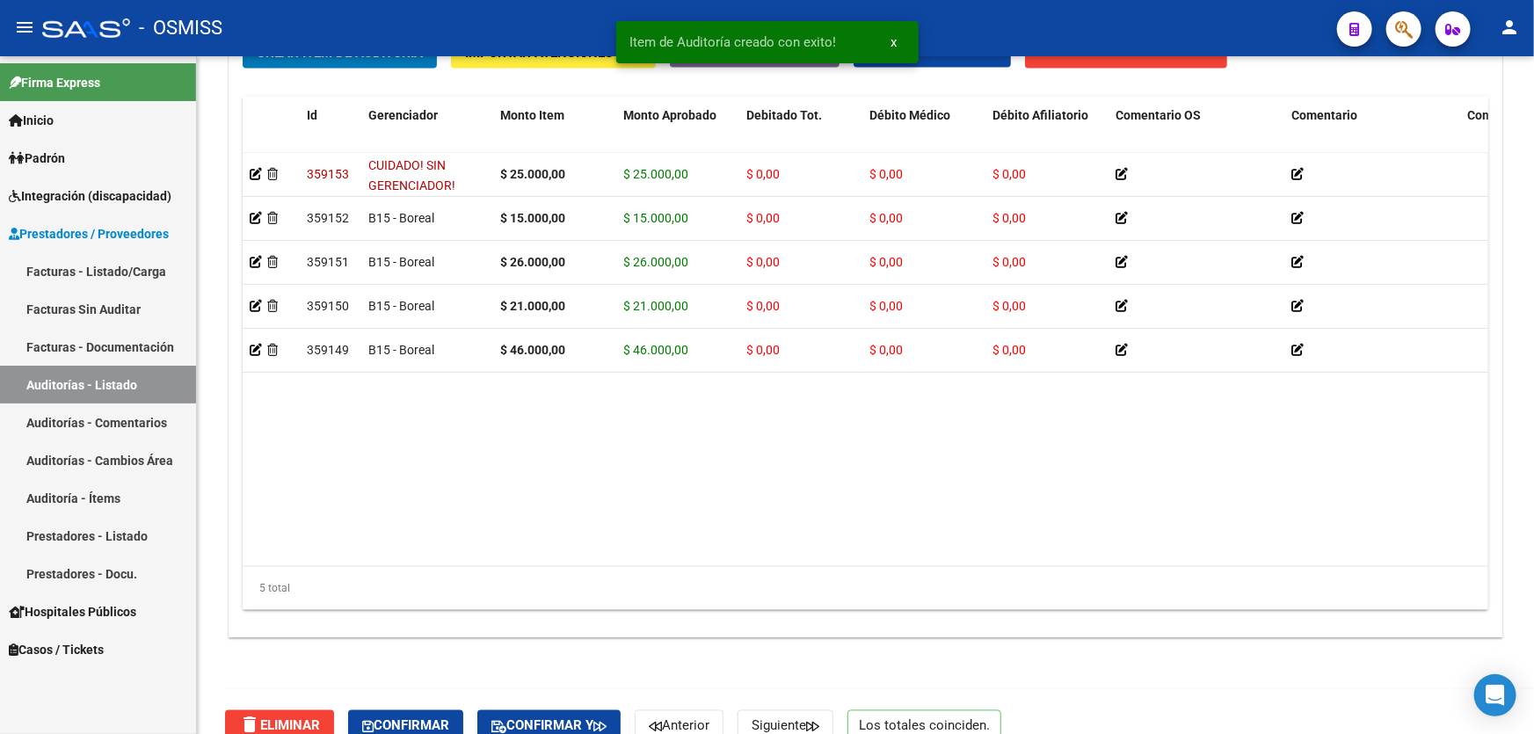
scroll to position [1336, 0]
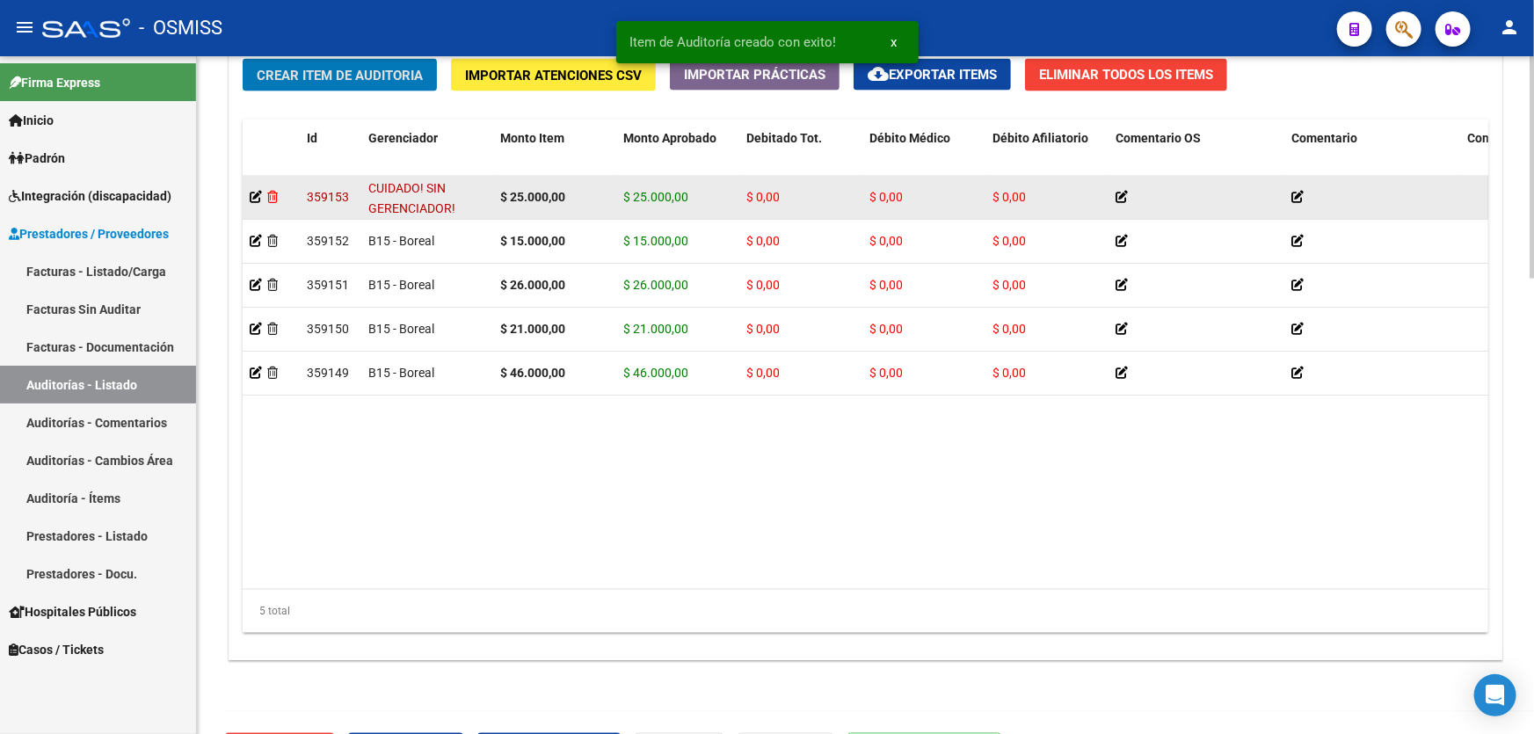
click at [272, 196] on icon at bounding box center [272, 197] width 11 height 12
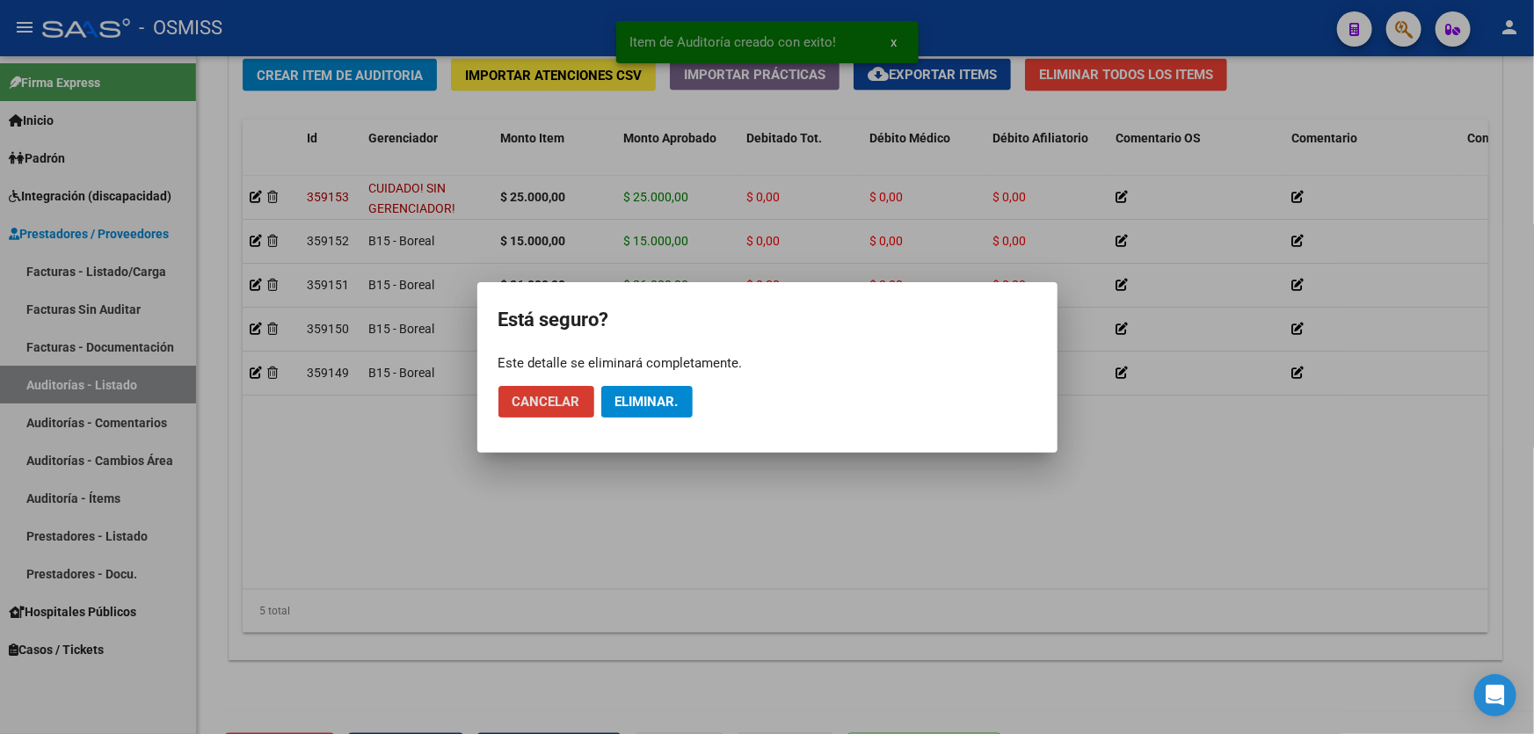
click at [636, 379] on mat-dialog-actions "Cancelar Eliminar." at bounding box center [767, 402] width 538 height 60
click at [643, 396] on span "Eliminar." at bounding box center [646, 402] width 63 height 16
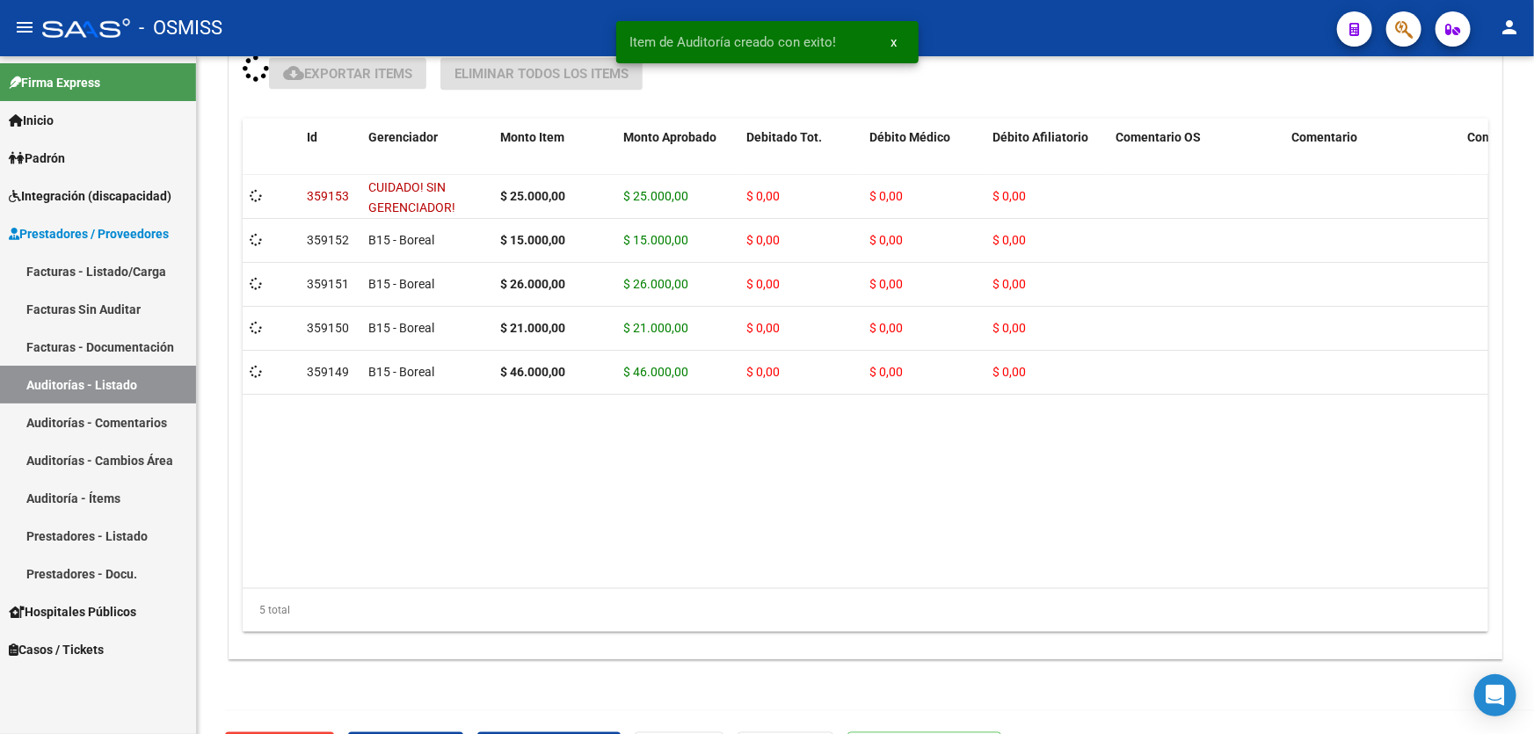
scroll to position [1321, 0]
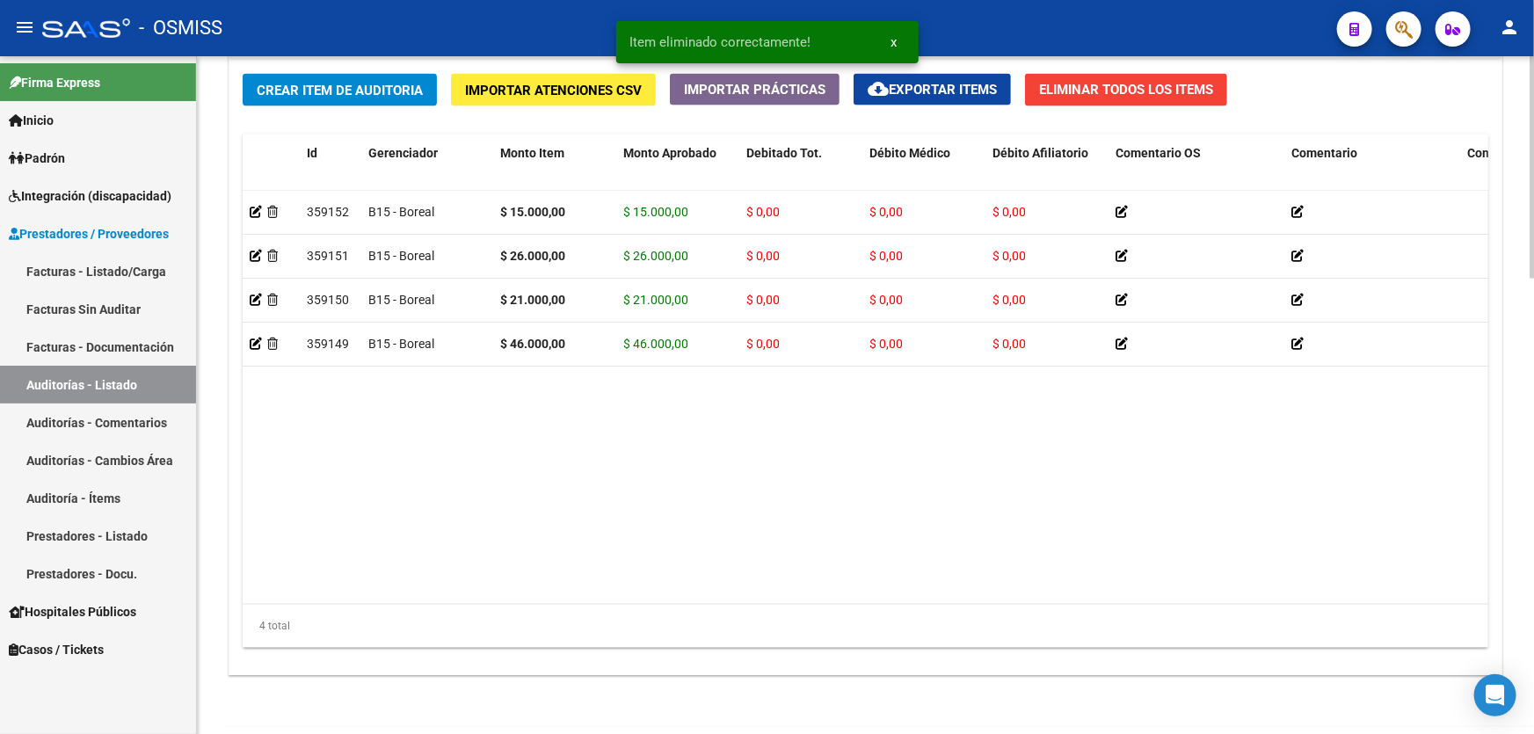
click at [325, 74] on button "Crear Item de Auditoria" at bounding box center [340, 90] width 194 height 33
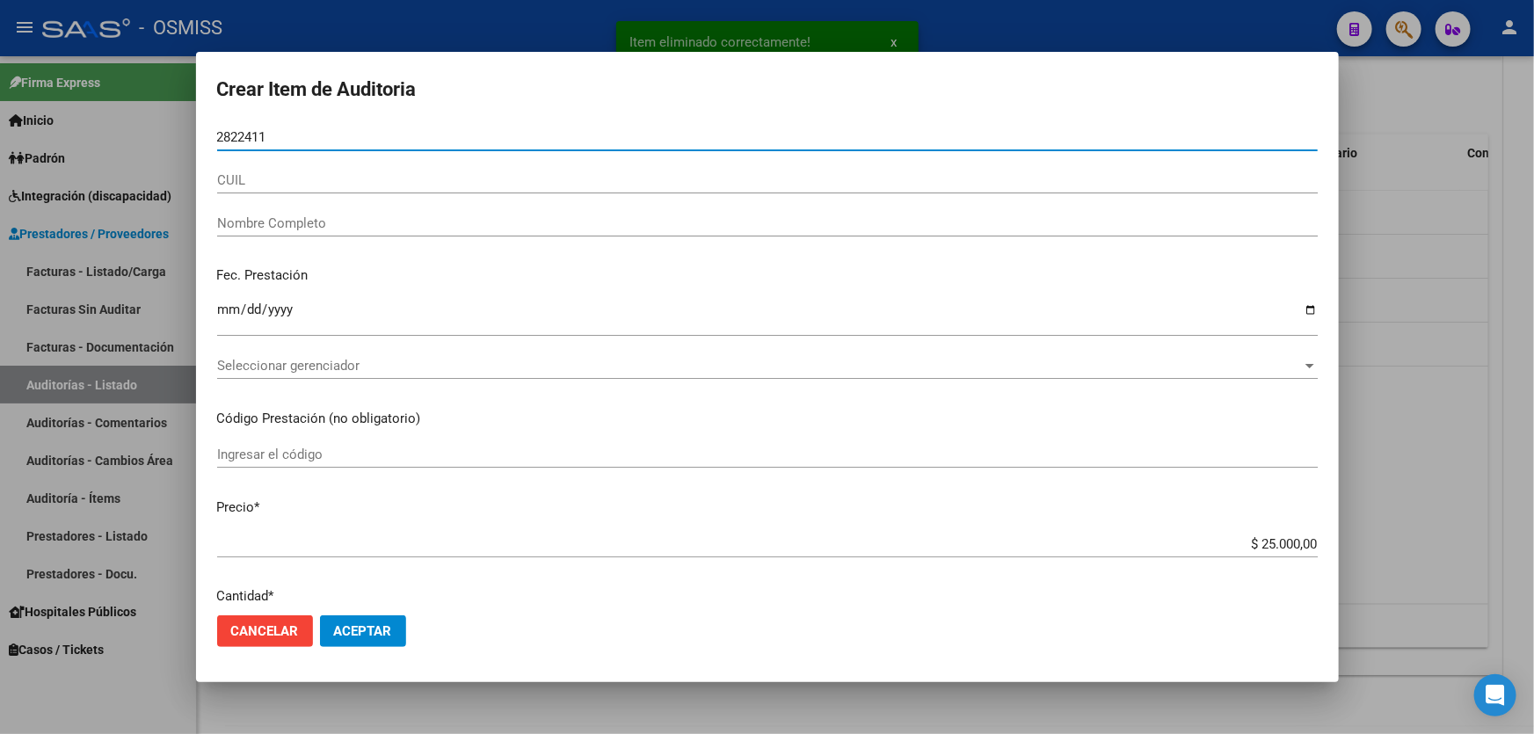
type input "28224115"
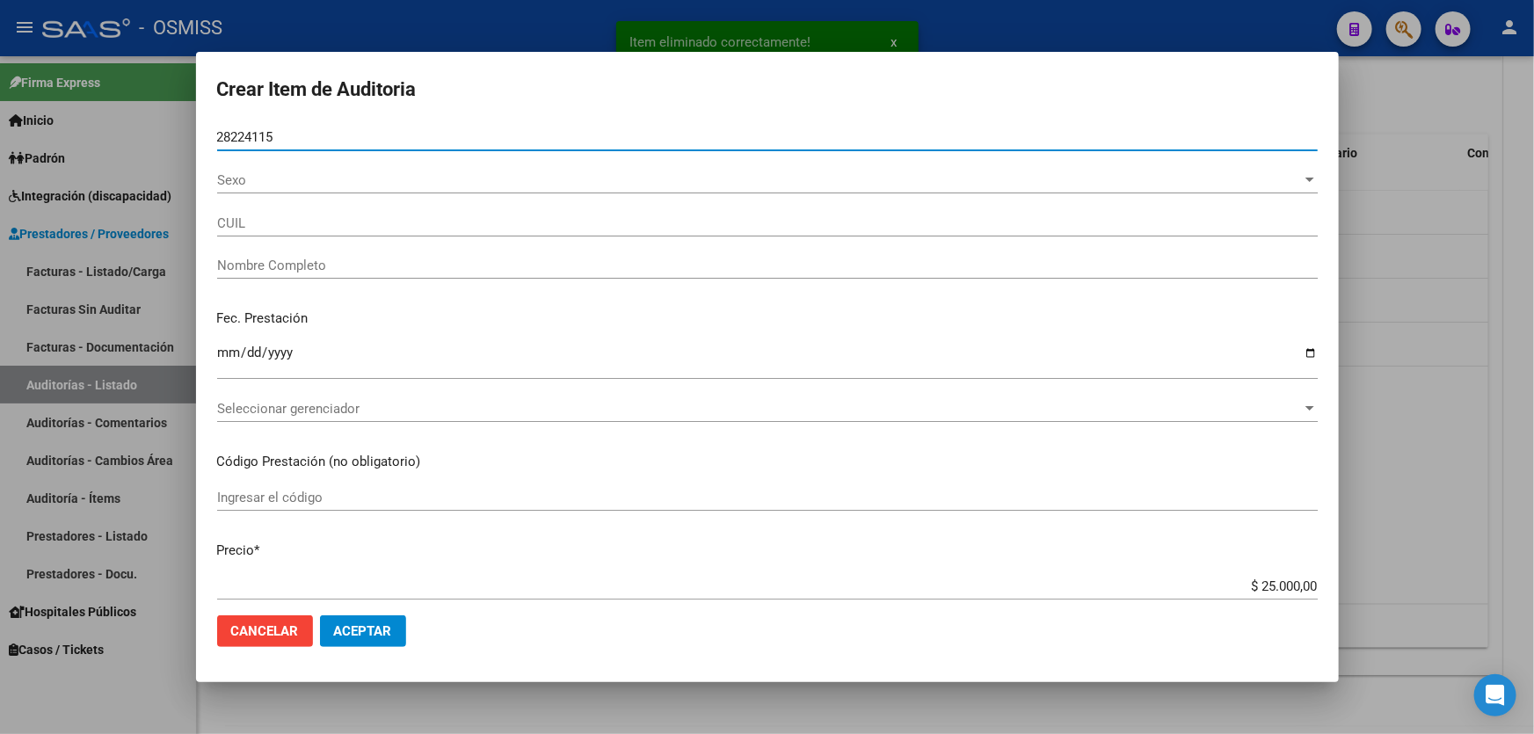
type input "27282241159"
type input "[PERSON_NAME] [PERSON_NAME]"
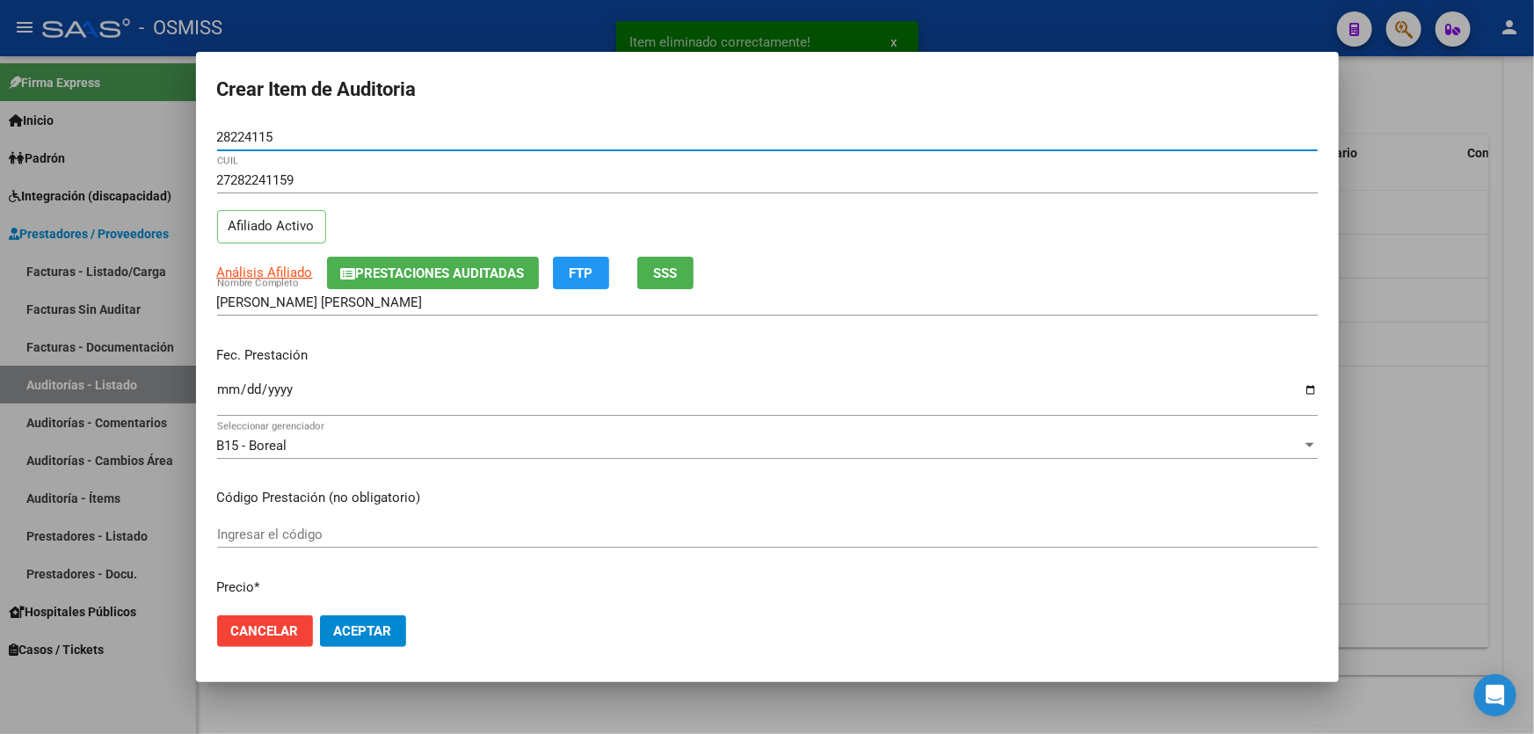
type input "28224115"
click at [220, 391] on input "Ingresar la fecha" at bounding box center [767, 396] width 1101 height 28
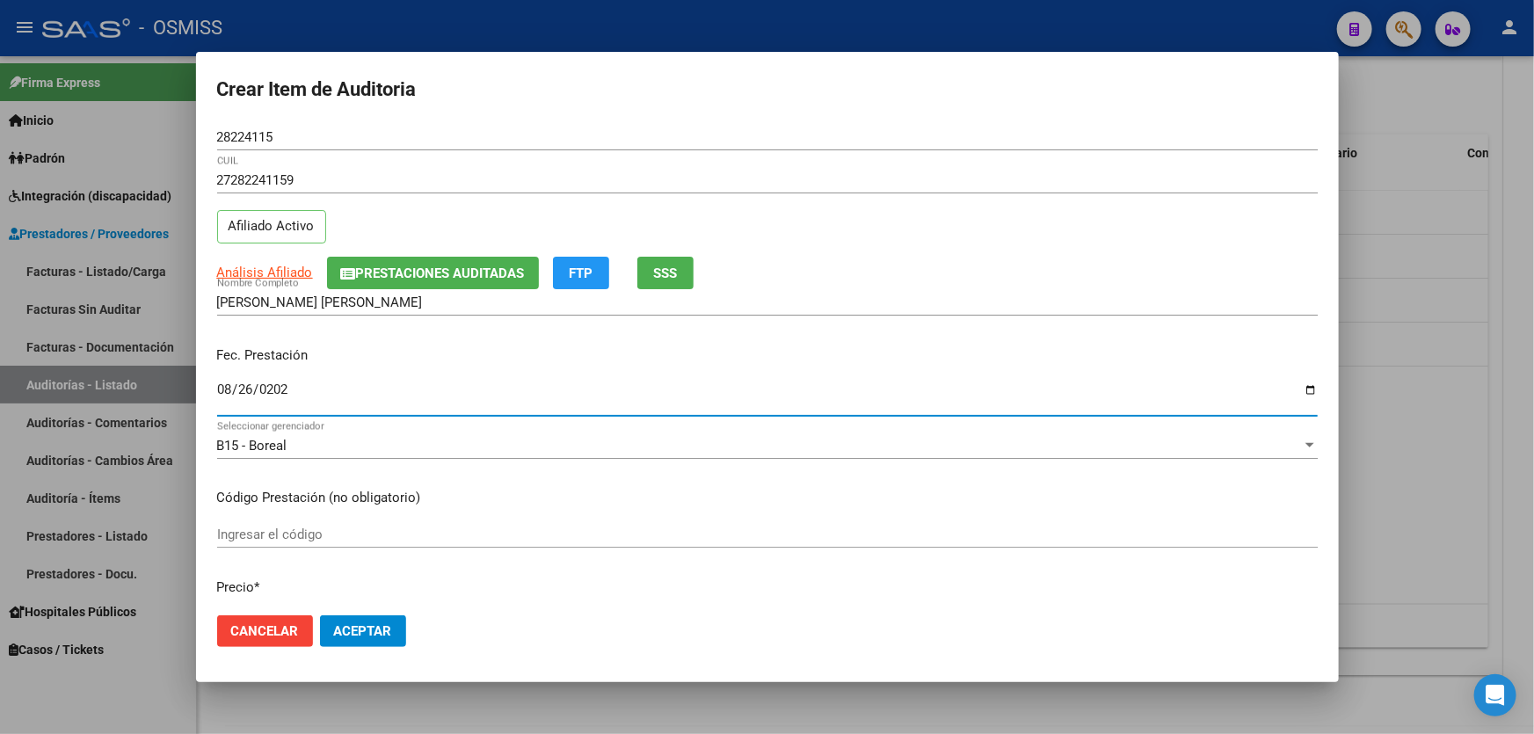
type input "[DATE]"
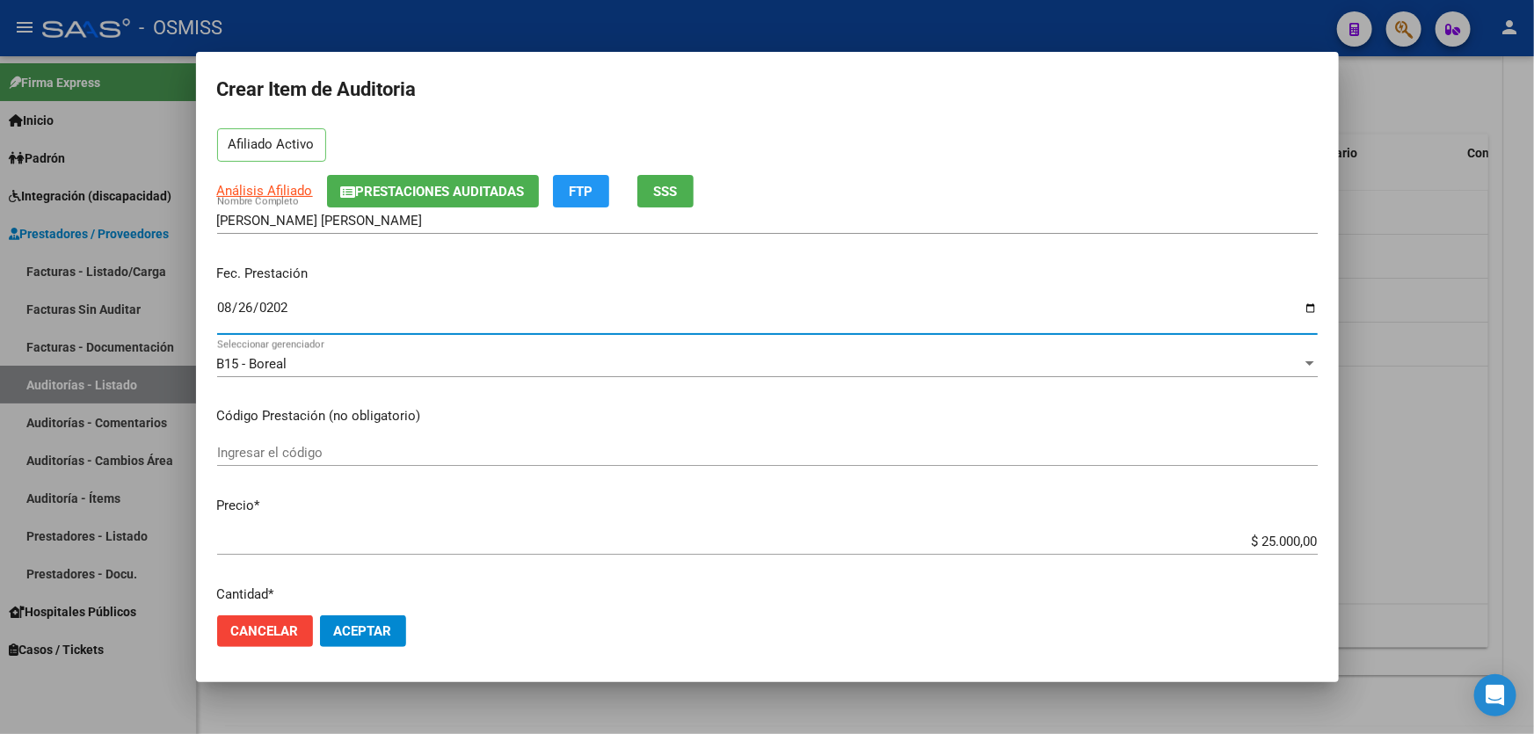
scroll to position [159, 0]
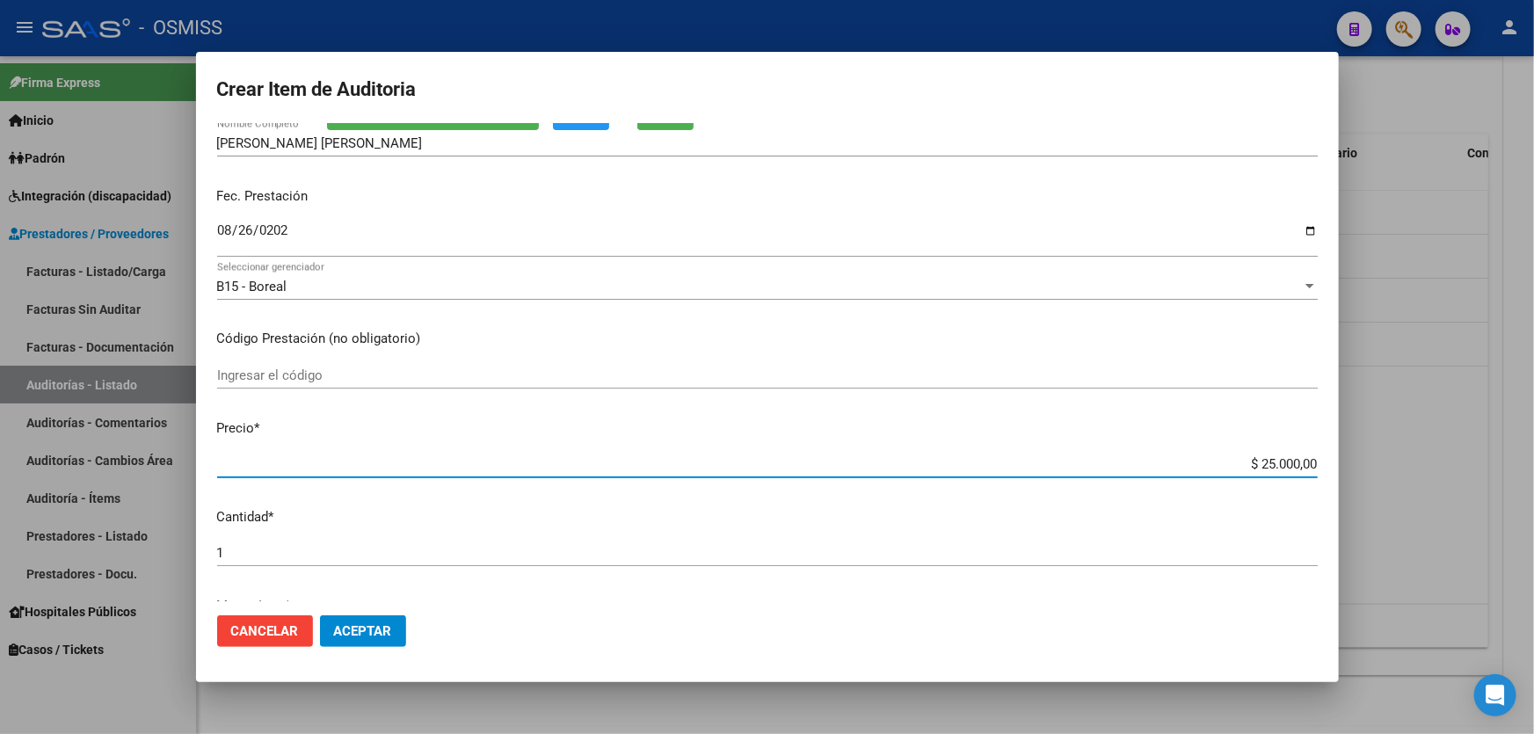
drag, startPoint x: 1203, startPoint y: 461, endPoint x: 1533, endPoint y: 363, distance: 344.0
click at [1533, 383] on div "Crear Item de Auditoria 28224115 Nro Documento 27282241159 CUIL Afiliado Activo…" at bounding box center [767, 367] width 1534 height 734
type input "$ 0,01"
type input "$ 0,15"
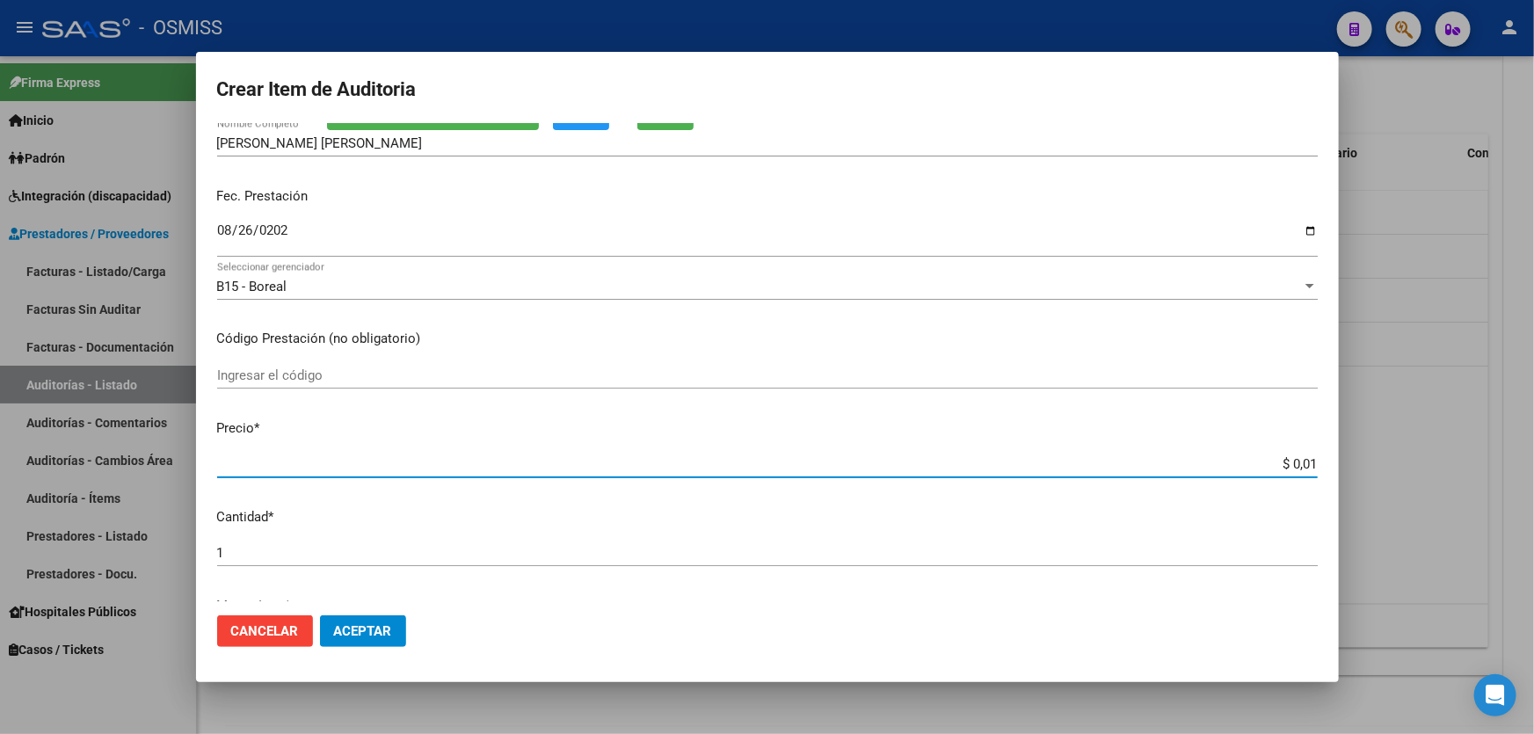
type input "$ 0,15"
type input "$ 1,50"
type input "$ 15,00"
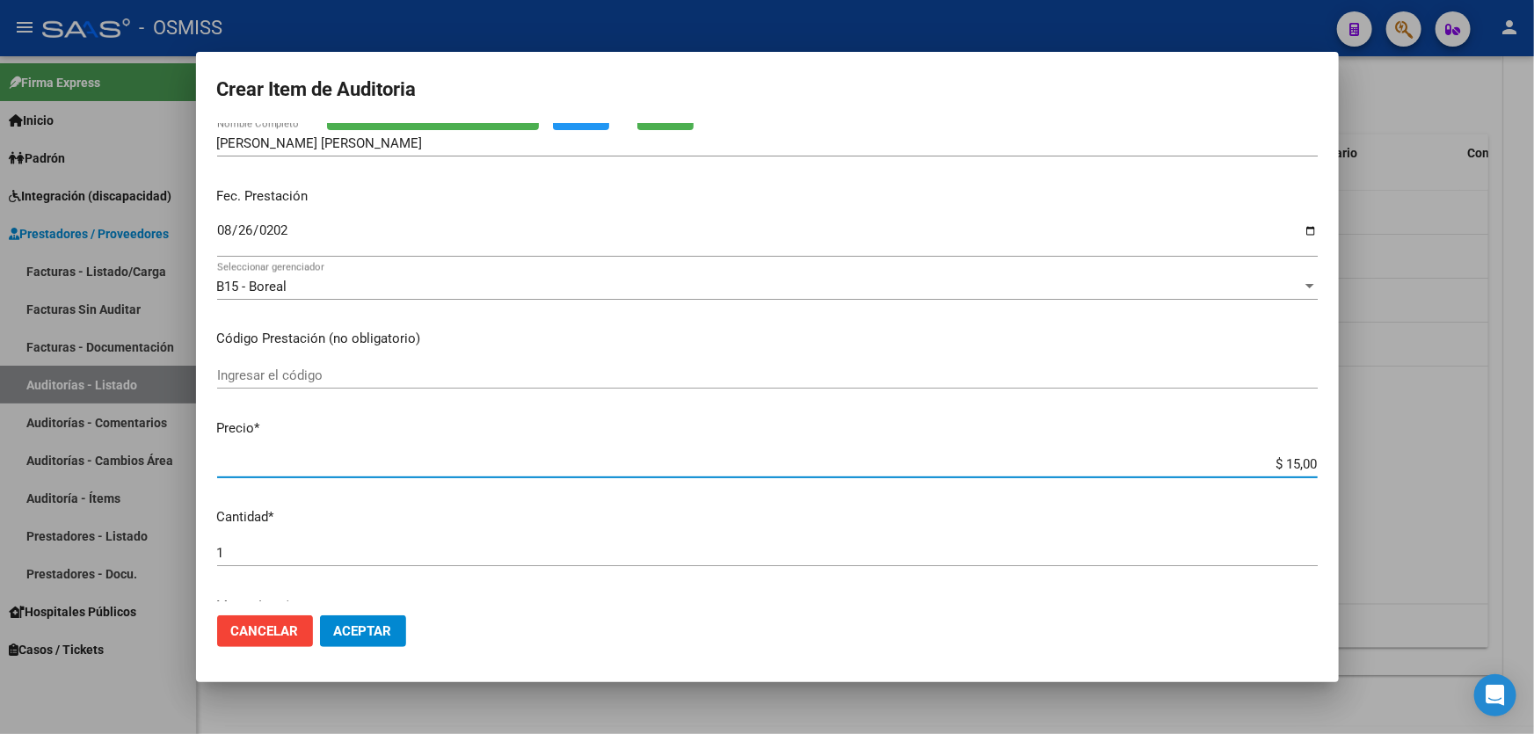
type input "$ 150,00"
type input "$ 1.500,00"
type input "$ 15.000,00"
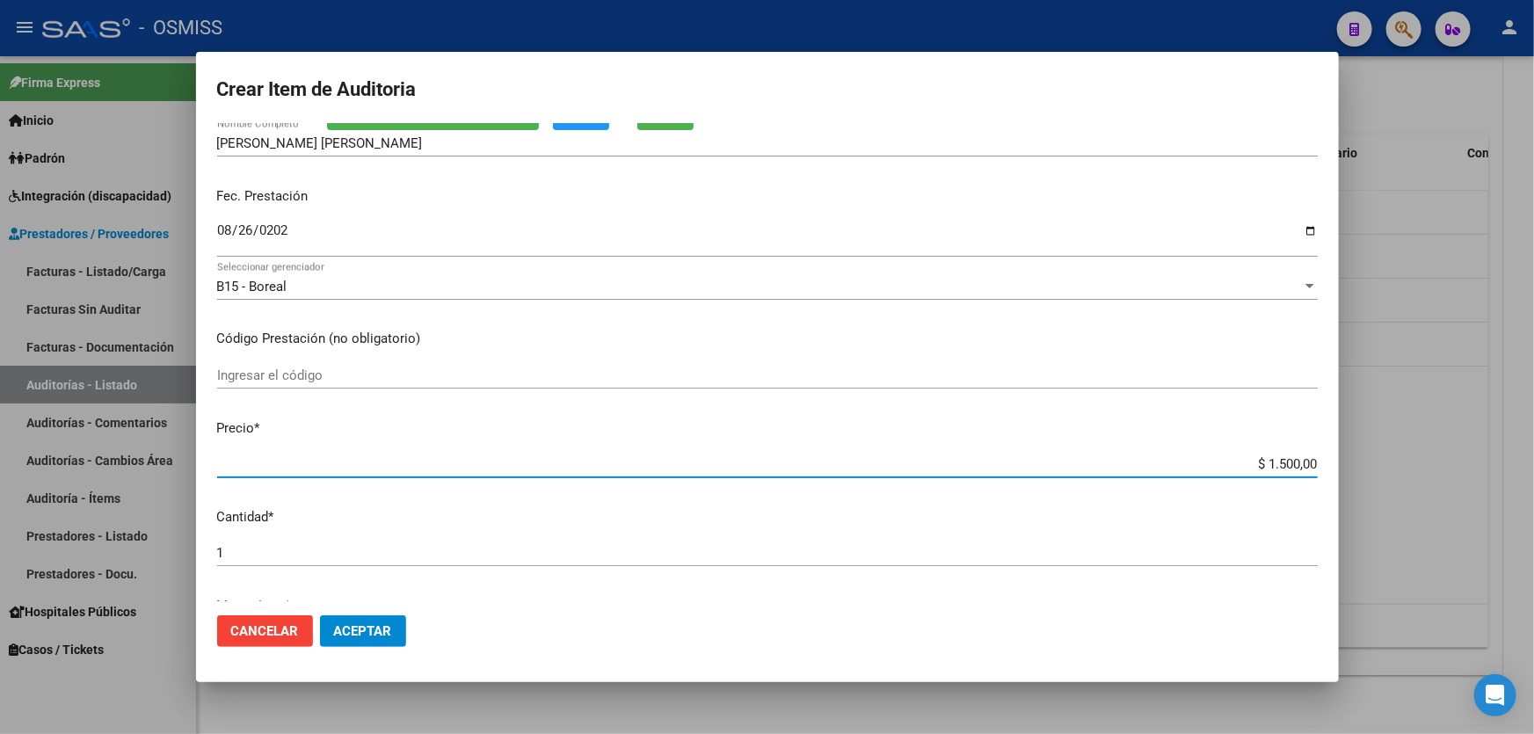
type input "$ 15.000,00"
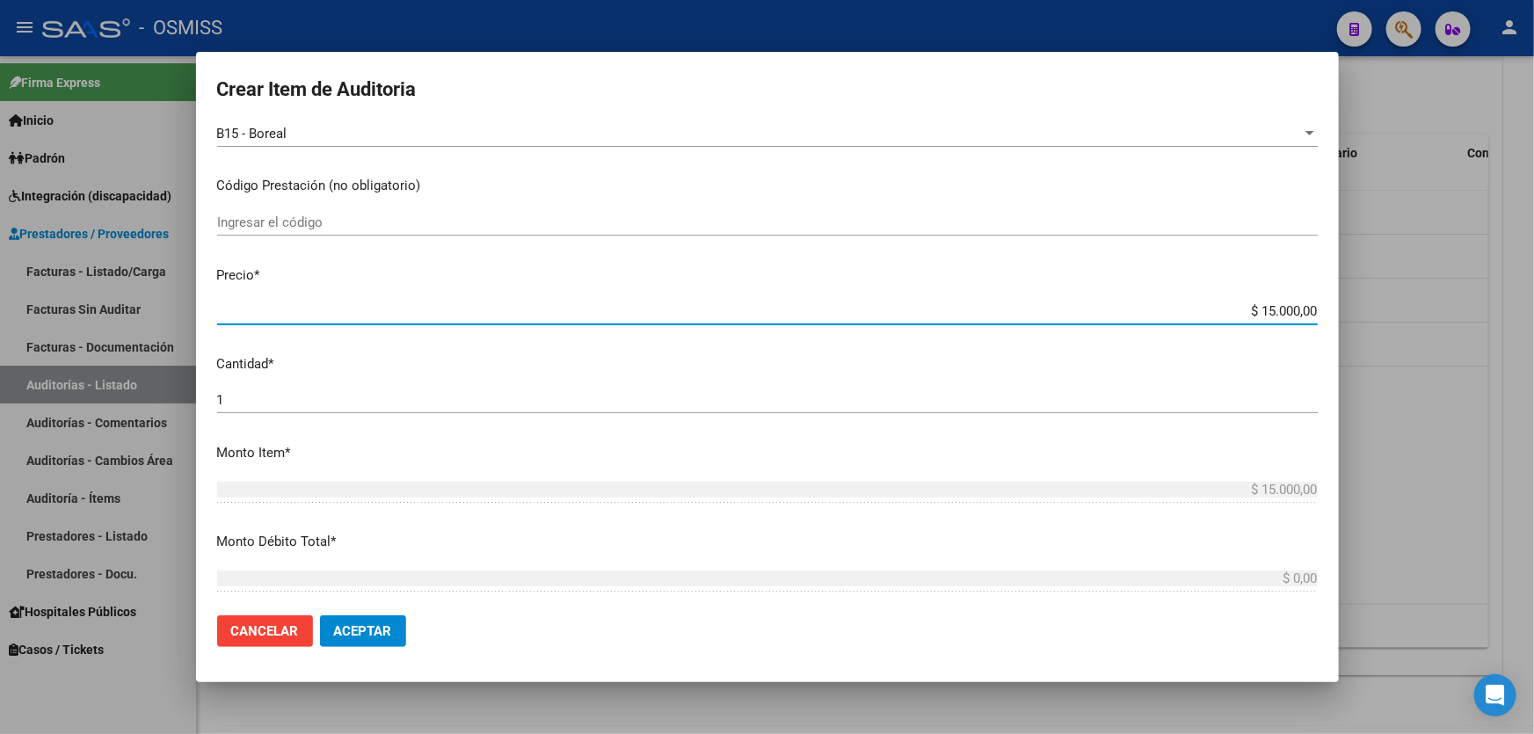
scroll to position [399, 0]
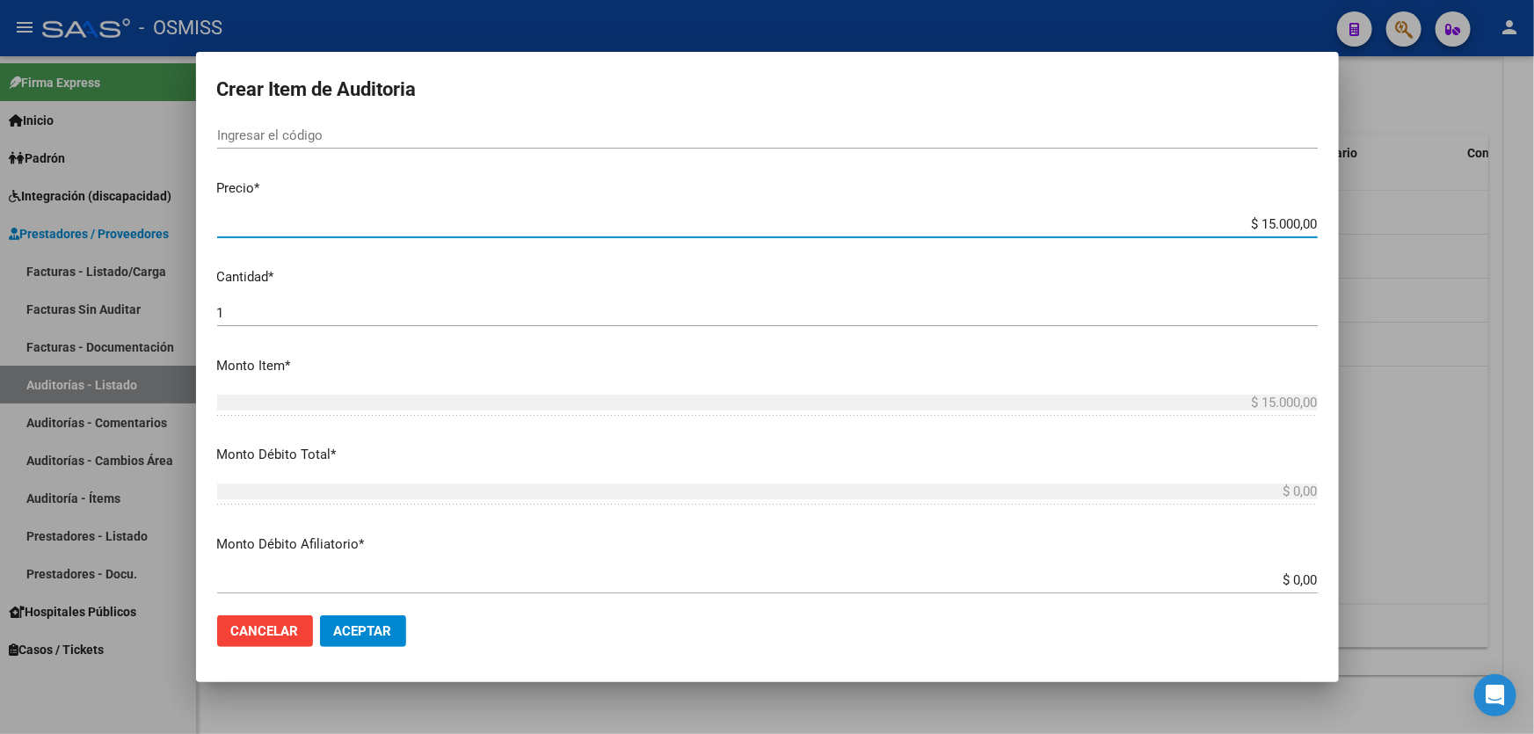
click at [345, 642] on button "Aceptar" at bounding box center [363, 631] width 86 height 32
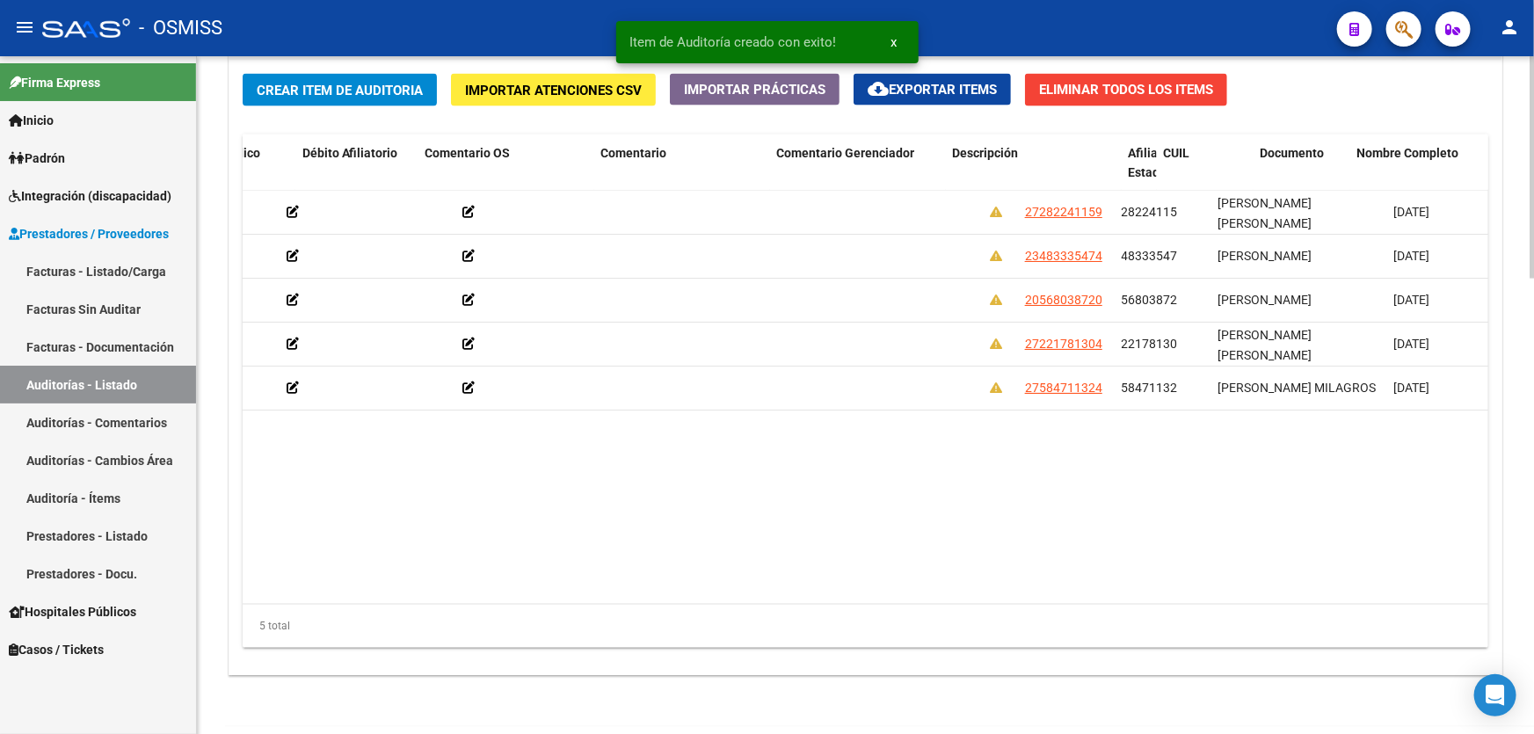
drag, startPoint x: 829, startPoint y: 476, endPoint x: 936, endPoint y: 467, distance: 107.6
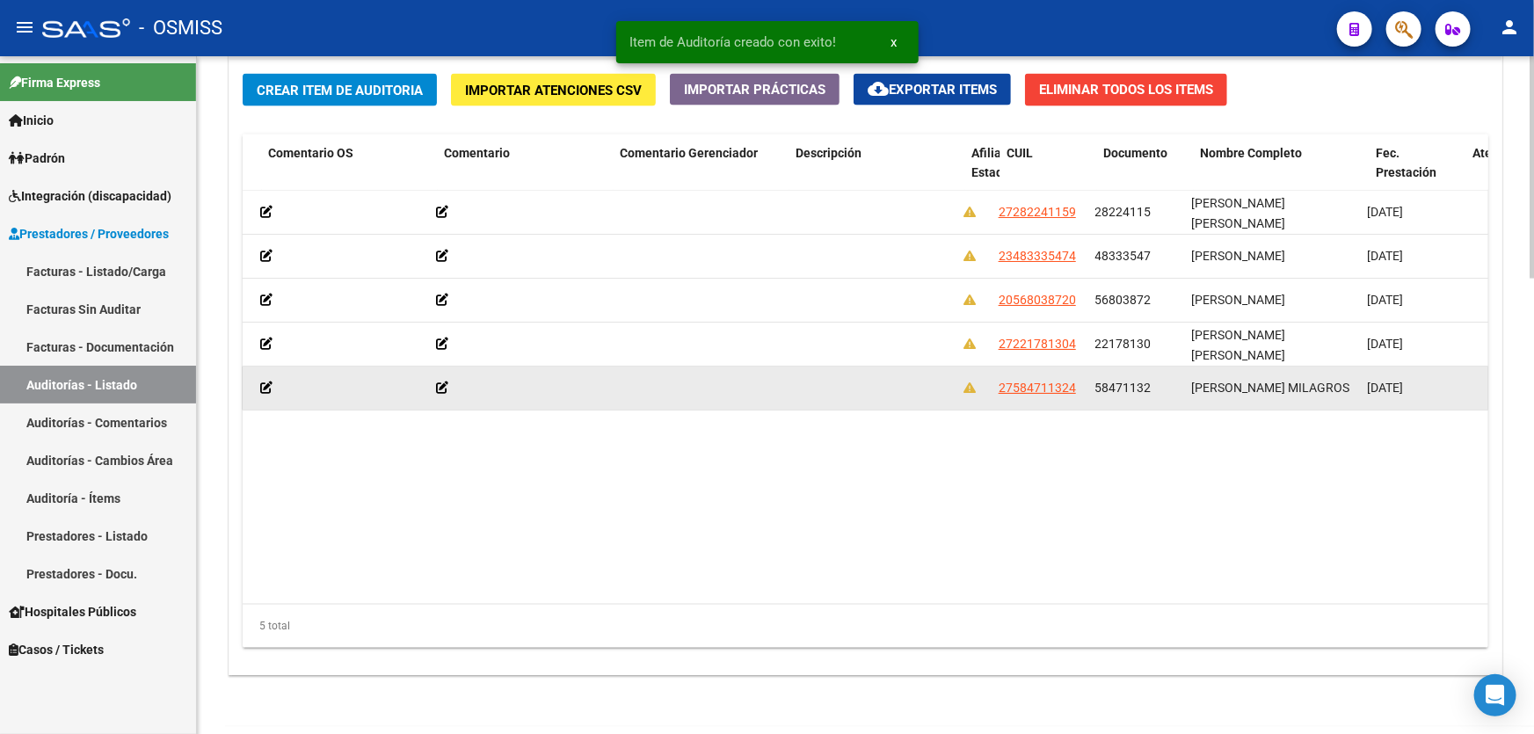
scroll to position [0, 689]
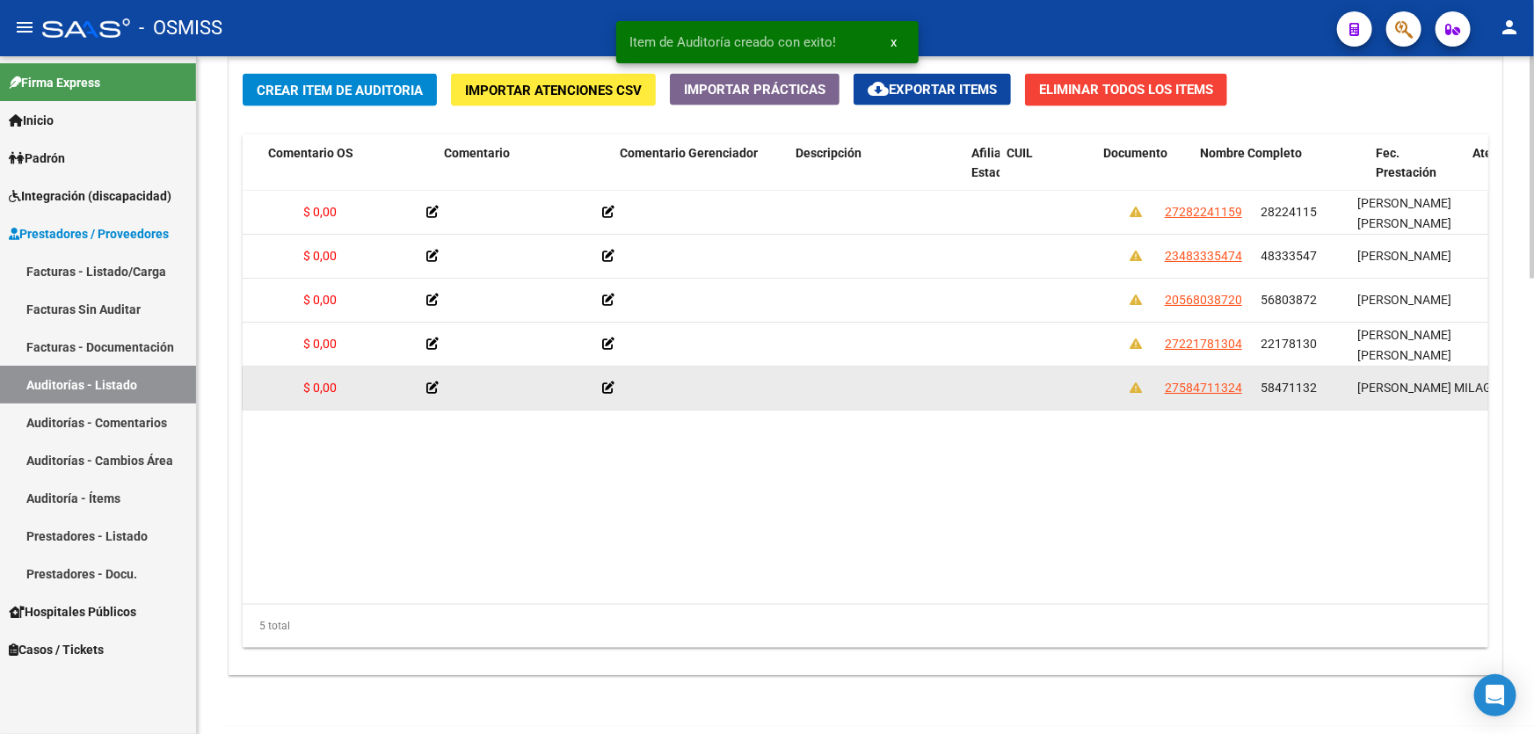
drag, startPoint x: 949, startPoint y: 405, endPoint x: 684, endPoint y: 400, distance: 265.5
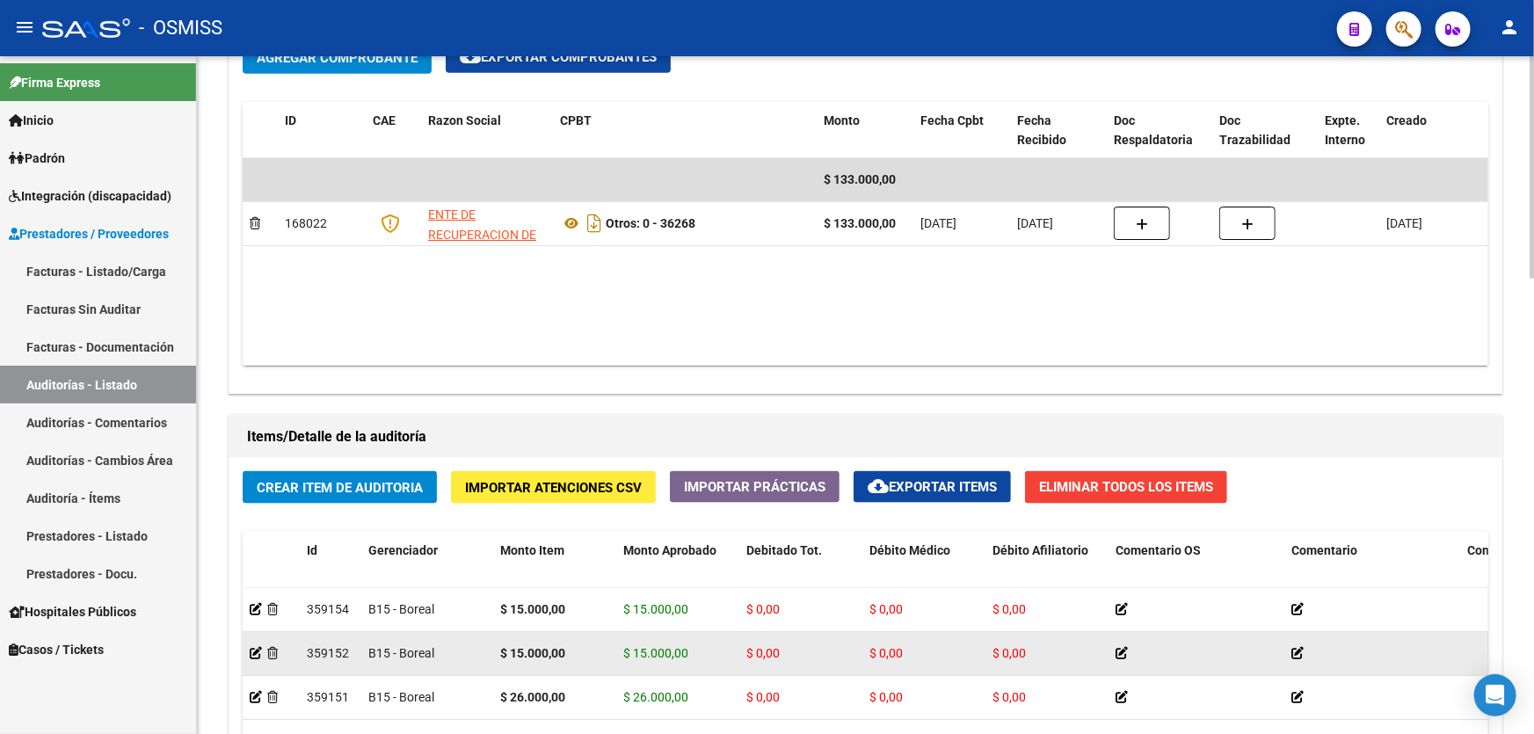
scroll to position [922, 0]
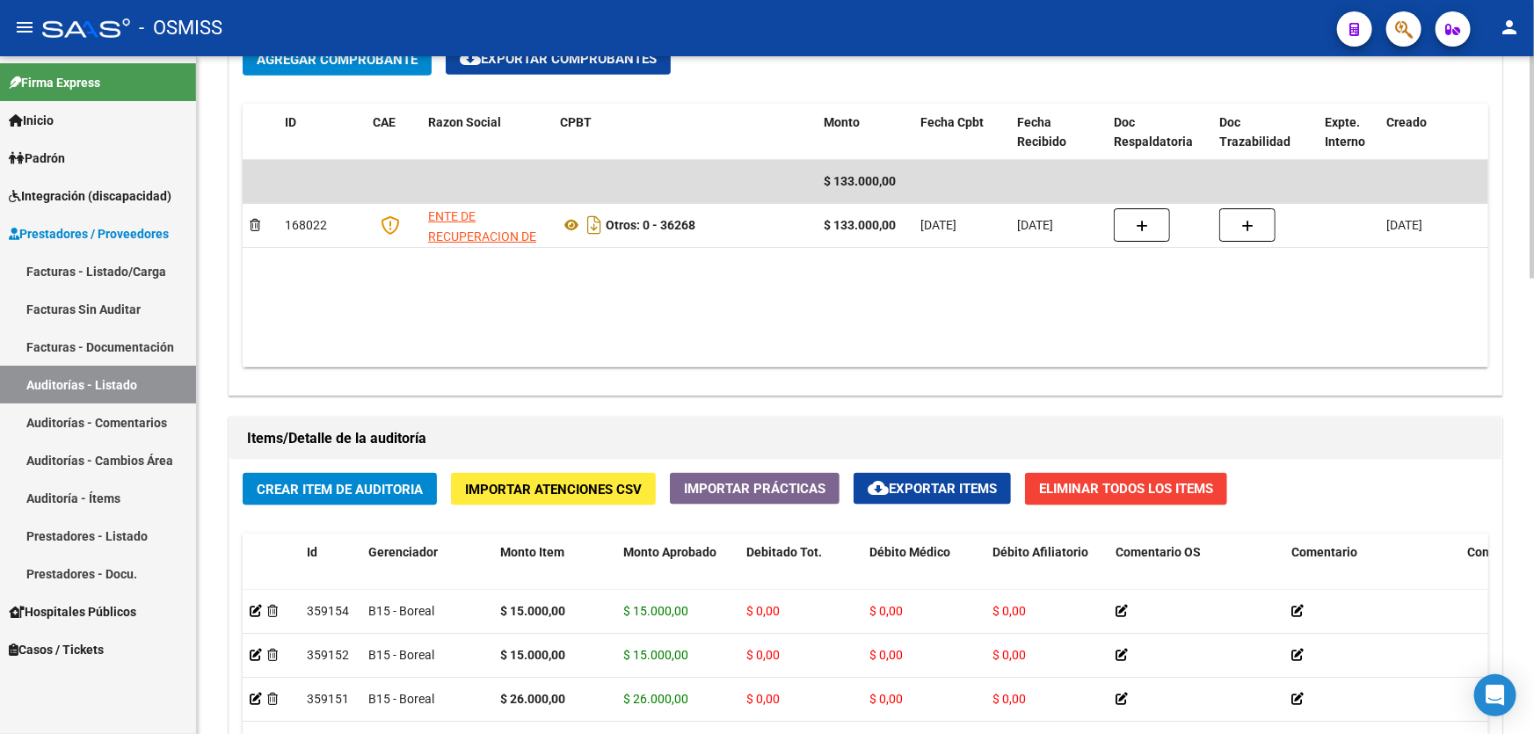
click at [730, 339] on datatable-body "$ 133.000,00 168022 ENTE DE RECUPERACION DE FONDOS PARA EL FORTALECIMIENTO DEL …" at bounding box center [866, 263] width 1246 height 207
drag, startPoint x: 808, startPoint y: 261, endPoint x: 657, endPoint y: 318, distance: 160.8
click at [808, 261] on datatable-body "$ 133.000,00 168022 ENTE DE RECUPERACION DE FONDOS PARA EL FORTALECIMIENTO DEL …" at bounding box center [866, 263] width 1246 height 207
click at [344, 491] on span "Crear Item de Auditoria" at bounding box center [340, 490] width 166 height 16
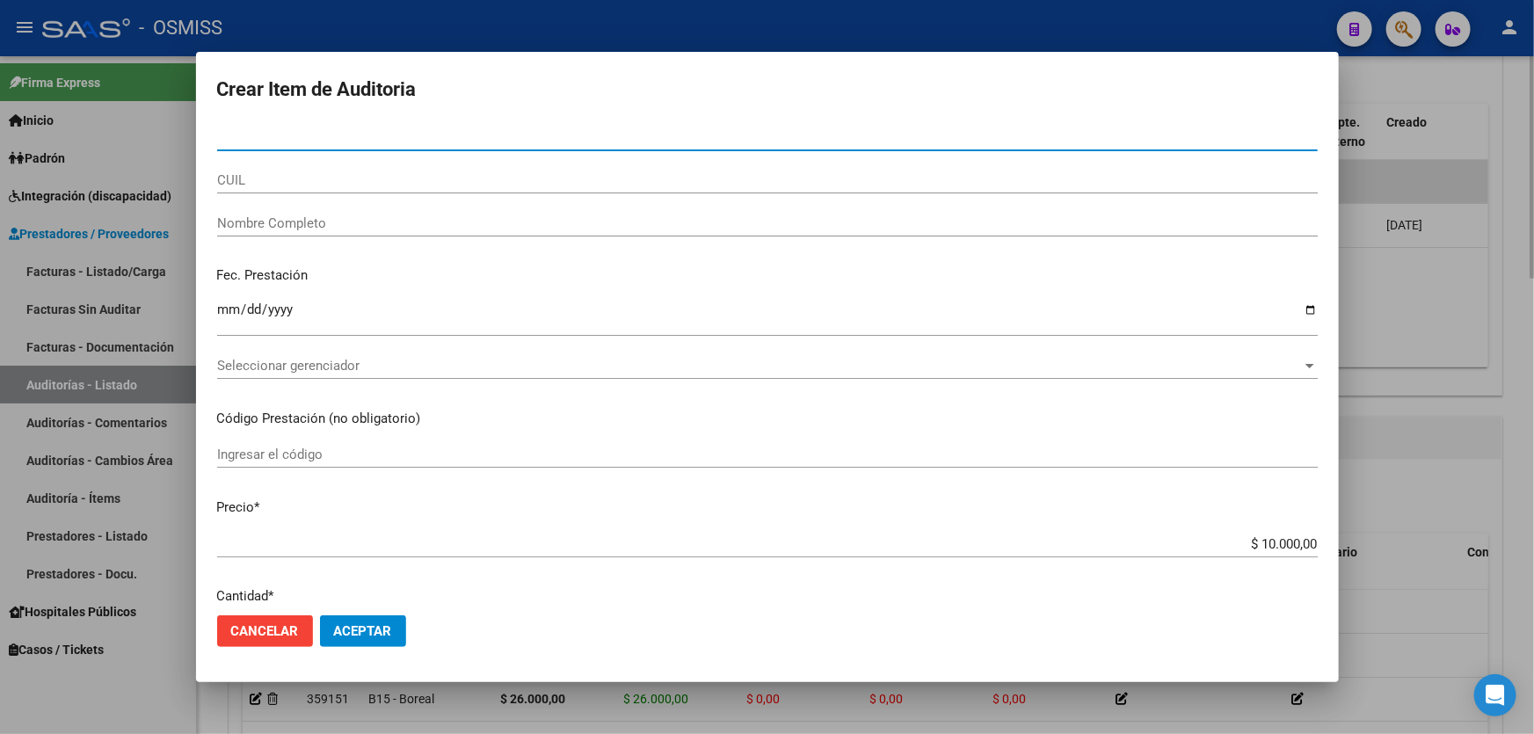
paste input "58280154"
type input "58280154"
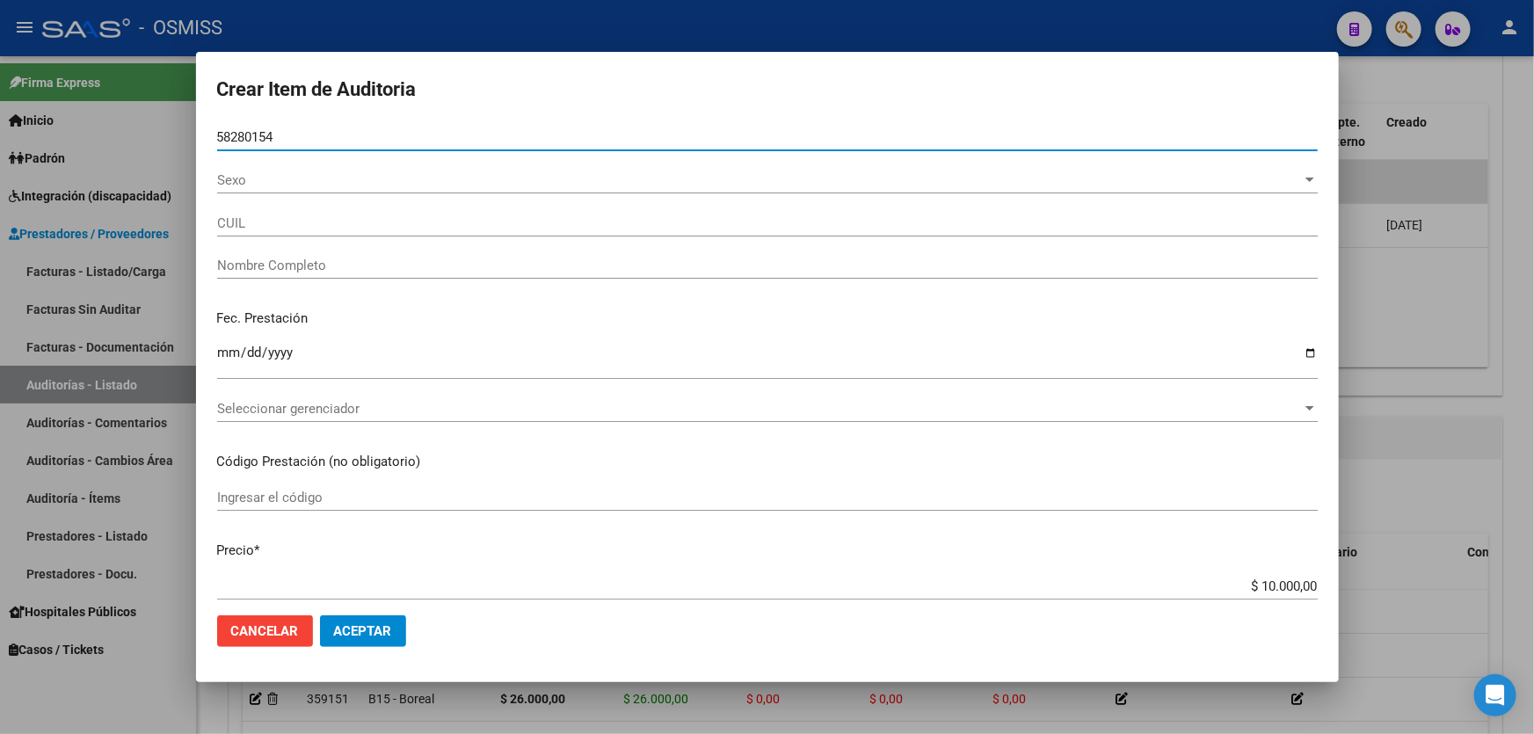
type input "20582801542"
type input "[PERSON_NAME] [PERSON_NAME]"
type input "58280154"
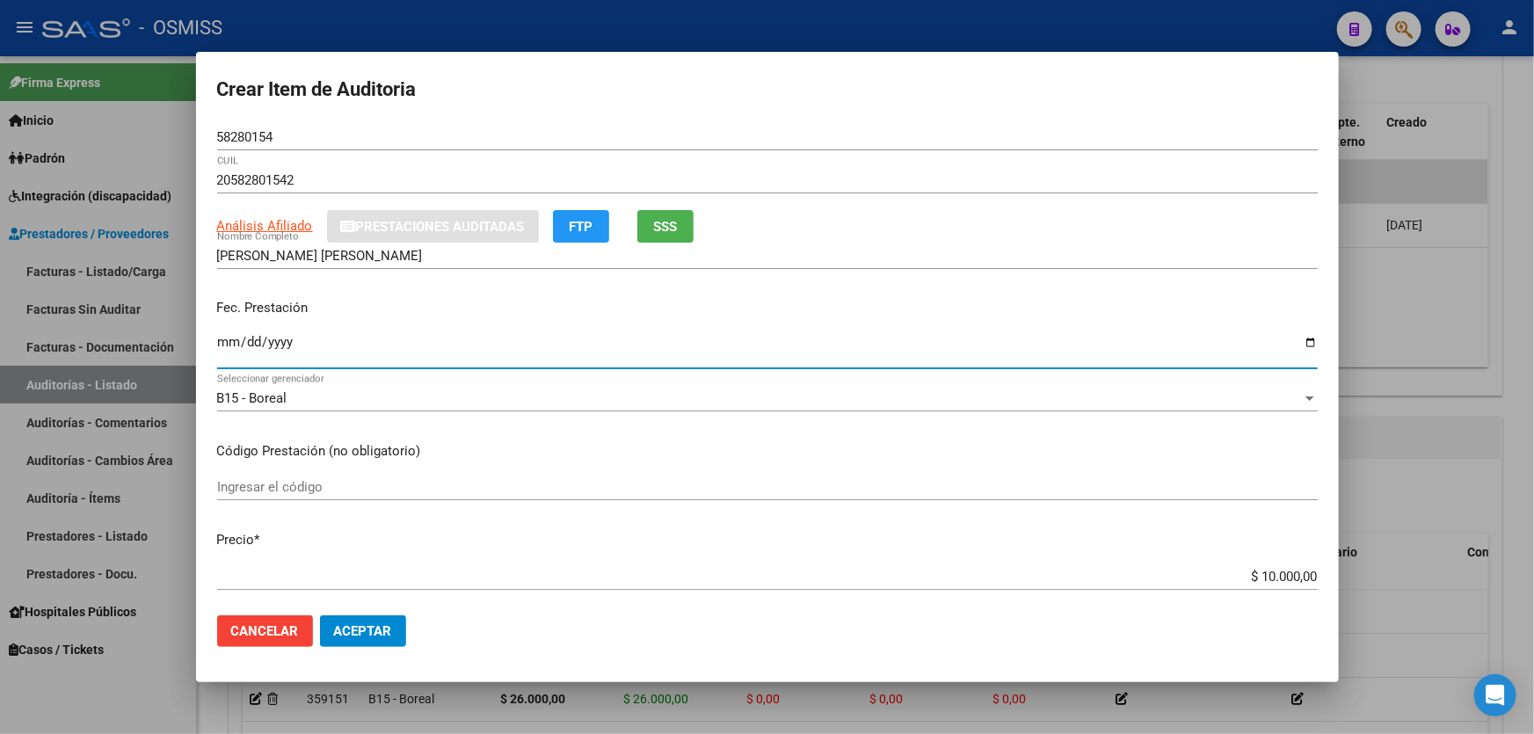
click at [233, 345] on input "Ingresar la fecha" at bounding box center [767, 349] width 1101 height 28
type input "[DATE]"
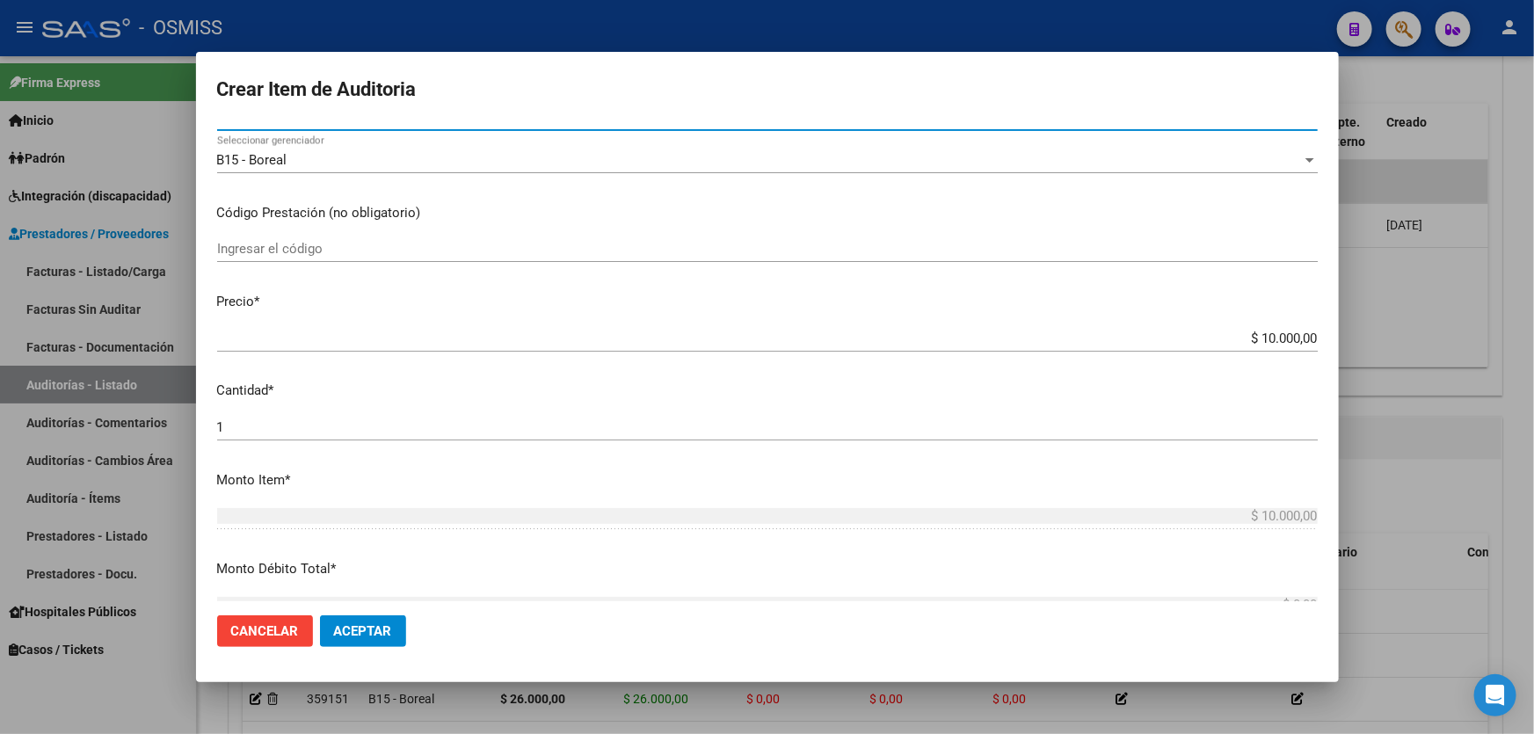
scroll to position [239, 0]
click at [346, 623] on span "Aceptar" at bounding box center [363, 631] width 58 height 16
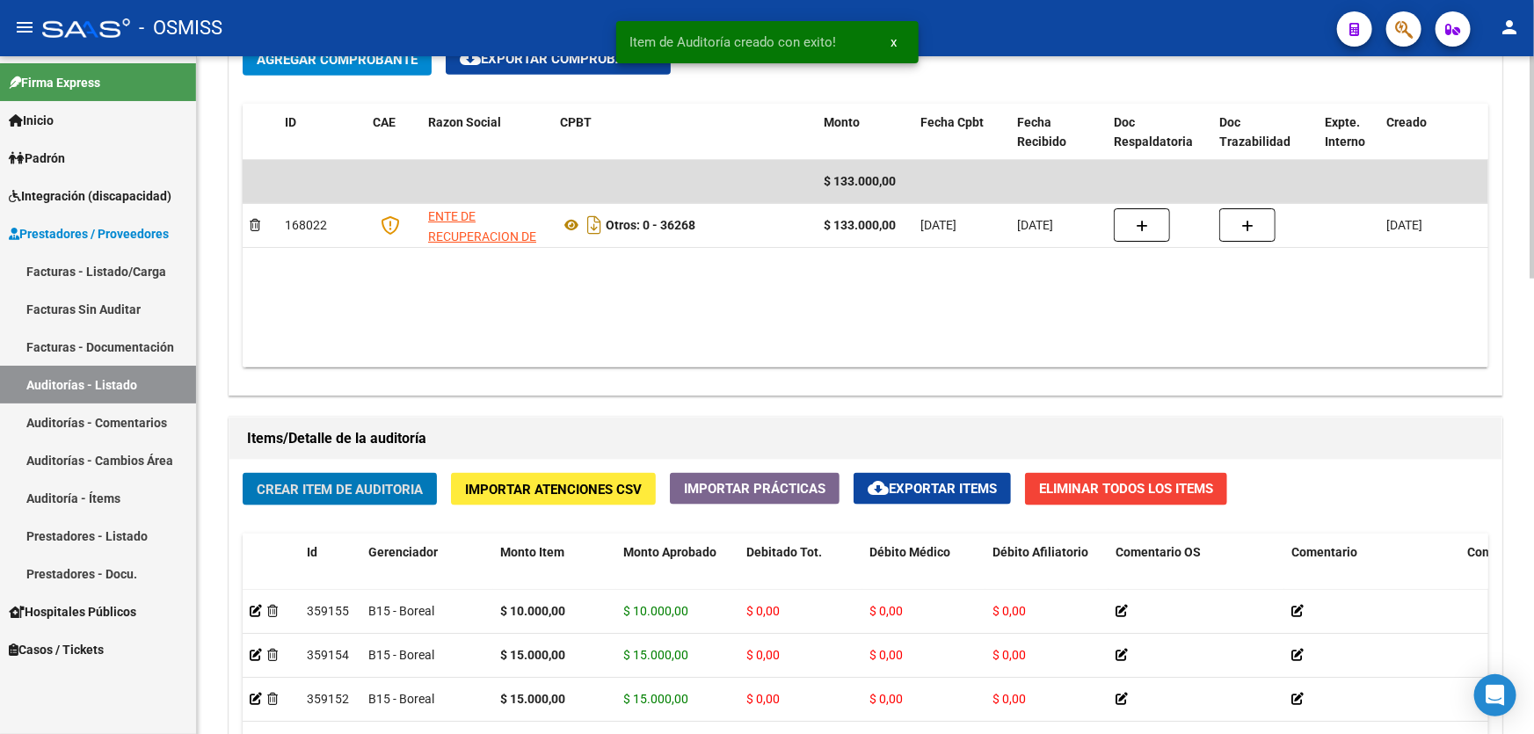
click at [1204, 395] on div "Comprobantes Asociados a la Auditoría Agregar Comprobante cloud_download Export…" at bounding box center [865, 191] width 1281 height 416
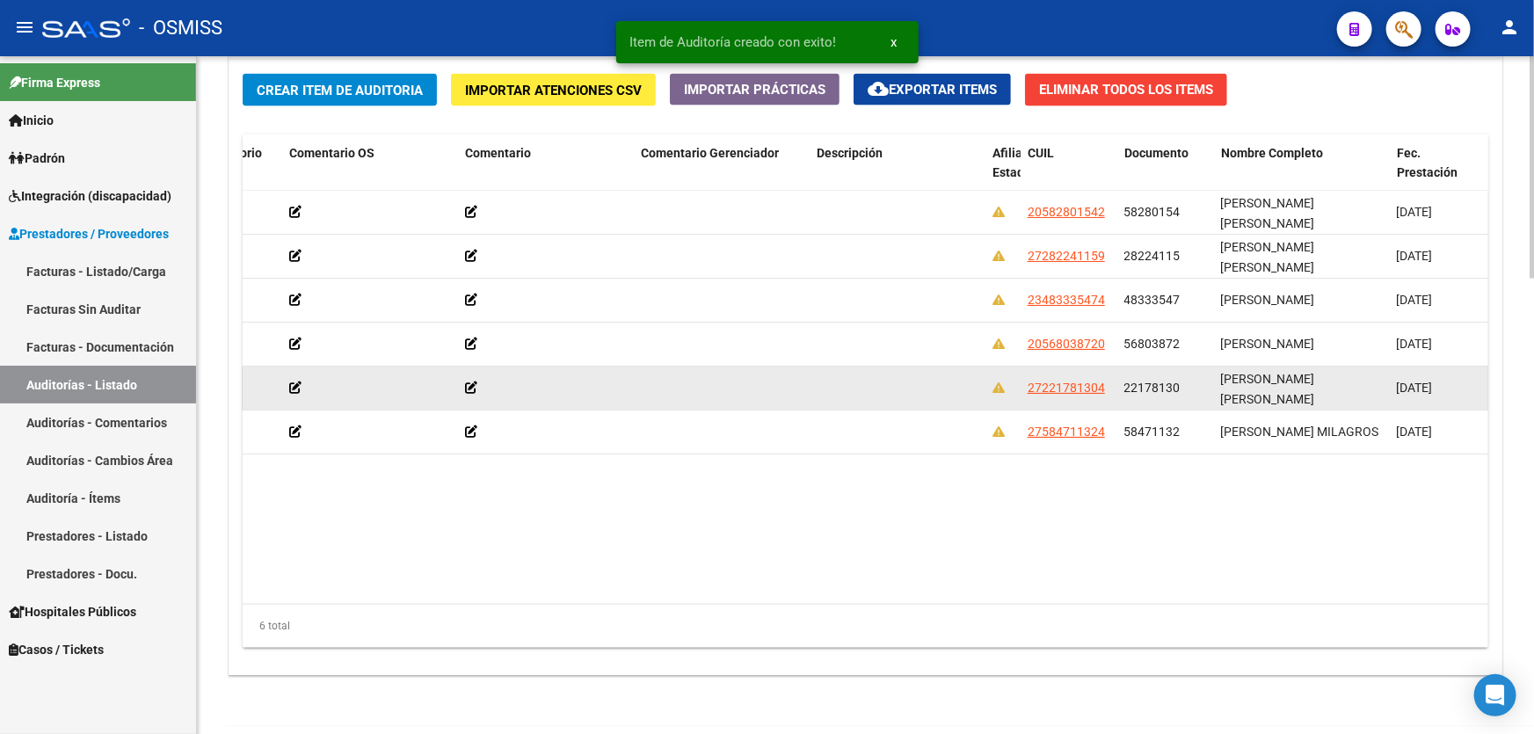
scroll to position [0, 0]
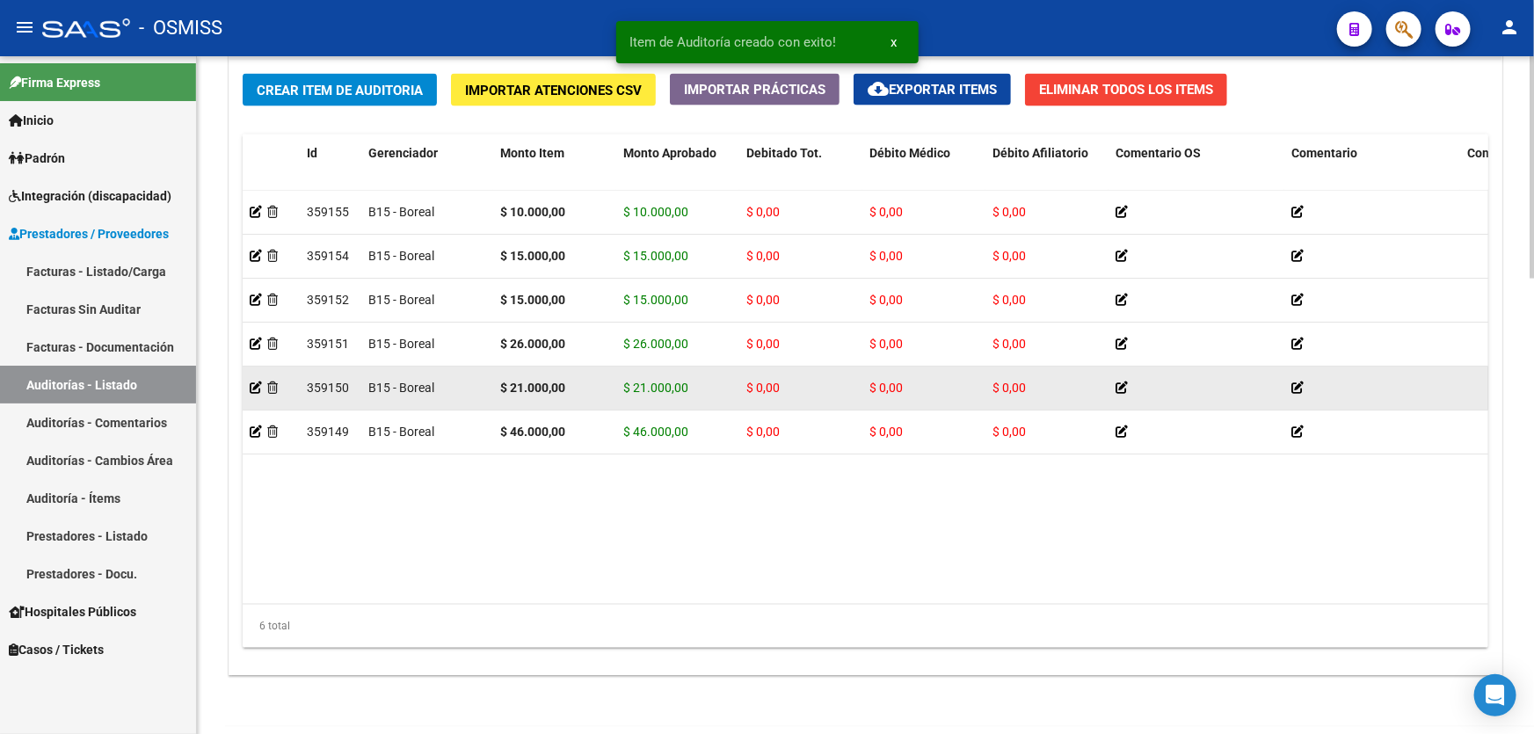
drag, startPoint x: 1286, startPoint y: 396, endPoint x: 839, endPoint y: 377, distance: 447.0
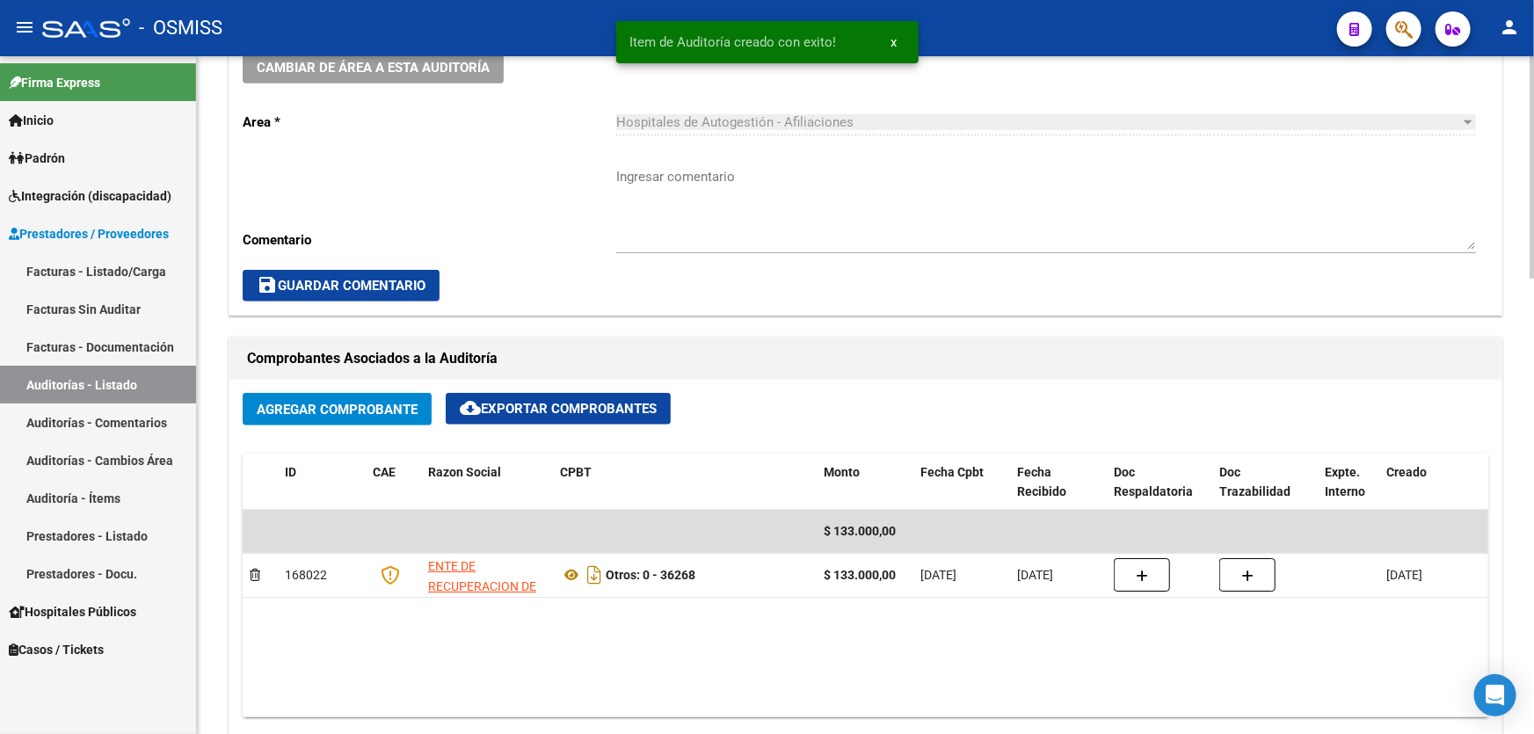
scroll to position [442, 0]
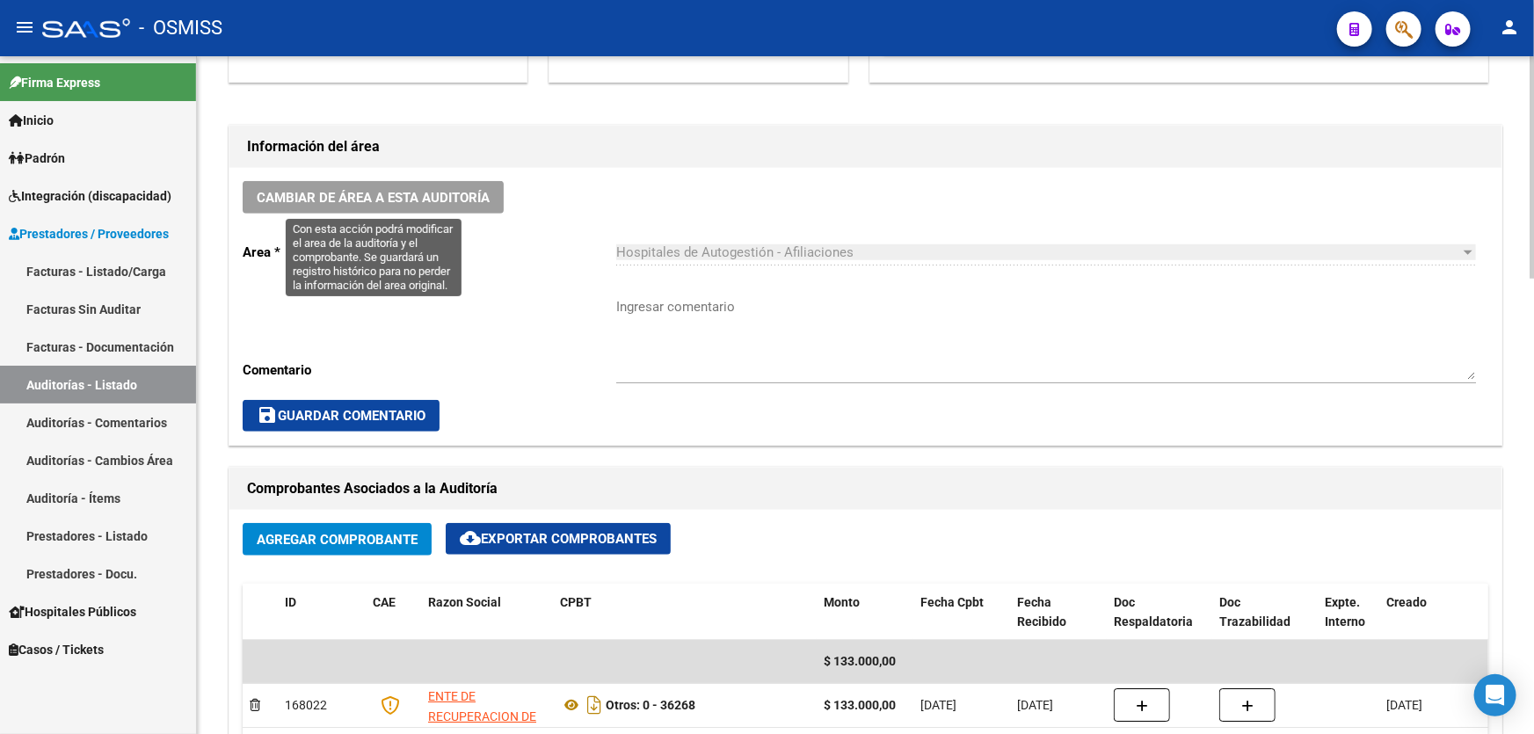
click at [443, 198] on span "Cambiar de área a esta auditoría" at bounding box center [373, 198] width 233 height 16
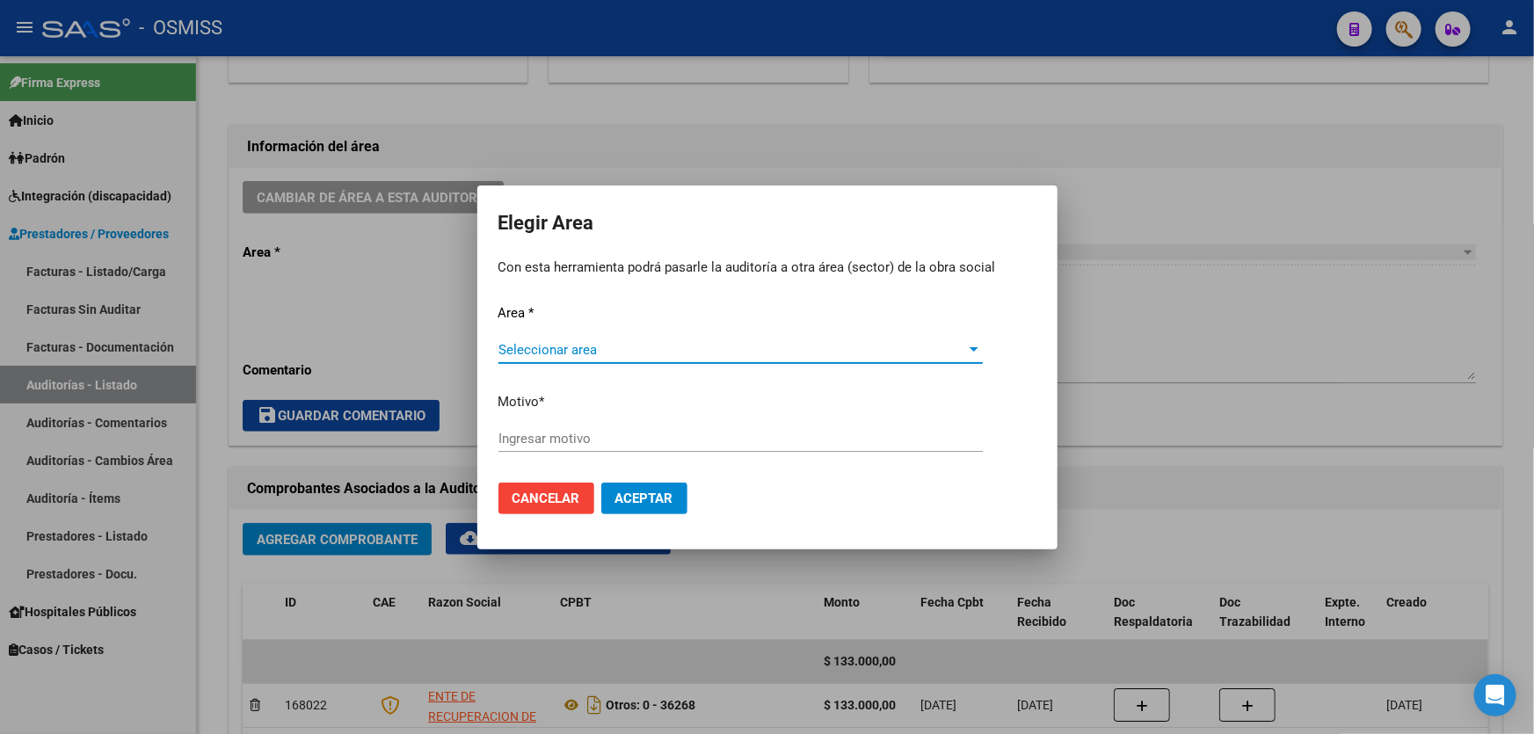
click at [508, 433] on div "Ingresar motivo" at bounding box center [740, 438] width 484 height 26
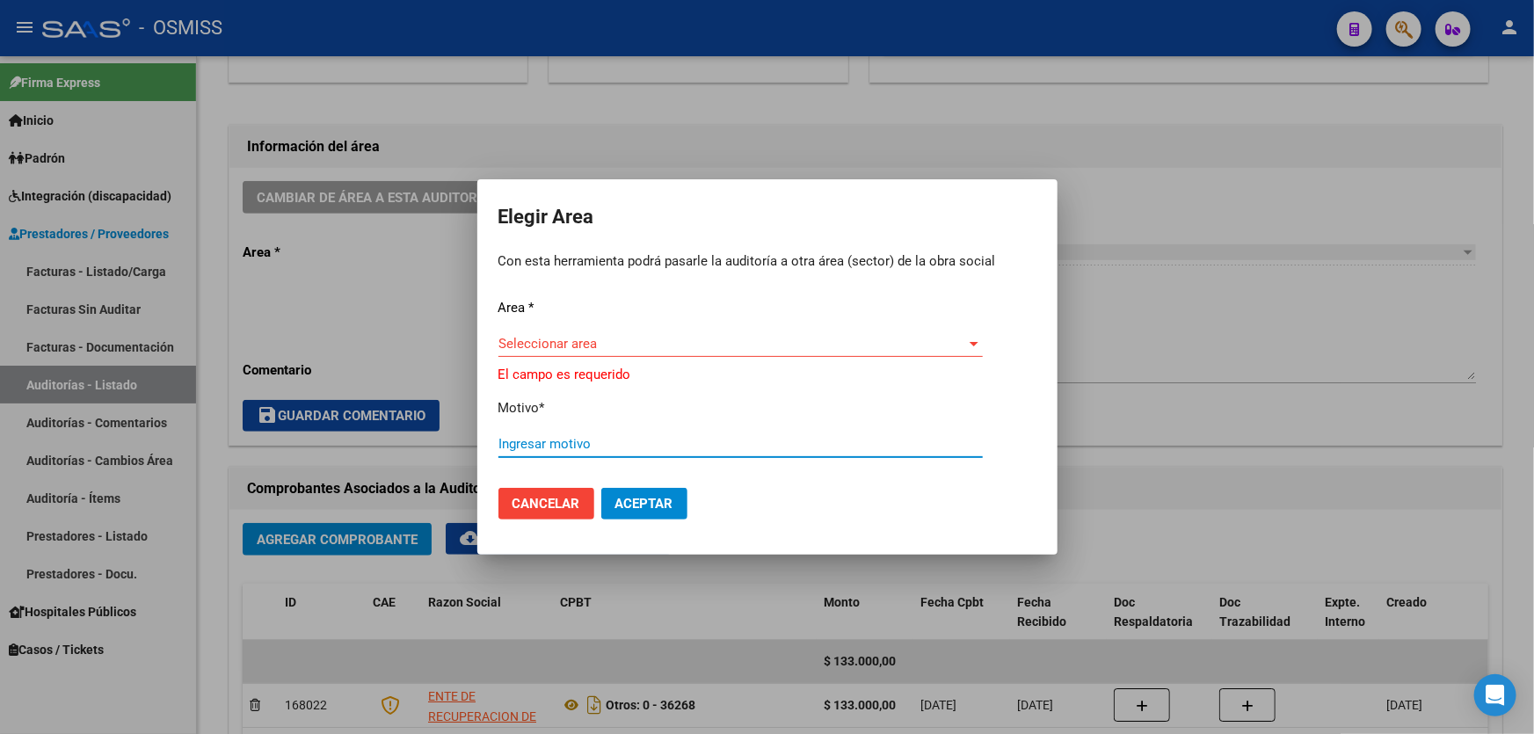
click at [513, 338] on span "Seleccionar area" at bounding box center [732, 344] width 469 height 16
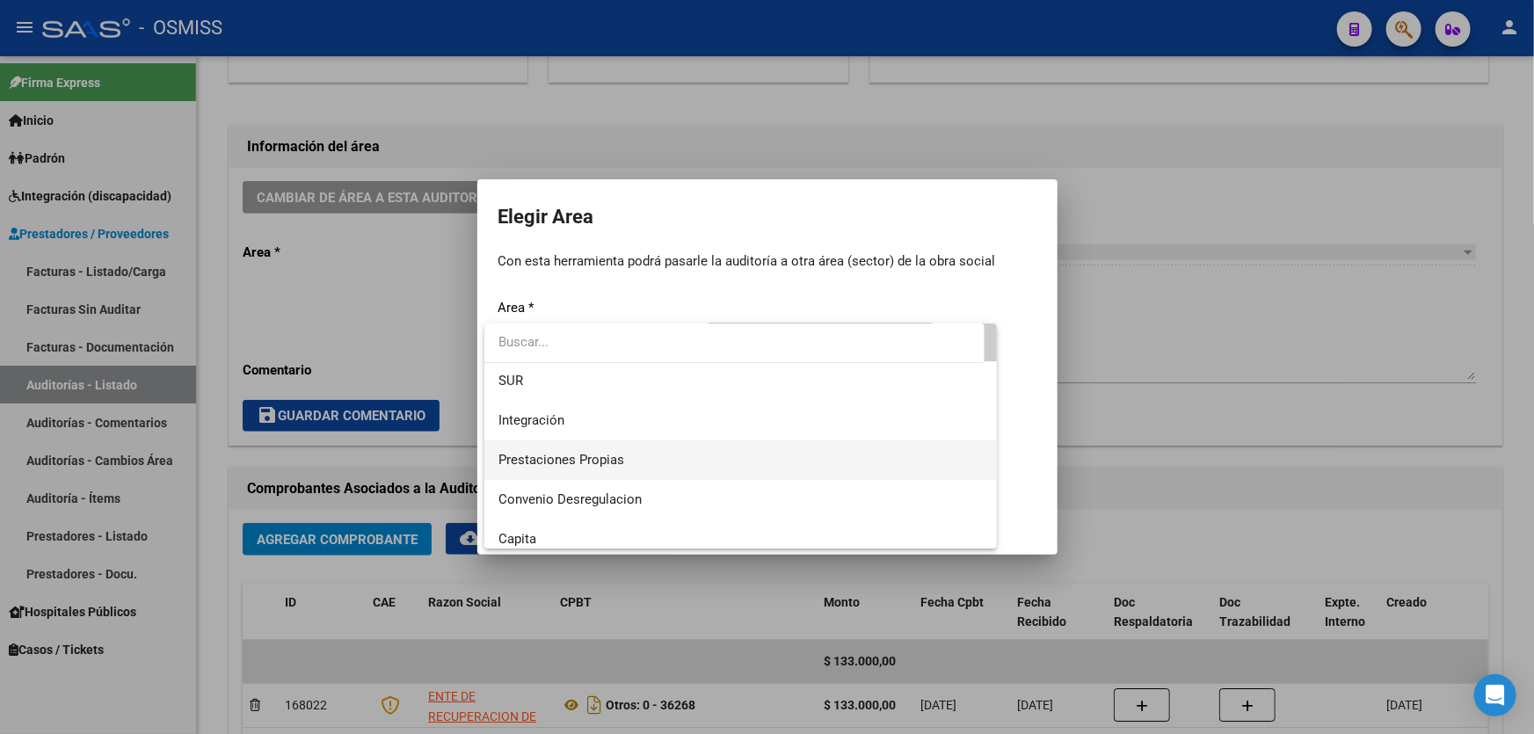
scroll to position [79, 0]
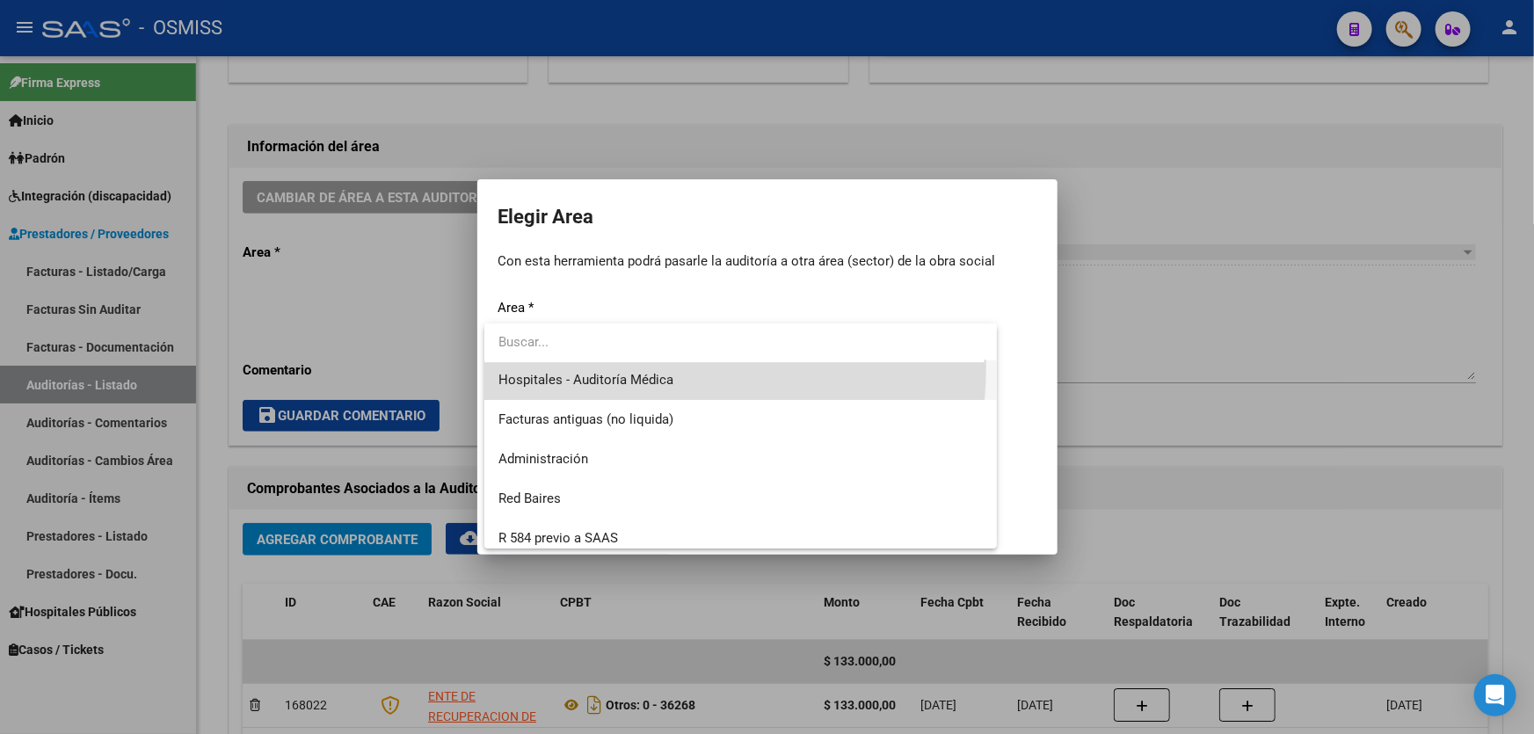
click at [616, 366] on span "Hospitales - Auditoría Médica" at bounding box center [740, 380] width 484 height 40
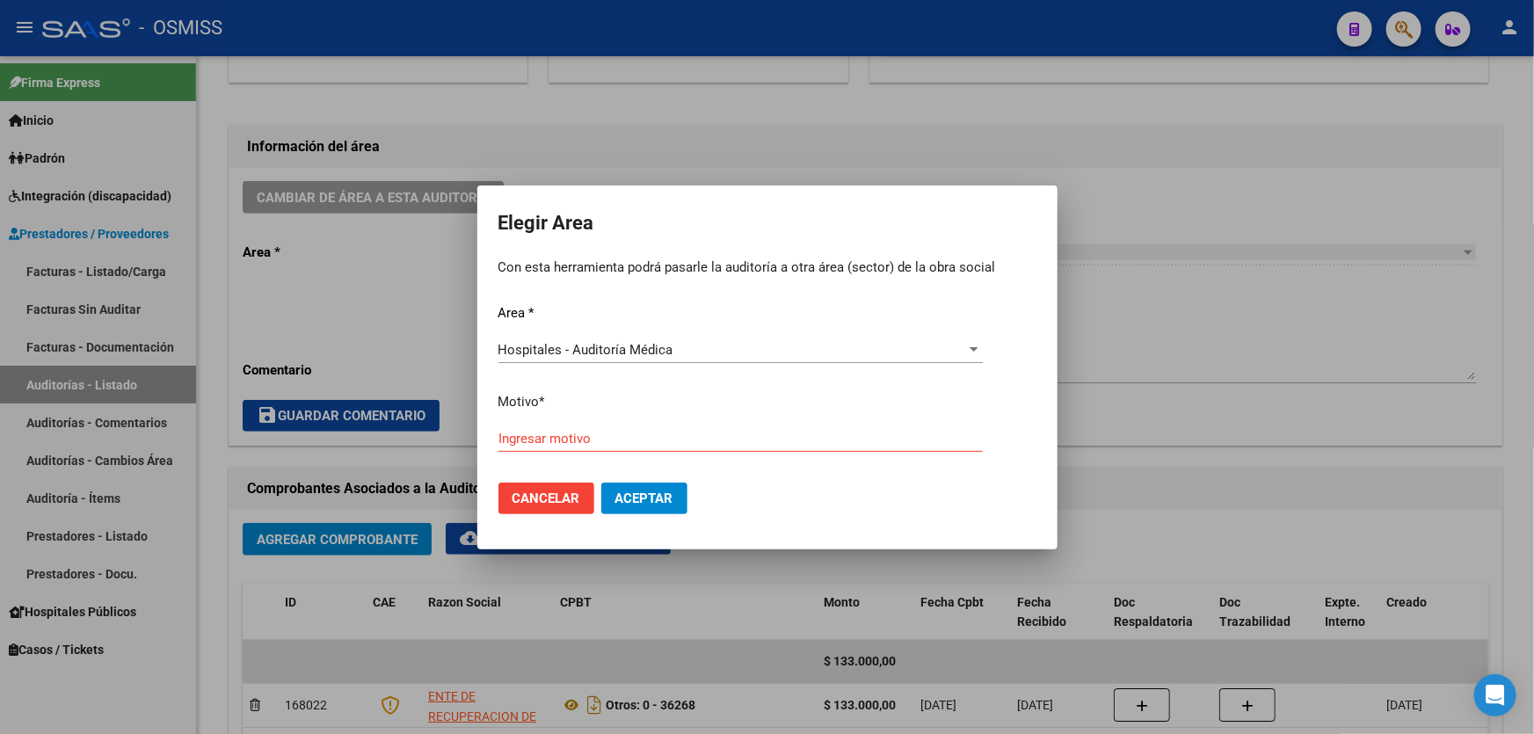
click at [603, 408] on p "Motivo *" at bounding box center [767, 402] width 538 height 20
click at [605, 437] on input "Ingresar motivo" at bounding box center [740, 439] width 484 height 16
type input "AUDITADO"
click at [660, 492] on span "Aceptar" at bounding box center [644, 498] width 58 height 16
